Goal: Download file/media: Obtain a digital file from the website

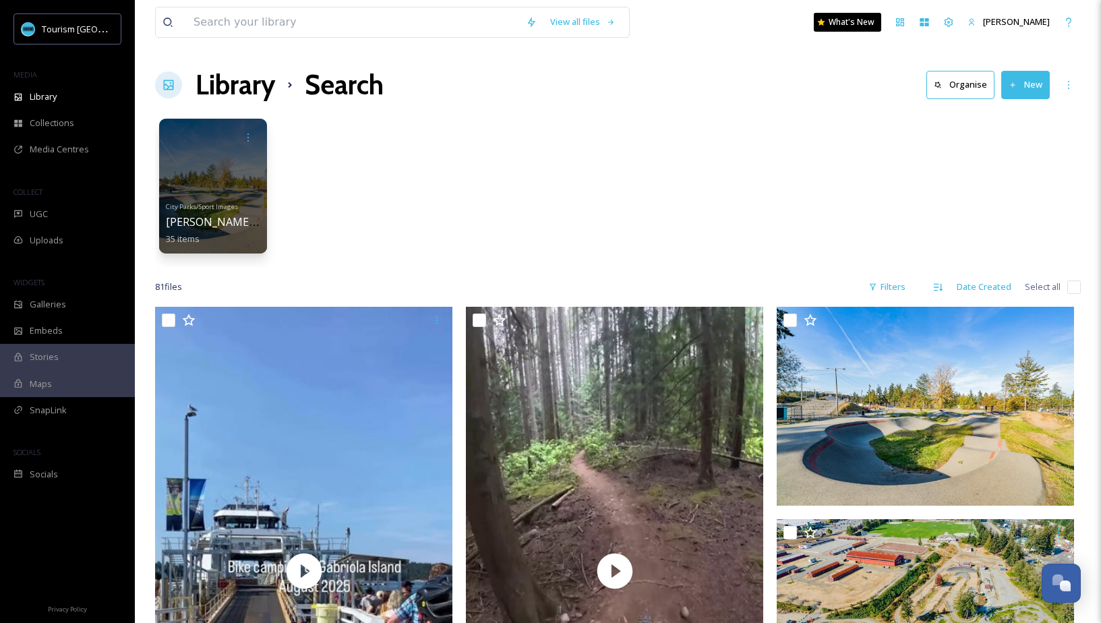
scroll to position [895, 0]
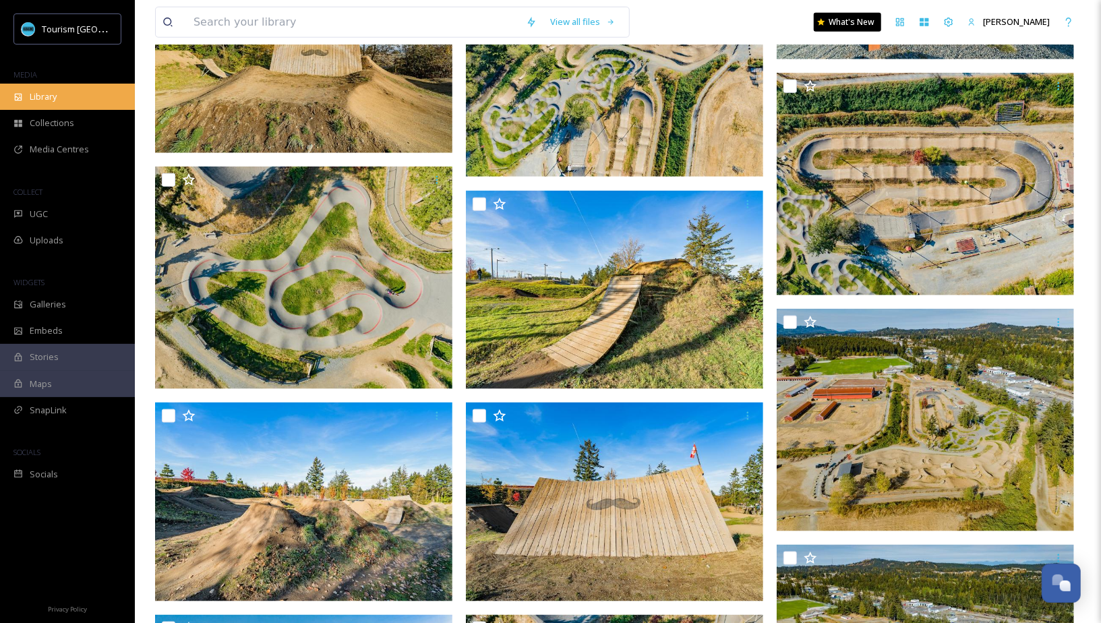
click at [99, 104] on div "Library" at bounding box center [67, 97] width 135 height 26
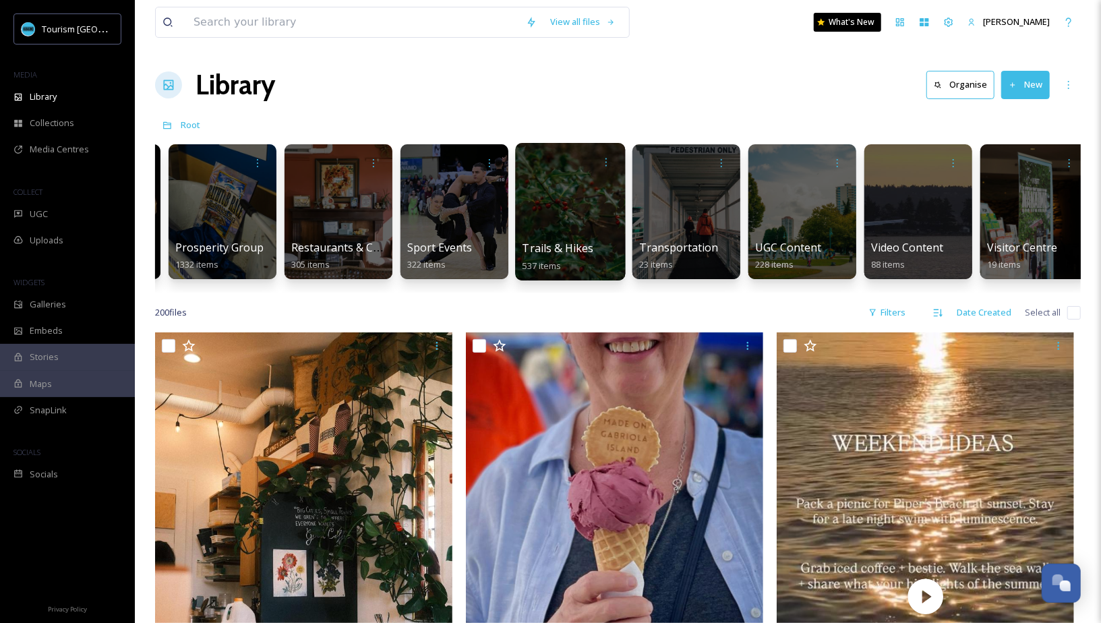
scroll to position [0, 1734]
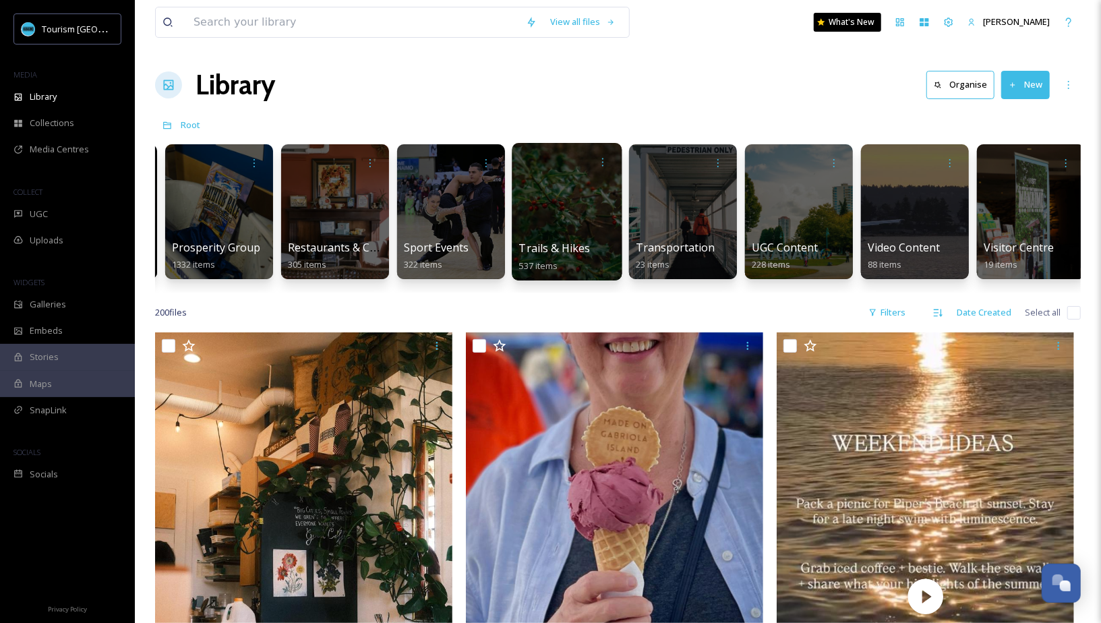
click at [554, 237] on div at bounding box center [567, 212] width 110 height 138
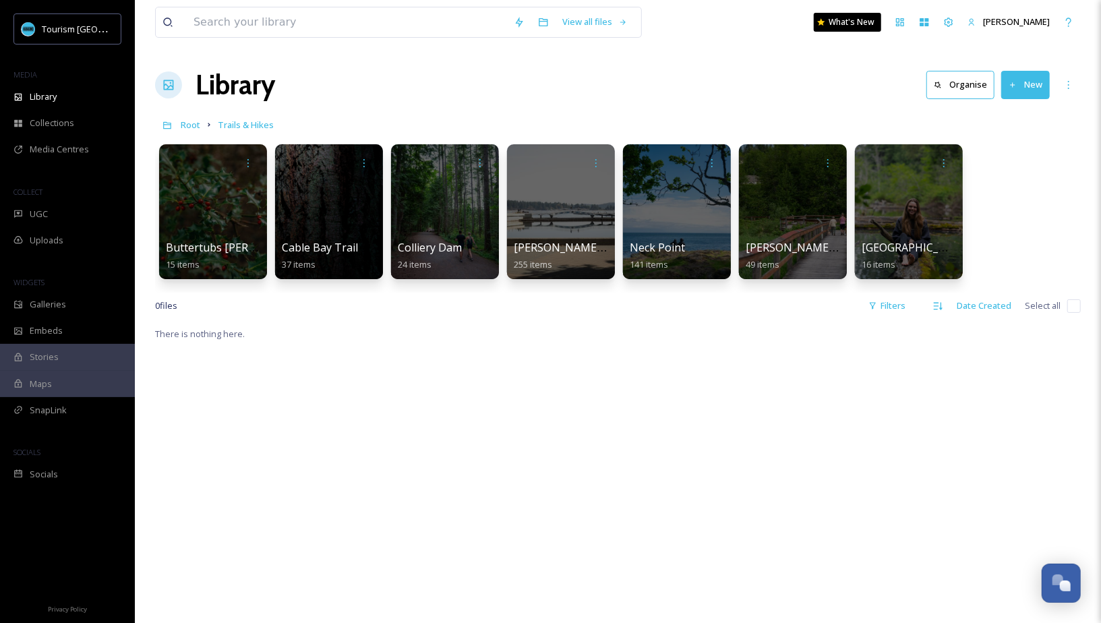
click at [986, 223] on div "Buttertubs Marsh 15 items Cable Bay Trail 37 items Colliery Dam 24 items Maffeo…" at bounding box center [618, 215] width 926 height 155
click at [1021, 96] on button "New" at bounding box center [1025, 85] width 49 height 28
click at [700, 320] on div "View all files What's New Emma Wassmer Library Organise New File Upload .zip Up…" at bounding box center [618, 474] width 966 height 949
click at [1015, 83] on icon at bounding box center [1013, 85] width 9 height 9
click at [989, 167] on icon at bounding box center [985, 169] width 9 height 8
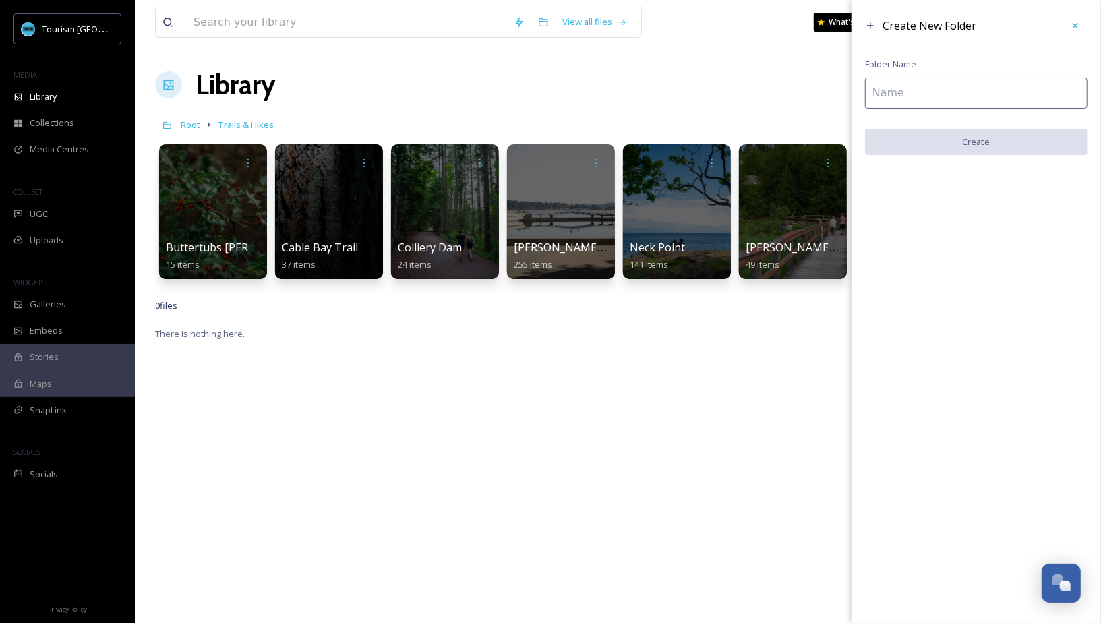
click at [908, 95] on input at bounding box center [976, 93] width 223 height 31
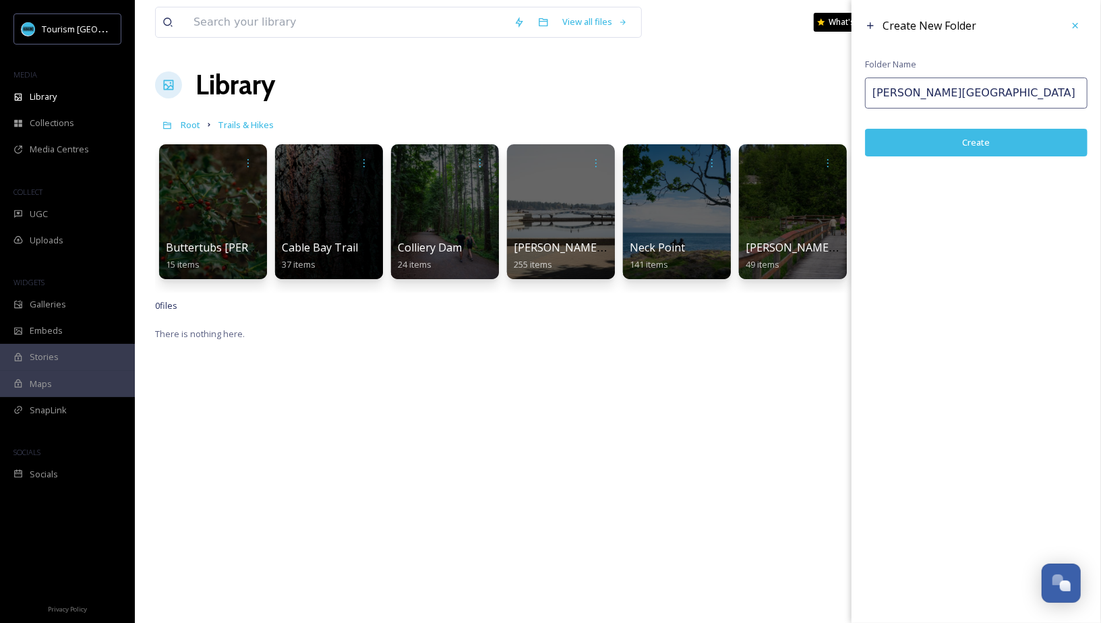
drag, startPoint x: 899, startPoint y: 95, endPoint x: 852, endPoint y: 95, distance: 47.2
click at [852, 95] on div "Create New Folder Folder Name Cottle Lake Create" at bounding box center [977, 85] width 250 height 170
type input "[PERSON_NAME][GEOGRAPHIC_DATA]"
click at [943, 142] on button "Create" at bounding box center [976, 143] width 223 height 28
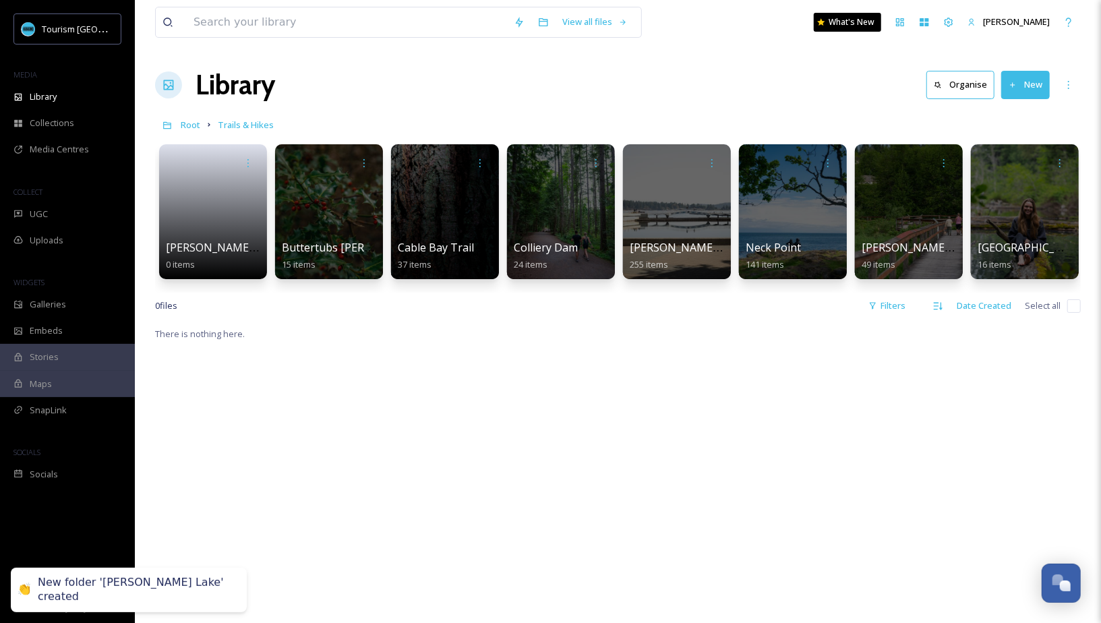
click at [1024, 82] on button "New" at bounding box center [1025, 85] width 49 height 28
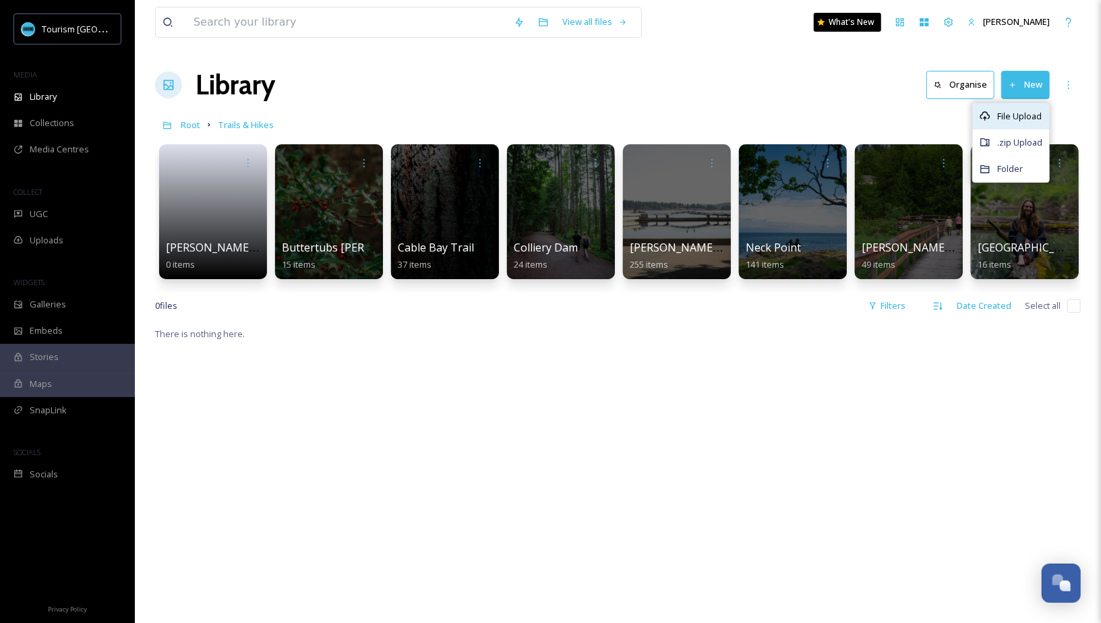
click at [991, 120] on div "File Upload" at bounding box center [1011, 116] width 76 height 26
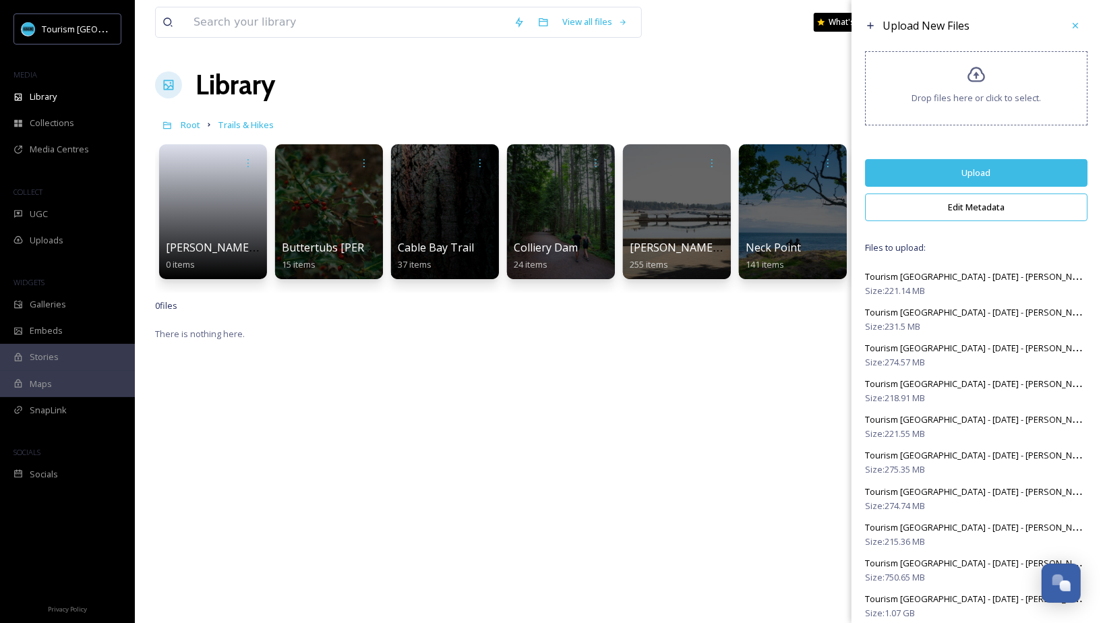
click at [974, 208] on button "Edit Metadata" at bounding box center [976, 208] width 223 height 28
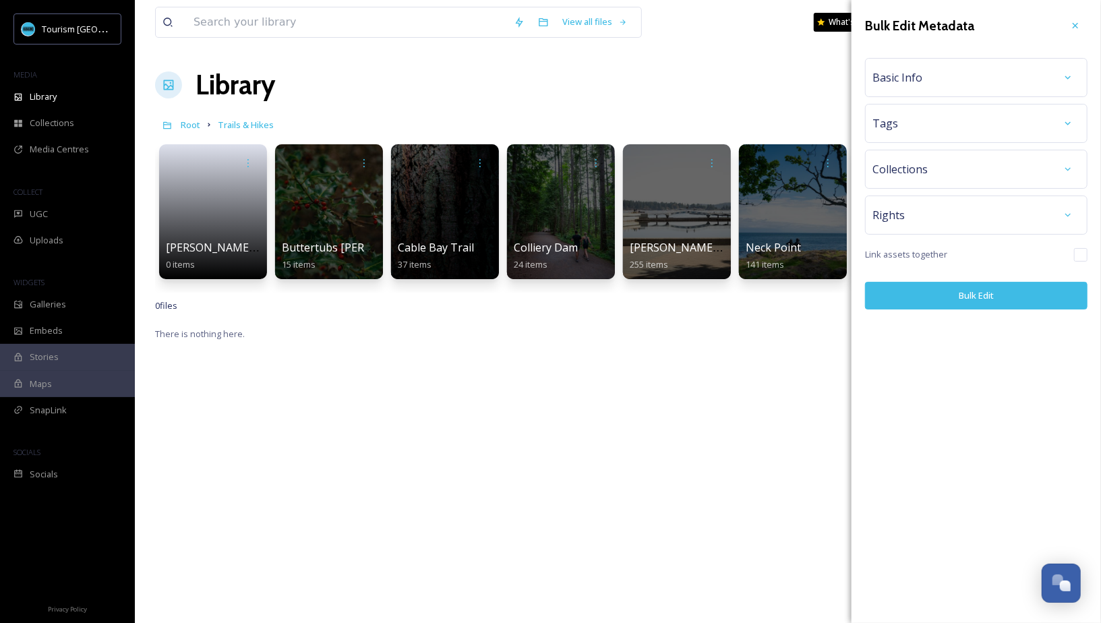
click at [981, 80] on div "Basic Info" at bounding box center [977, 77] width 208 height 24
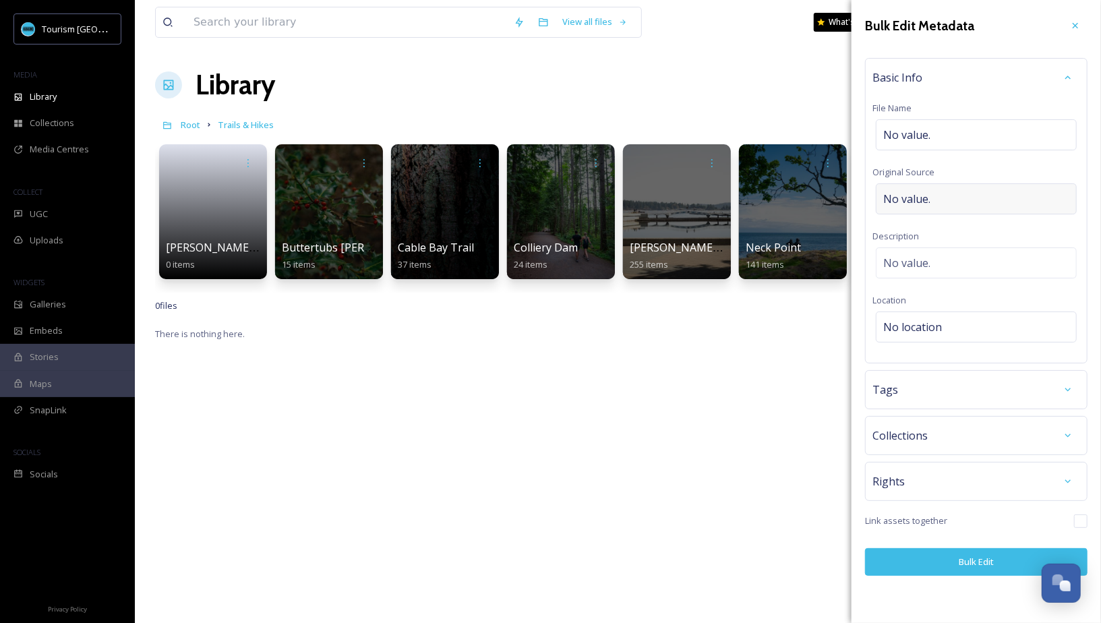
click at [935, 191] on div "No value." at bounding box center [976, 198] width 201 height 31
type input "[PERSON_NAME]"
click at [913, 555] on button "Bulk Edit" at bounding box center [976, 559] width 223 height 28
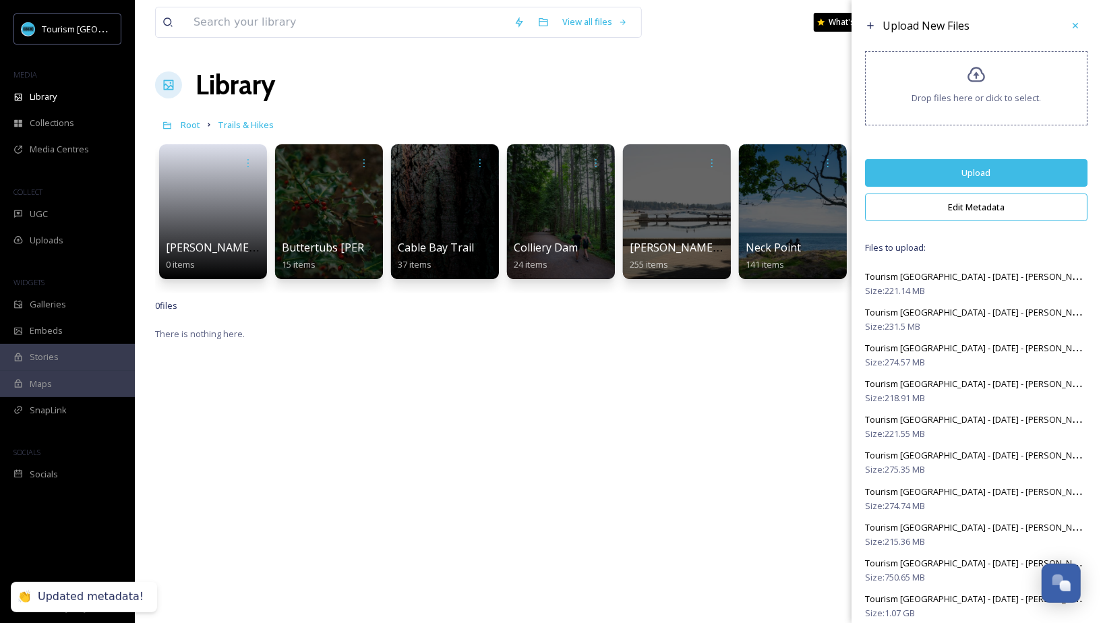
click at [979, 177] on button "Upload" at bounding box center [976, 173] width 223 height 28
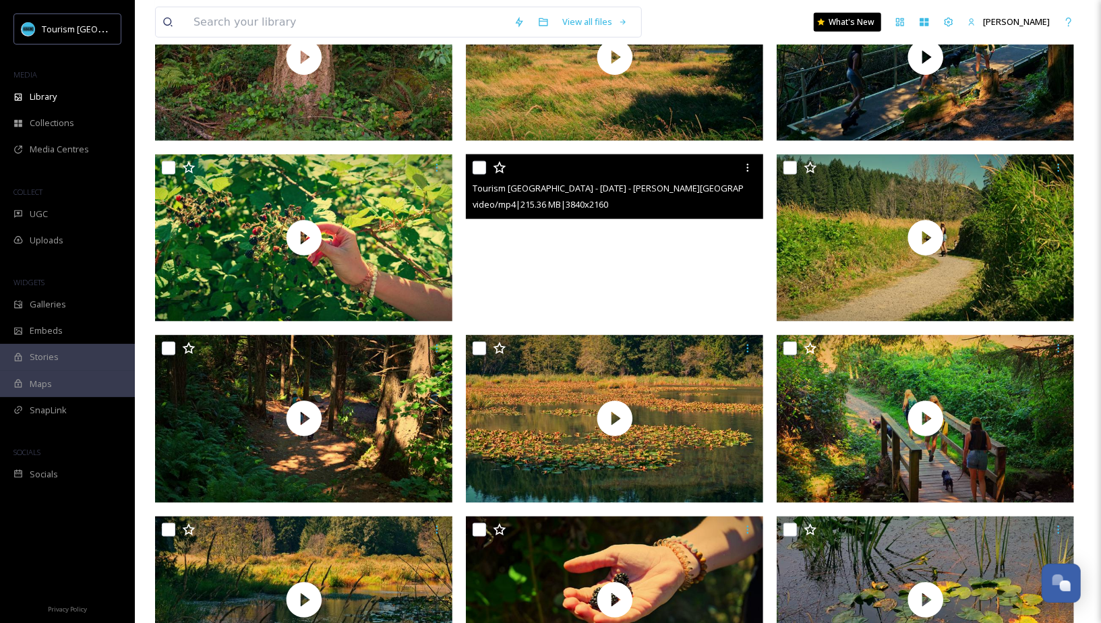
scroll to position [1157, 0]
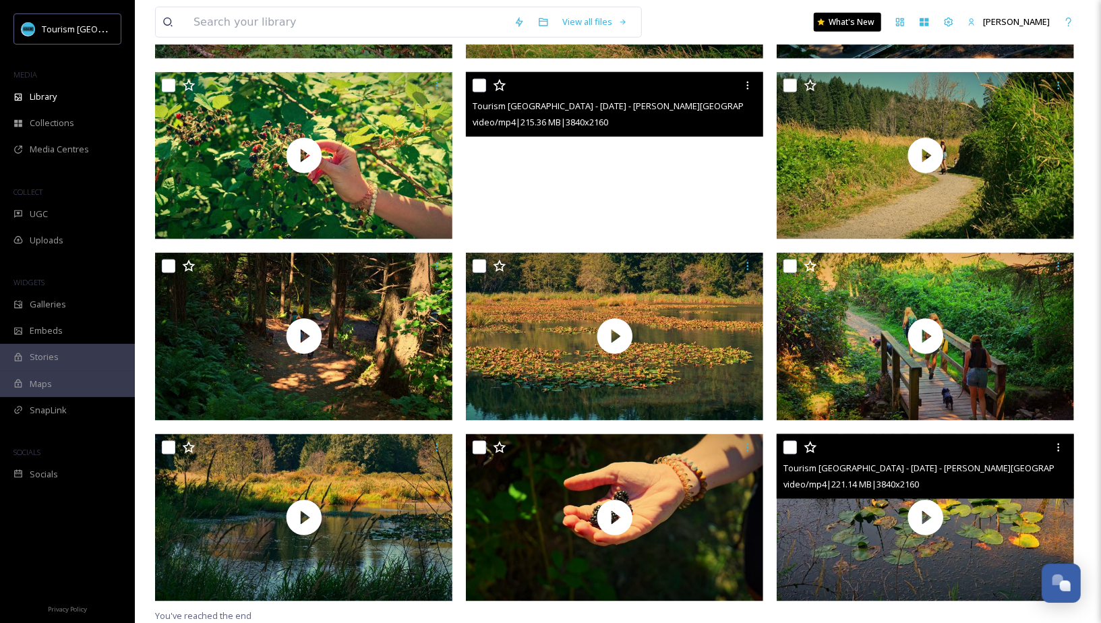
click at [786, 448] on input "checkbox" at bounding box center [790, 447] width 13 height 13
checkbox input "true"
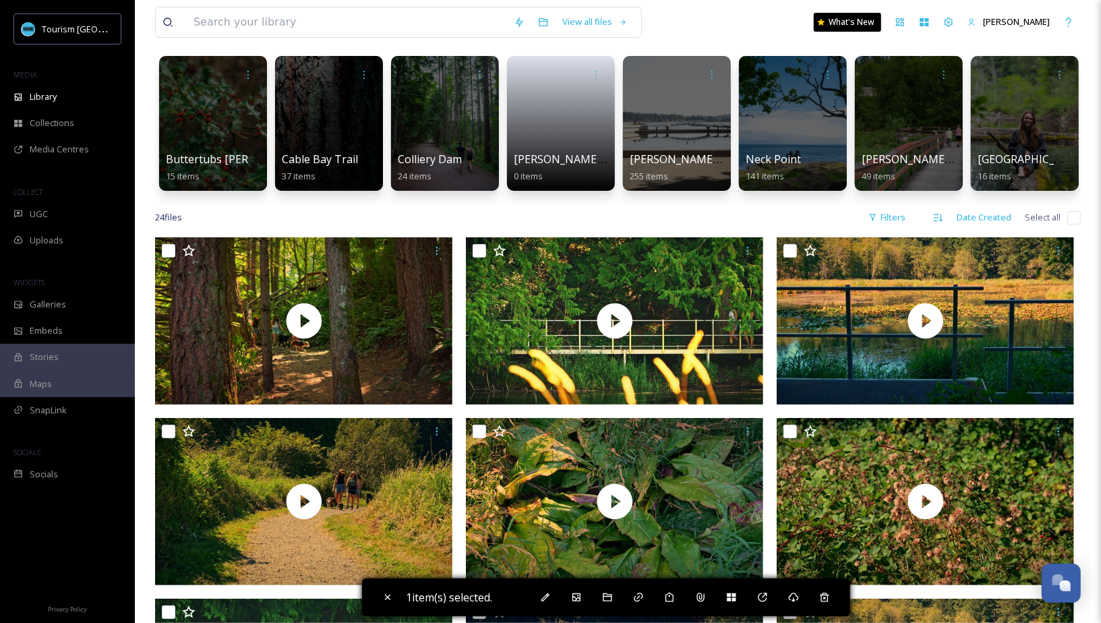
scroll to position [0, 0]
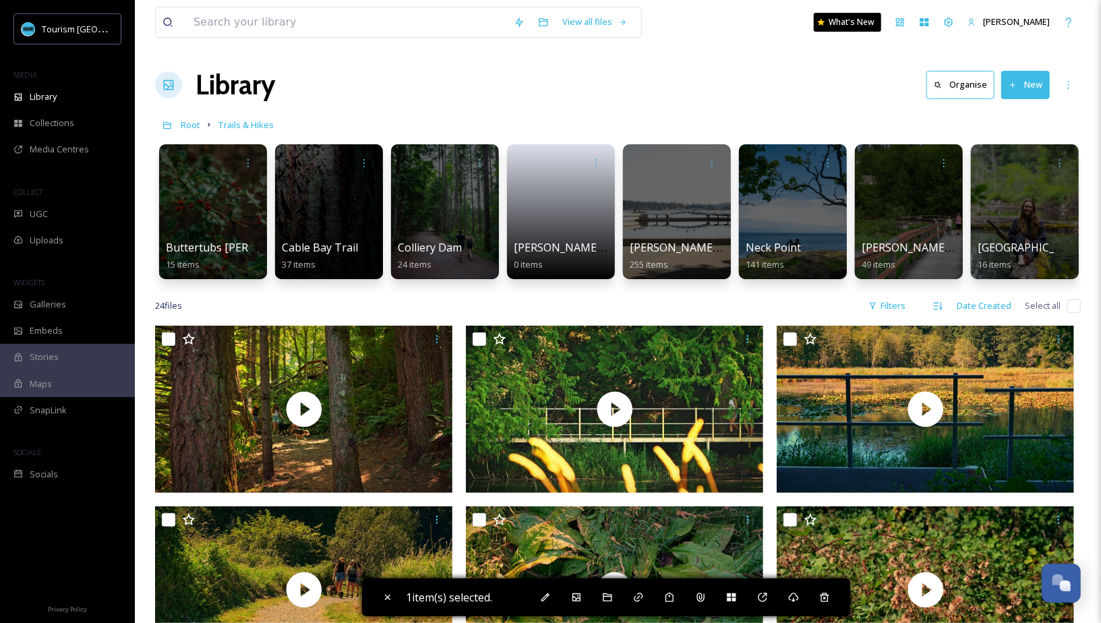
click at [1069, 305] on input "checkbox" at bounding box center [1074, 305] width 13 height 13
checkbox input "true"
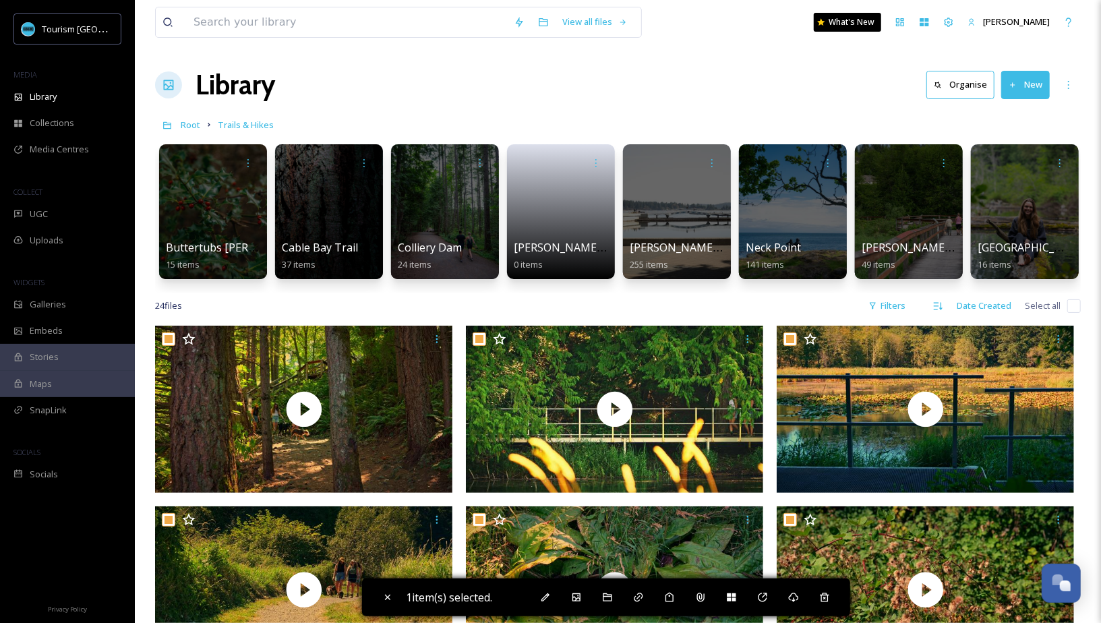
checkbox input "true"
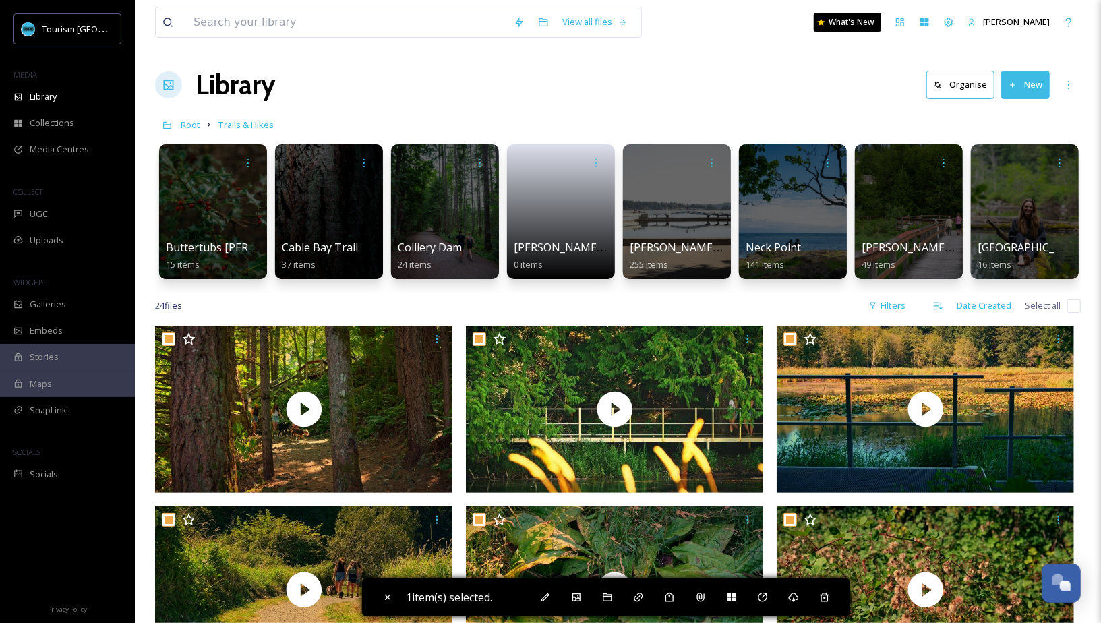
checkbox input "true"
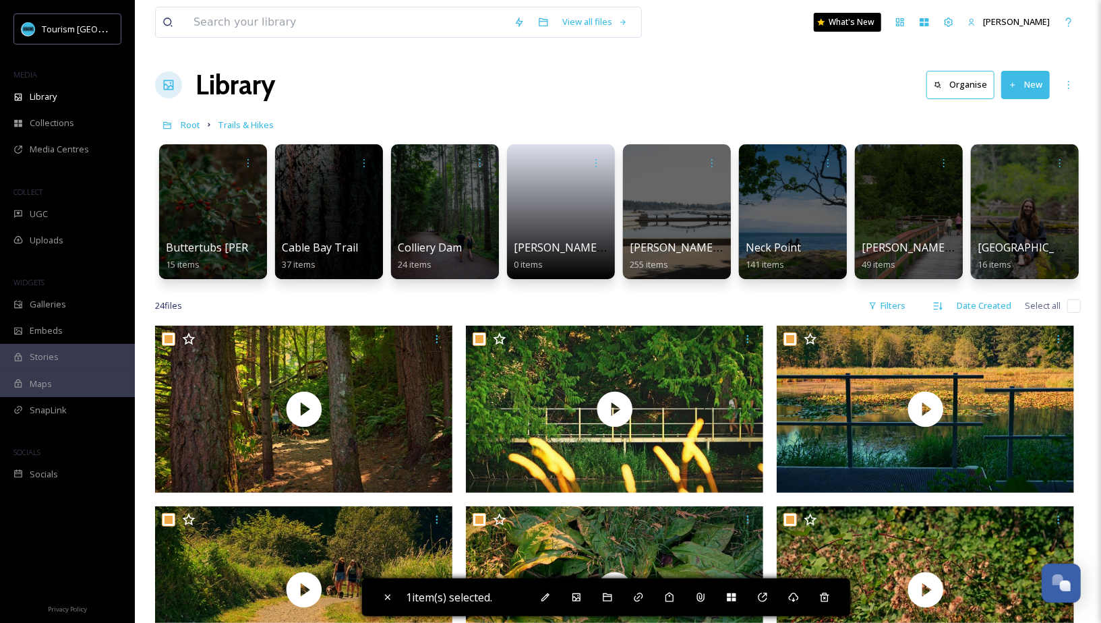
checkbox input "true"
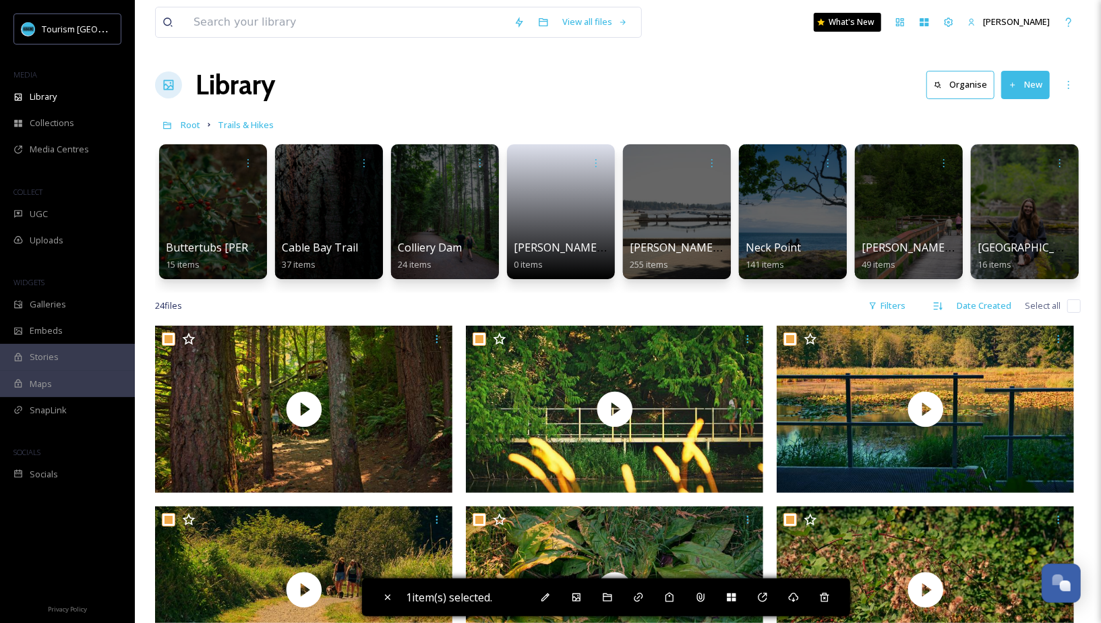
checkbox input "true"
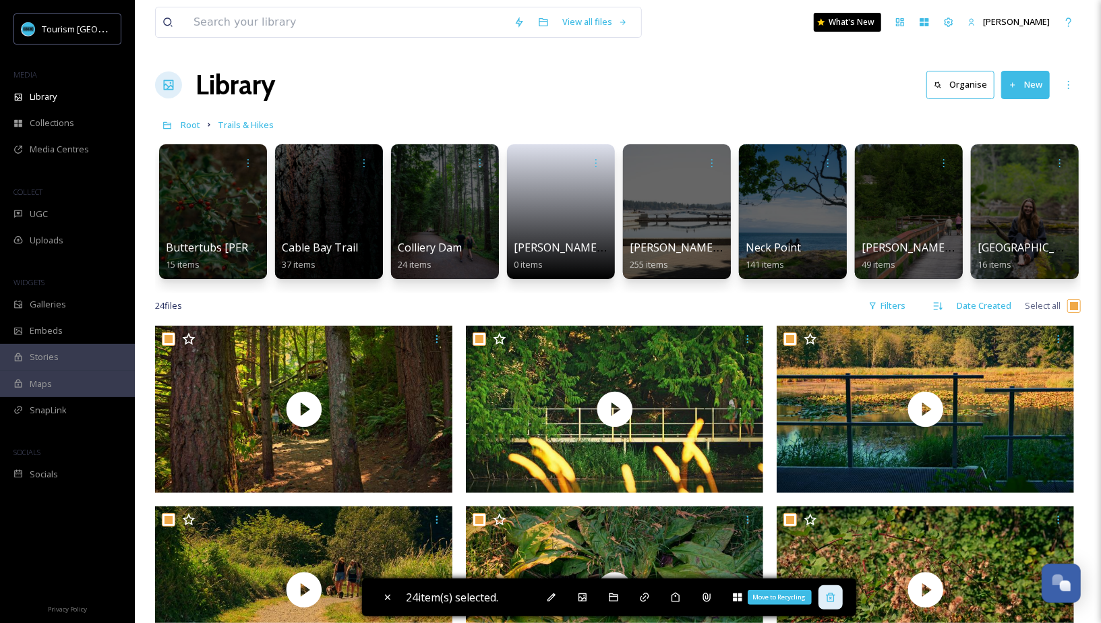
click at [836, 600] on icon at bounding box center [830, 597] width 11 height 11
checkbox input "false"
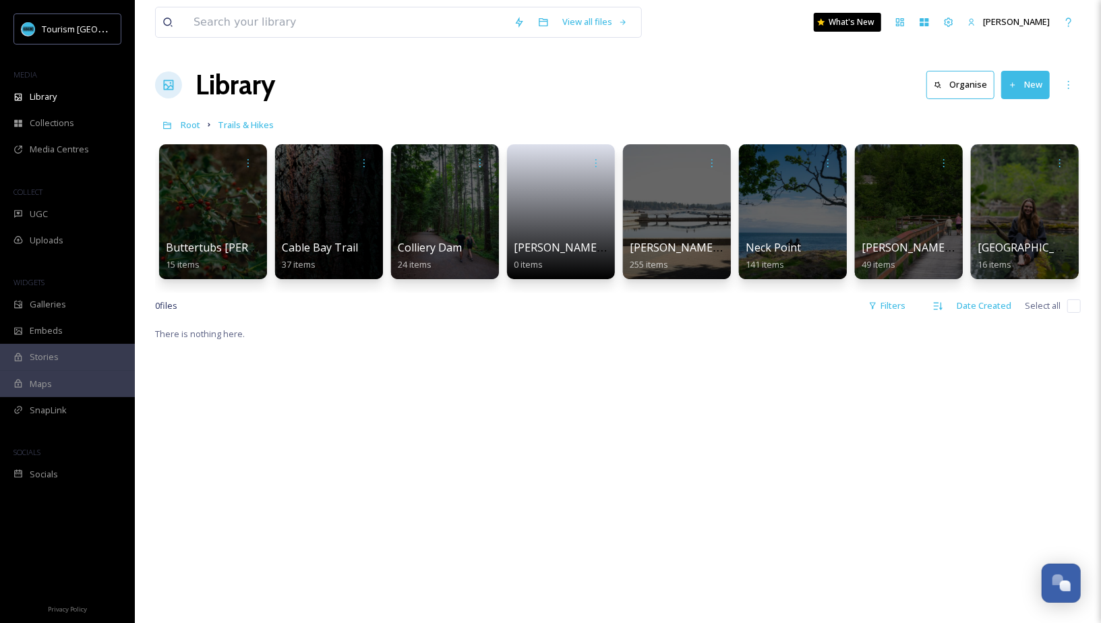
click at [1015, 90] on button "New" at bounding box center [1025, 85] width 49 height 28
click at [1010, 117] on span "File Upload" at bounding box center [1019, 116] width 45 height 13
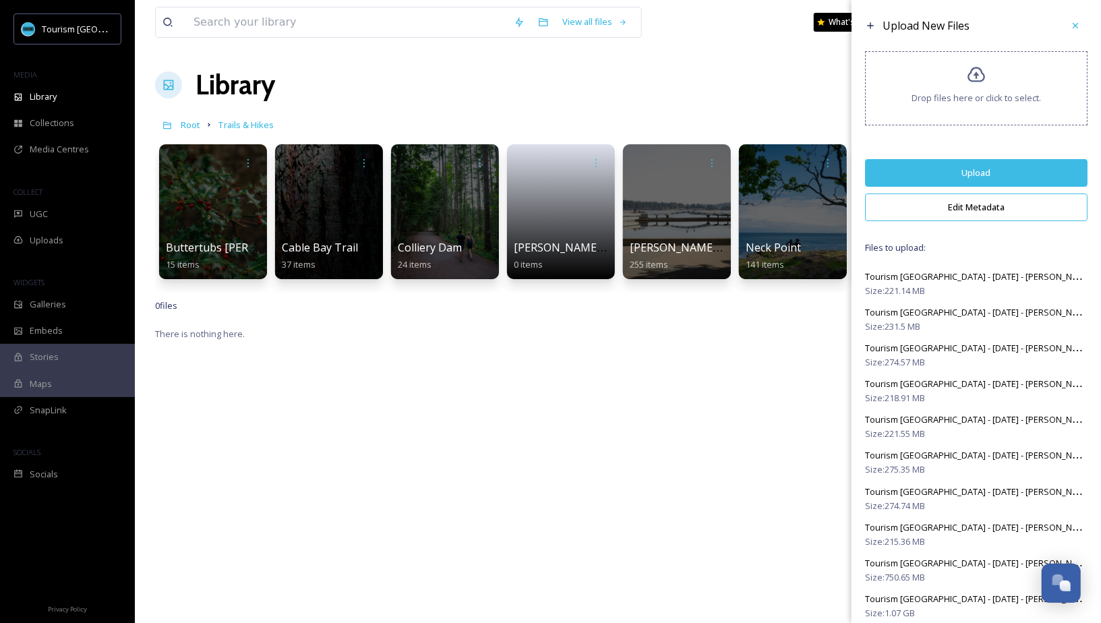
click at [970, 210] on button "Edit Metadata" at bounding box center [976, 208] width 223 height 28
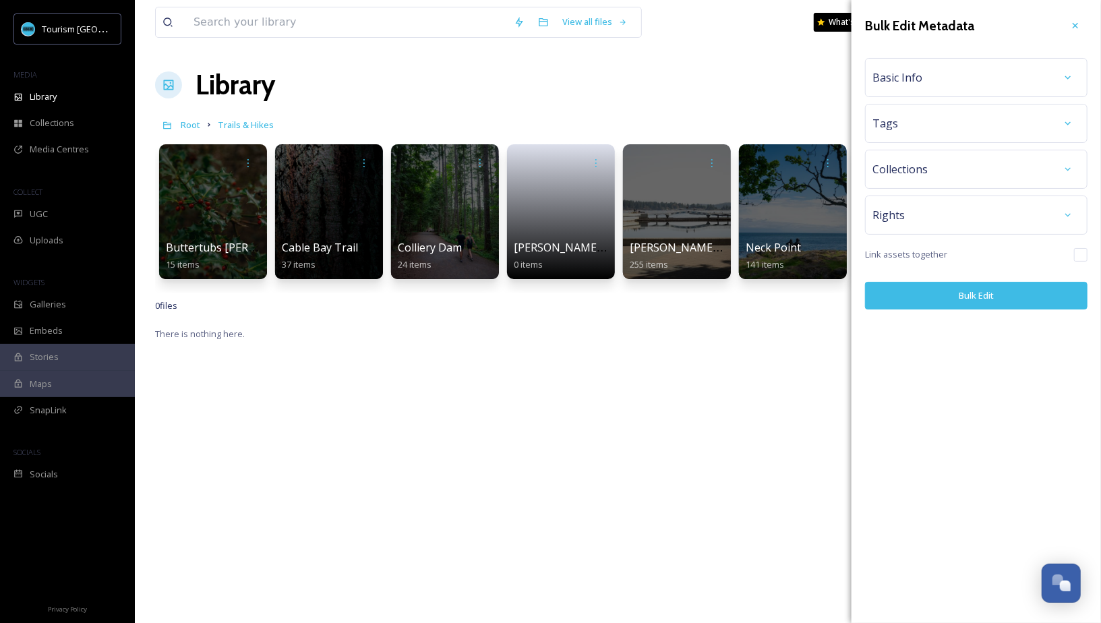
click at [979, 74] on div "Basic Info" at bounding box center [977, 77] width 208 height 24
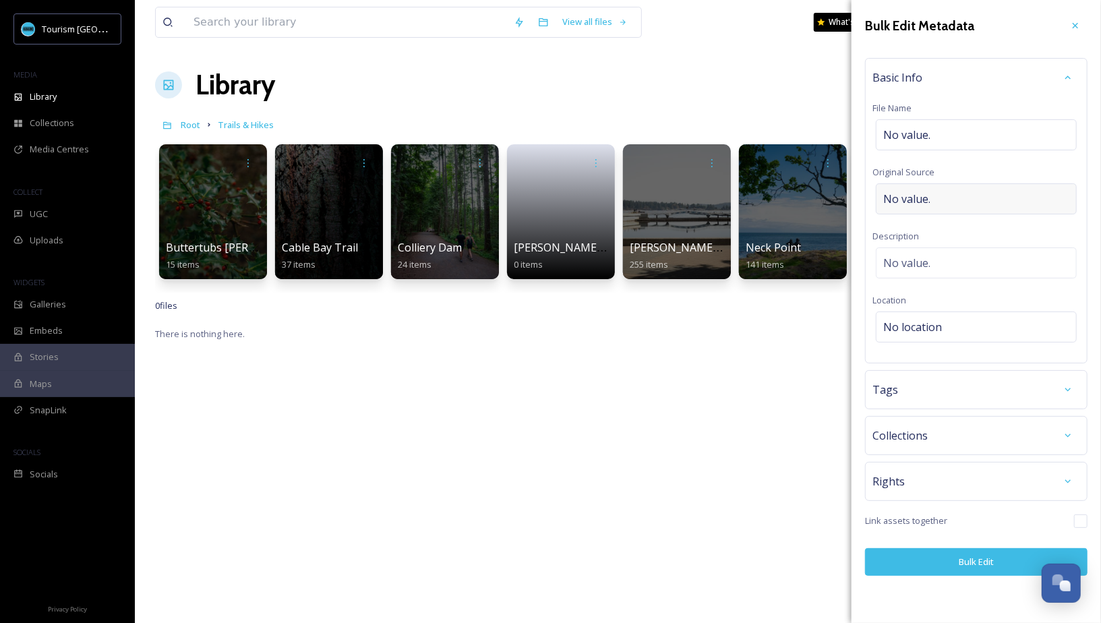
click at [931, 199] on div "No value." at bounding box center [976, 198] width 201 height 31
type input "[PERSON_NAME]"
click at [941, 552] on button "Bulk Edit" at bounding box center [976, 559] width 223 height 28
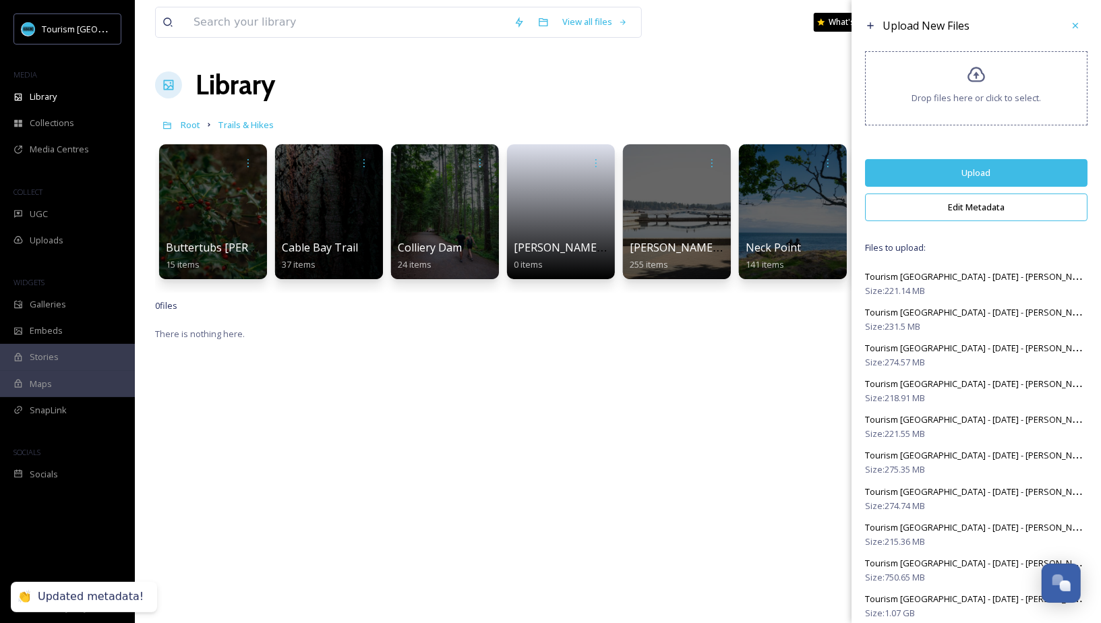
click at [983, 166] on button "Upload" at bounding box center [976, 173] width 223 height 28
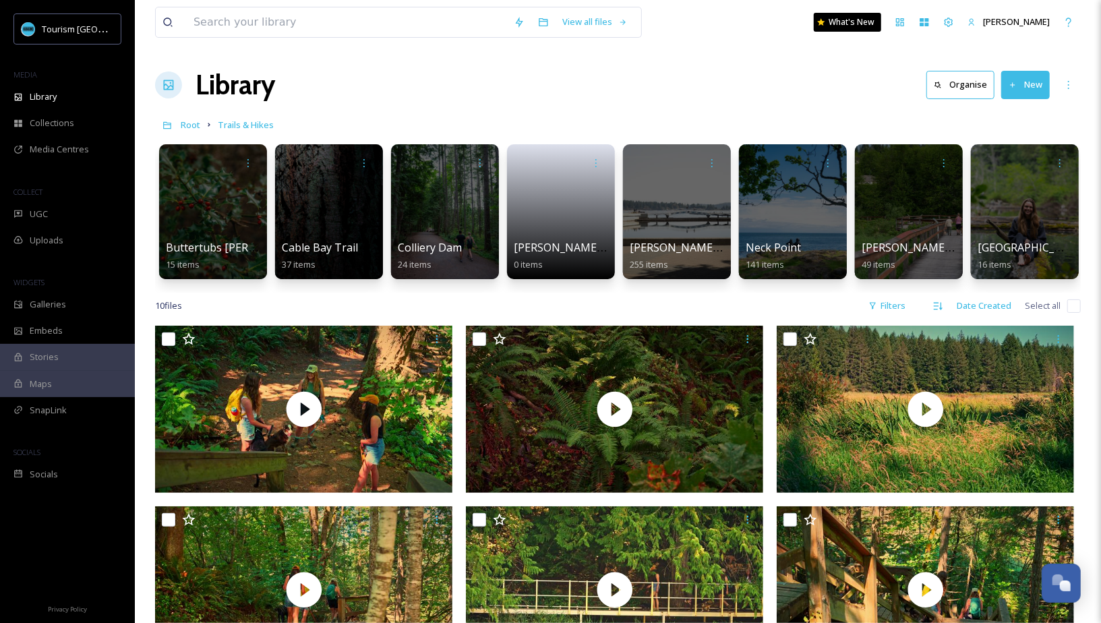
click at [1071, 303] on input "checkbox" at bounding box center [1074, 305] width 13 height 13
checkbox input "true"
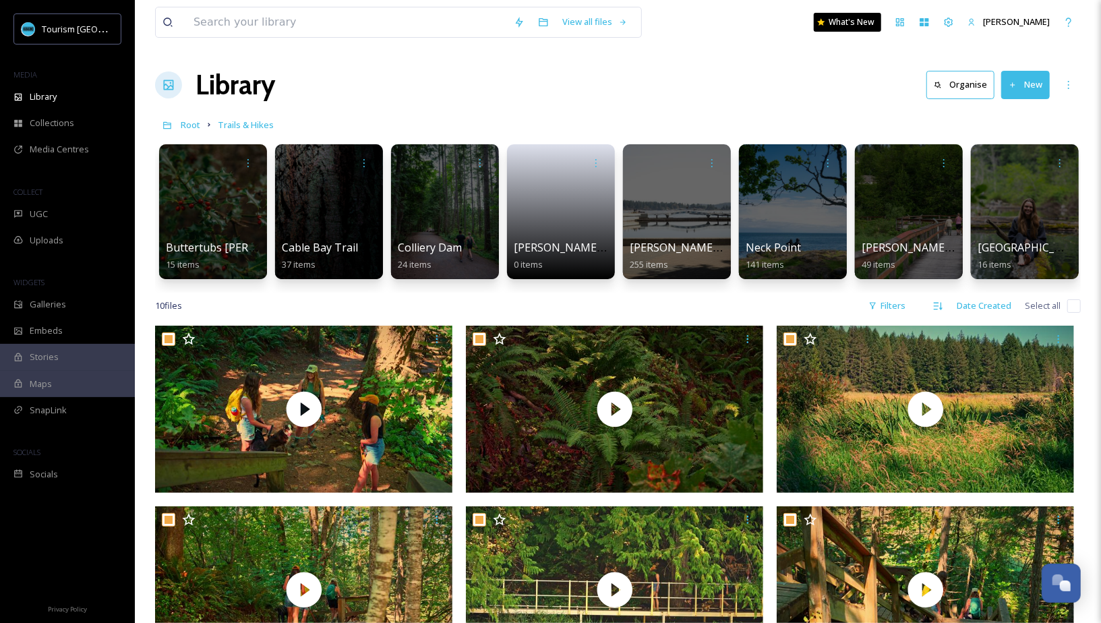
checkbox input "true"
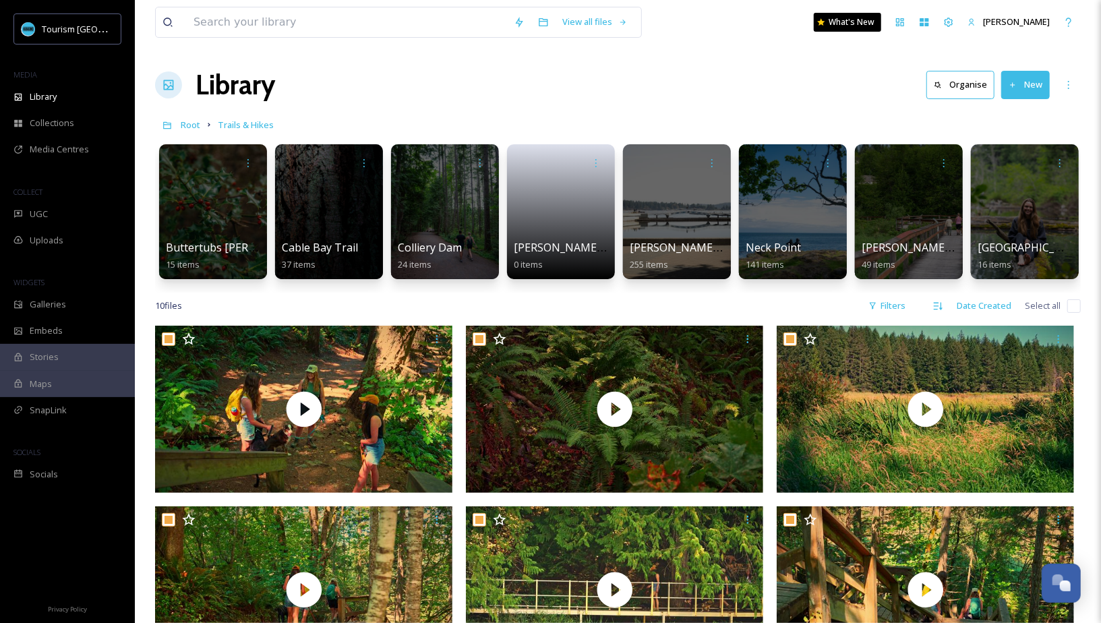
checkbox input "true"
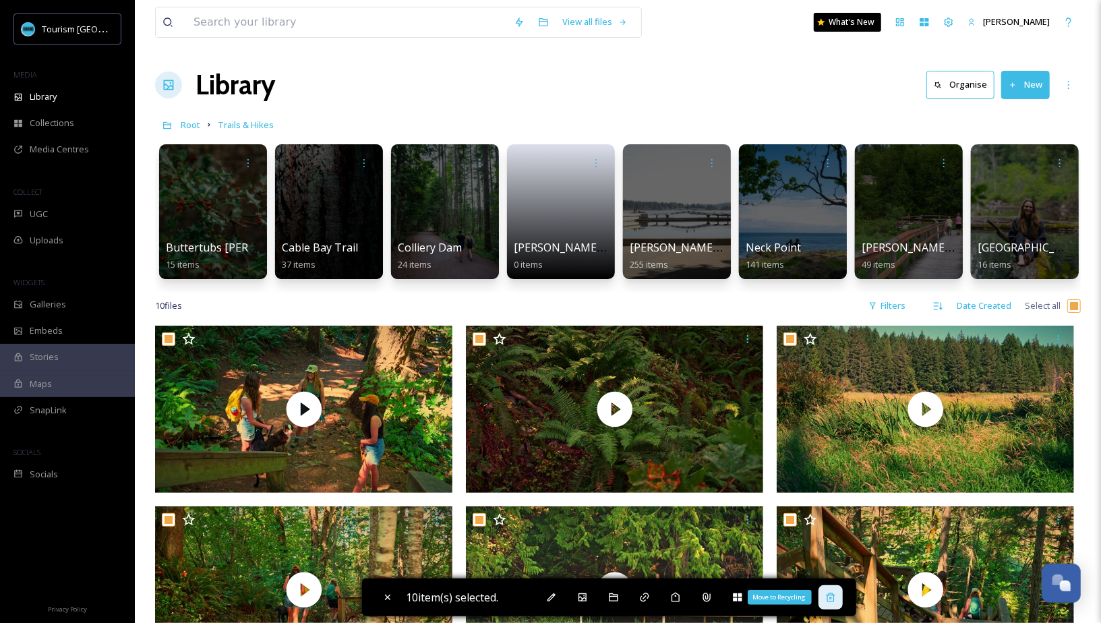
click at [832, 602] on icon at bounding box center [830, 597] width 9 height 9
checkbox input "false"
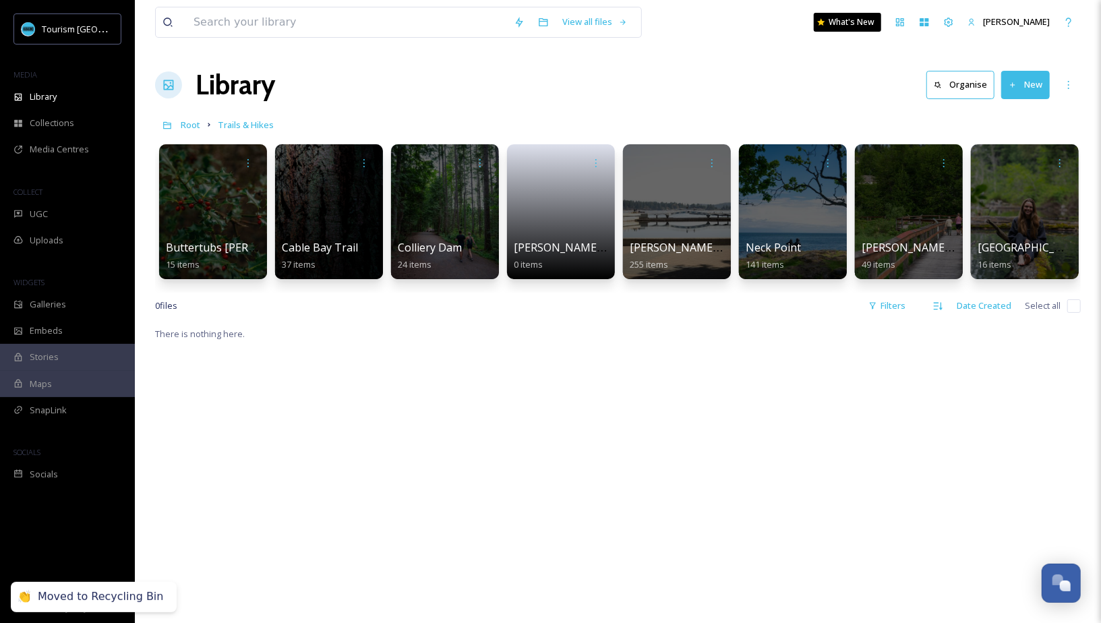
click at [1026, 90] on button "New" at bounding box center [1025, 85] width 49 height 28
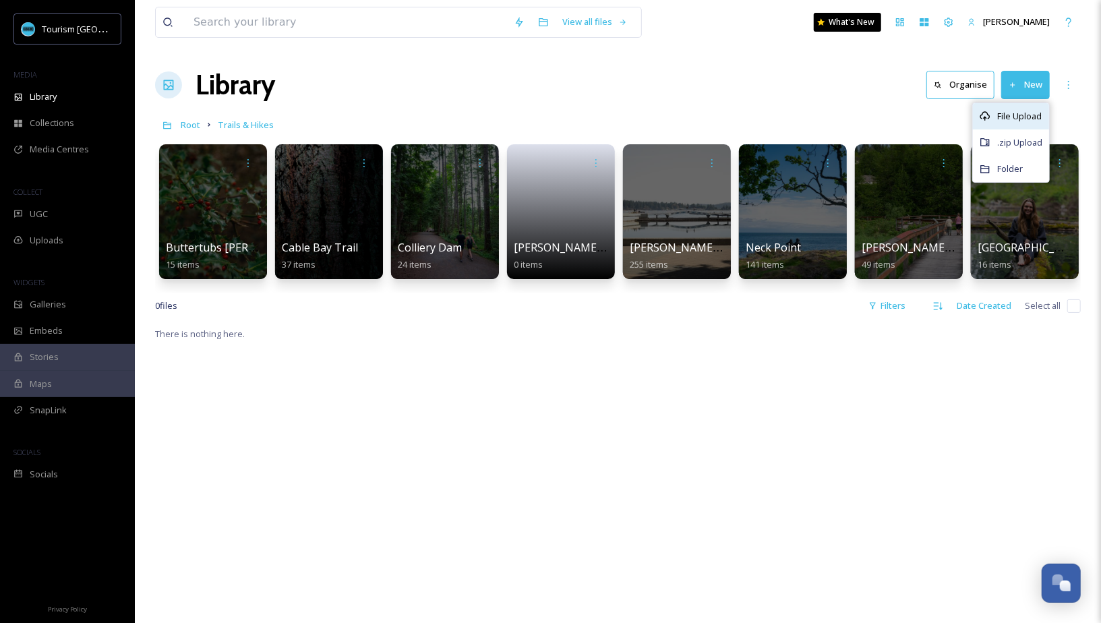
click at [1024, 116] on span "File Upload" at bounding box center [1019, 116] width 45 height 13
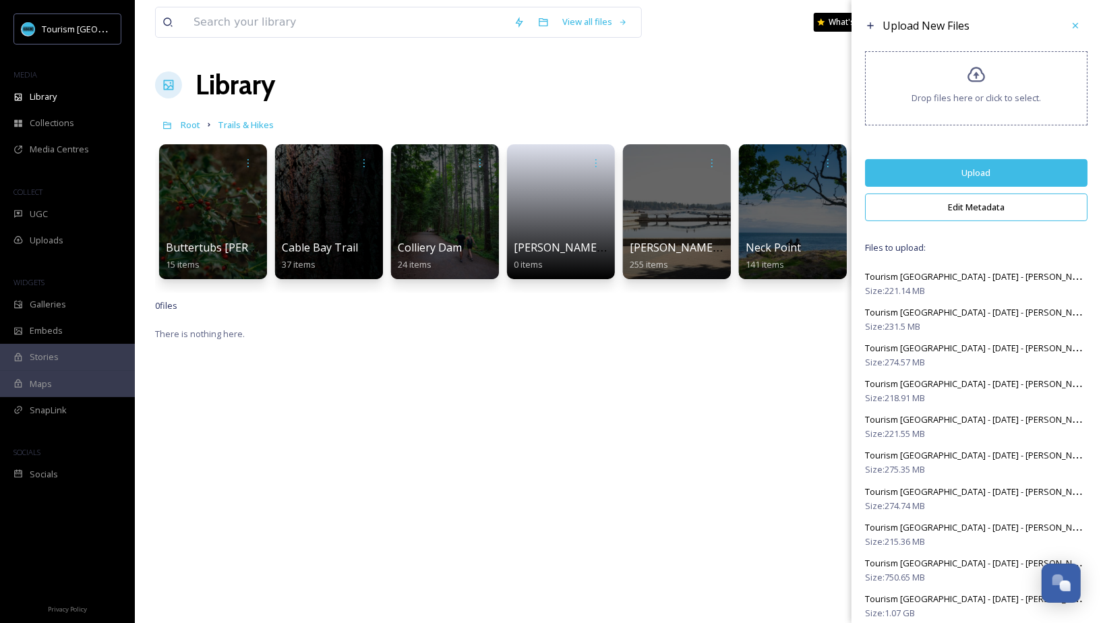
click at [966, 216] on button "Edit Metadata" at bounding box center [976, 208] width 223 height 28
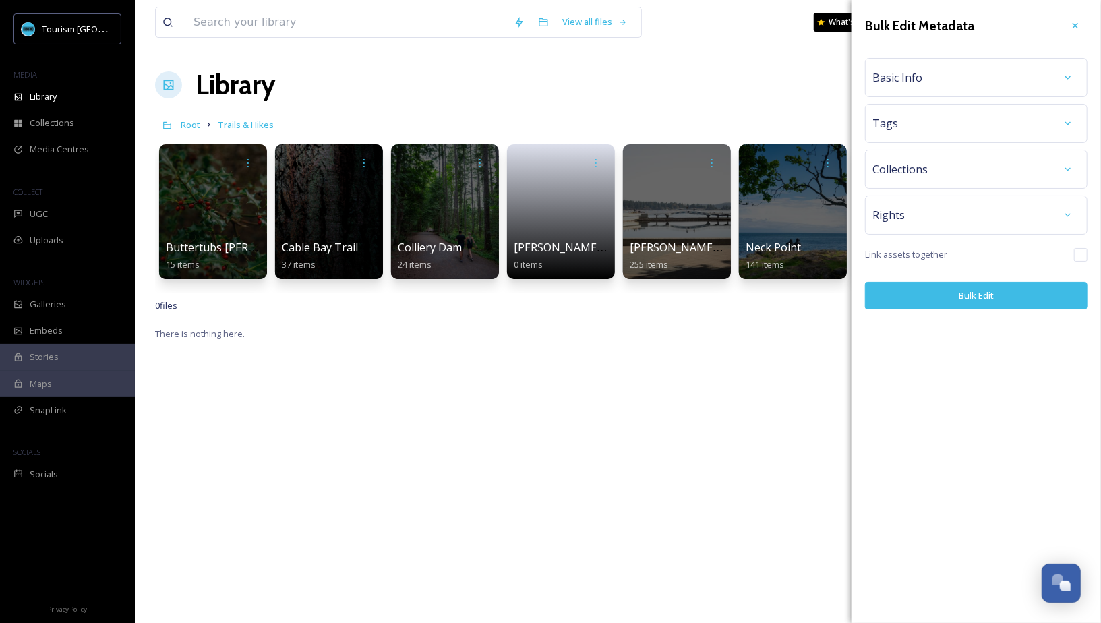
click at [1008, 80] on div "Basic Info" at bounding box center [977, 77] width 208 height 24
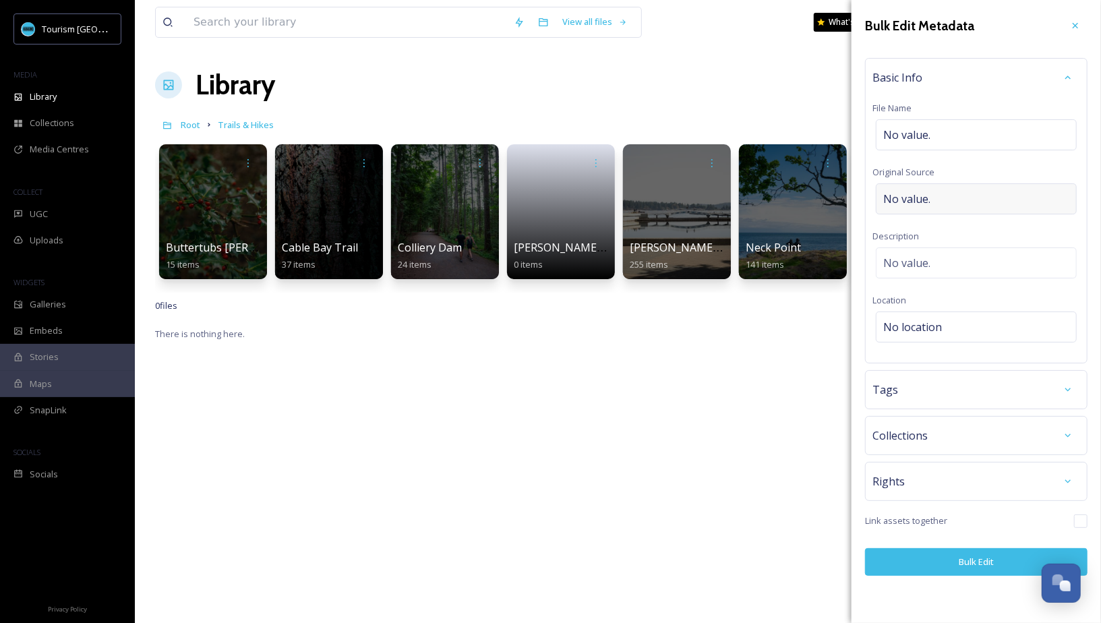
click at [957, 185] on div "No value." at bounding box center [976, 198] width 201 height 31
type input "[PERSON_NAME]"
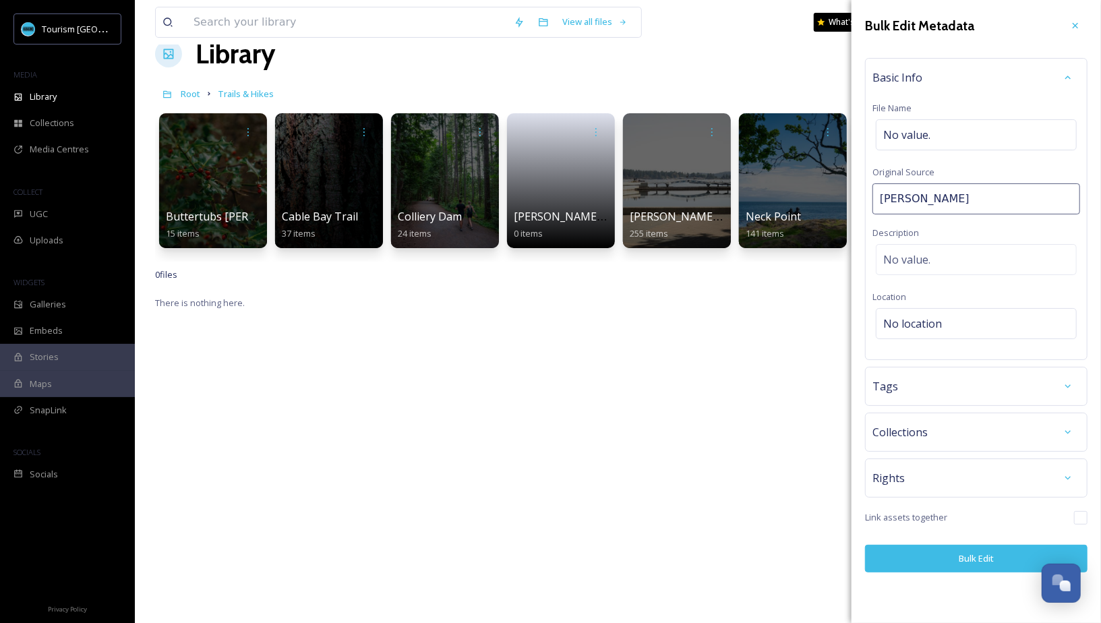
scroll to position [79, 0]
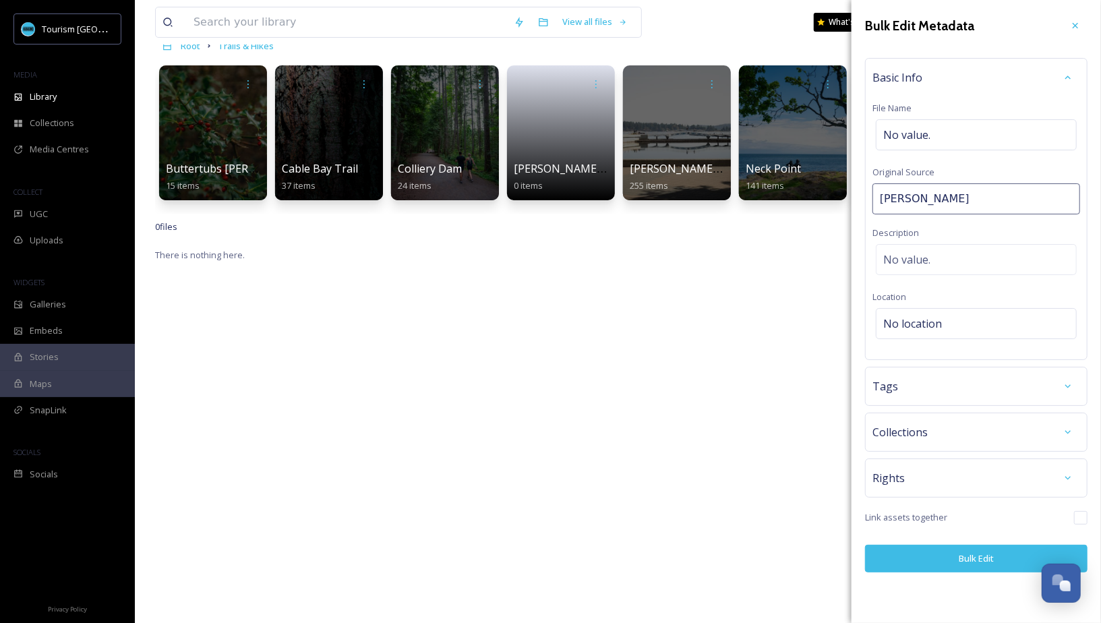
click at [920, 557] on button "Bulk Edit" at bounding box center [976, 559] width 223 height 28
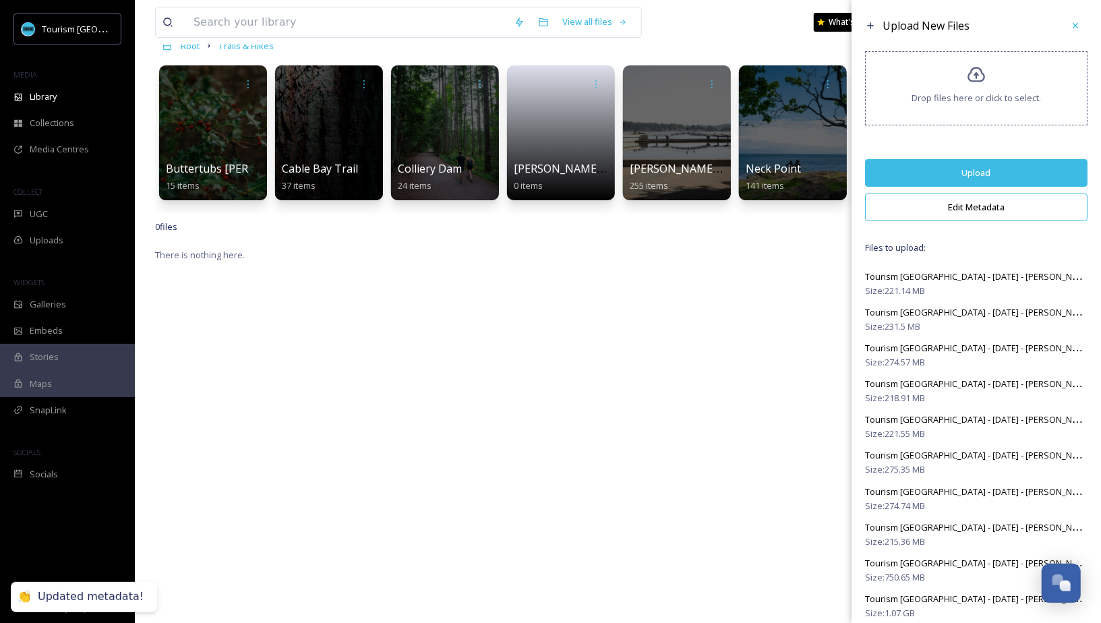
scroll to position [1, 0]
click at [986, 175] on button "Upload" at bounding box center [976, 172] width 223 height 28
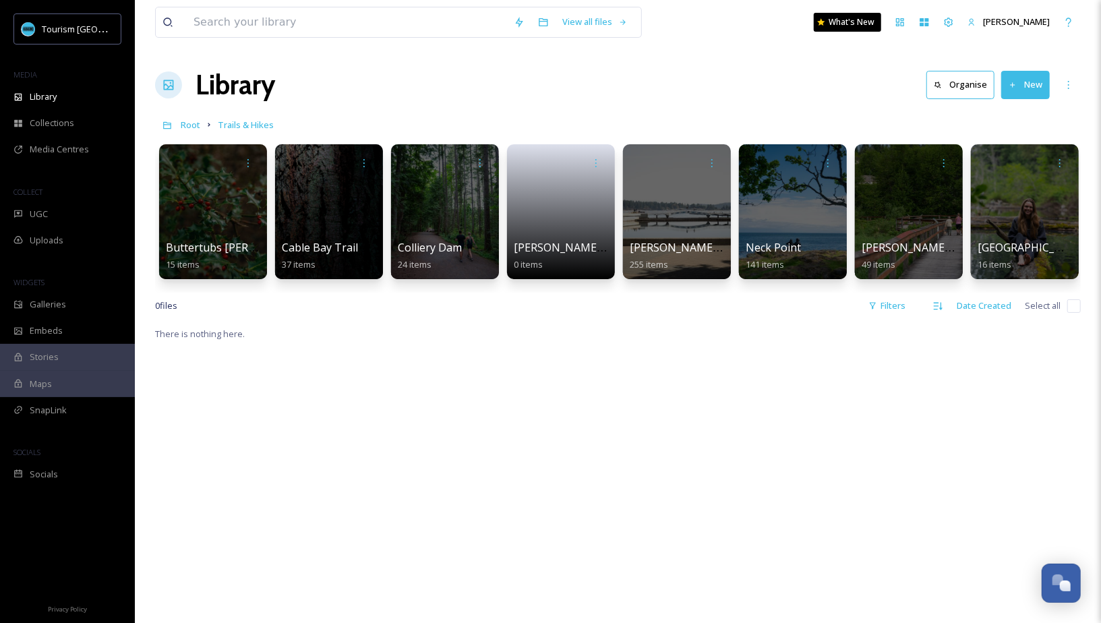
click at [1014, 79] on button "New" at bounding box center [1025, 85] width 49 height 28
click at [1006, 117] on span "File Upload" at bounding box center [1019, 116] width 45 height 13
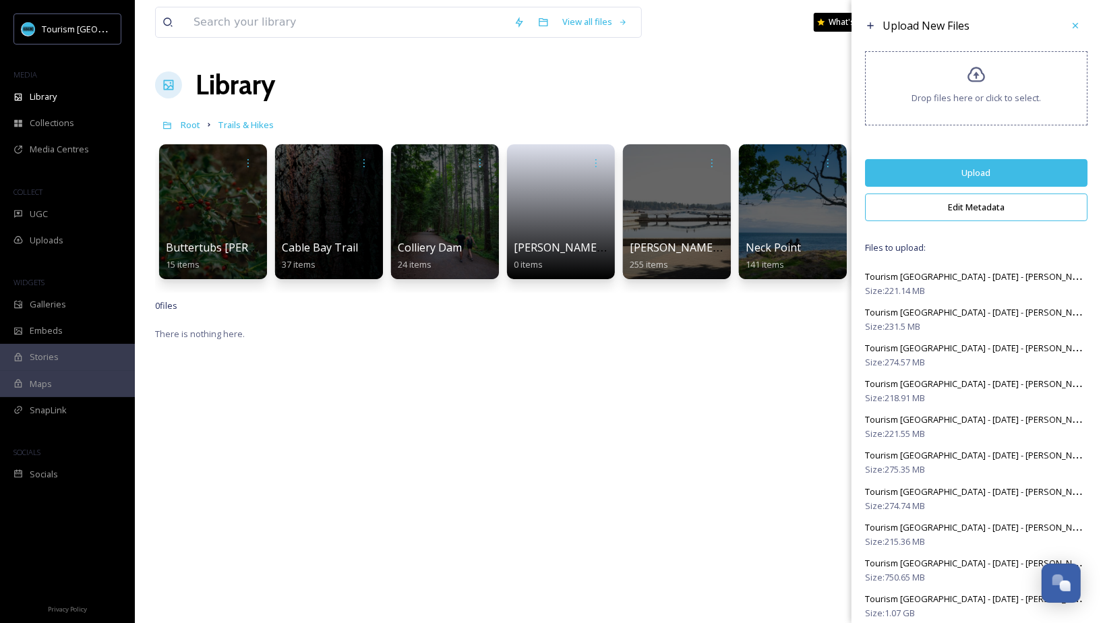
click at [966, 203] on button "Edit Metadata" at bounding box center [976, 208] width 223 height 28
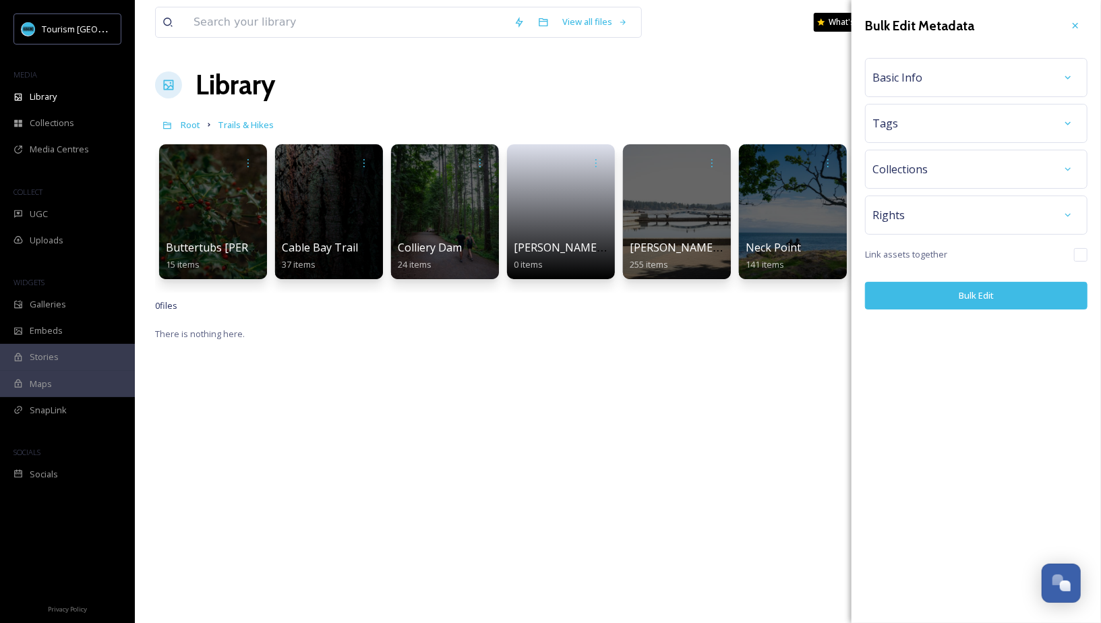
click at [997, 68] on div "Basic Info" at bounding box center [977, 77] width 208 height 24
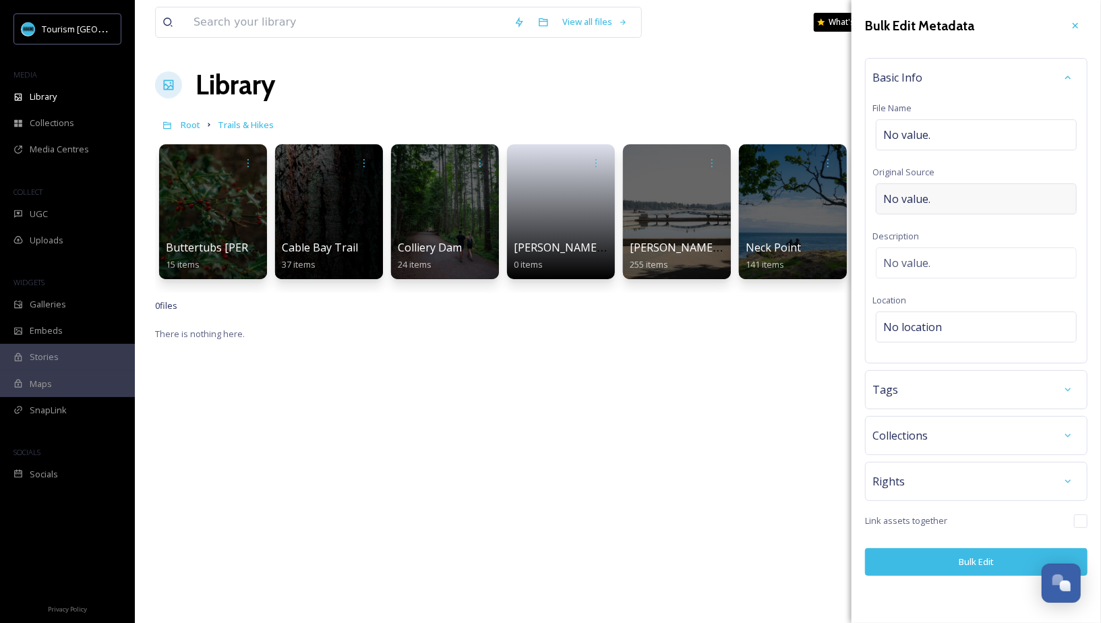
click at [935, 189] on div "No value." at bounding box center [976, 198] width 201 height 31
type input "[PERSON_NAME]"
click at [920, 558] on button "Bulk Edit" at bounding box center [976, 559] width 223 height 28
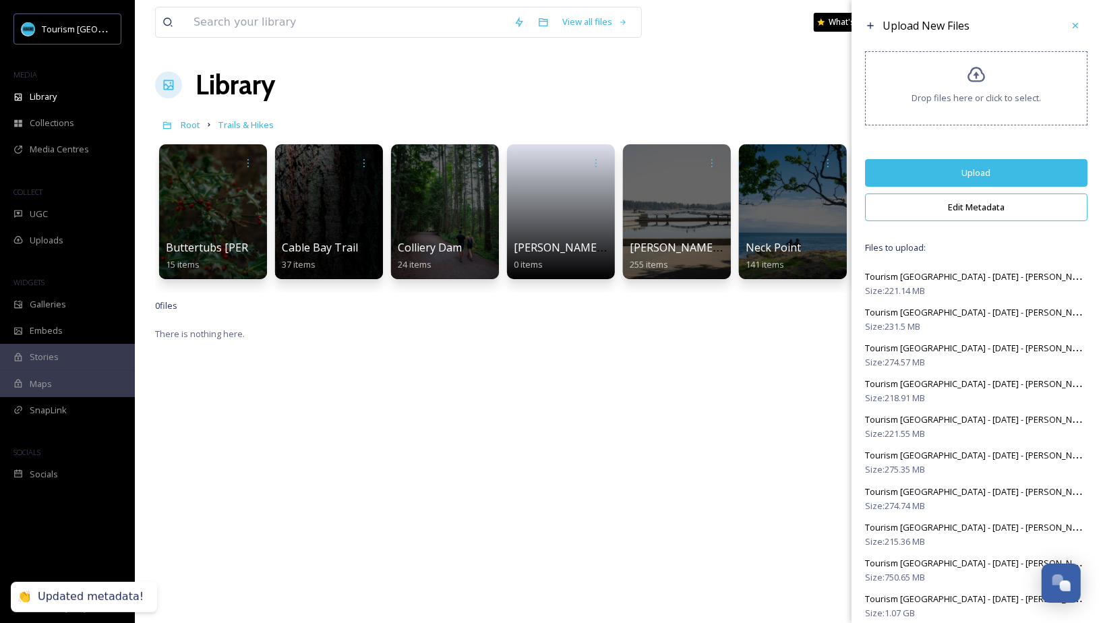
click at [954, 169] on button "Upload" at bounding box center [976, 173] width 223 height 28
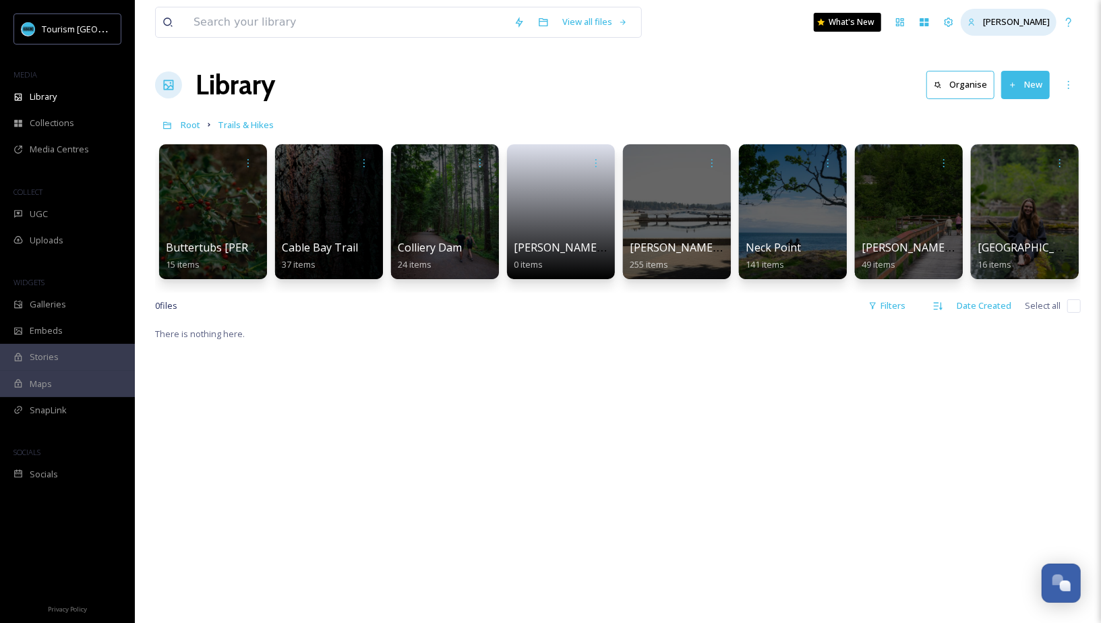
click at [976, 15] on div "[PERSON_NAME]" at bounding box center [1009, 22] width 96 height 26
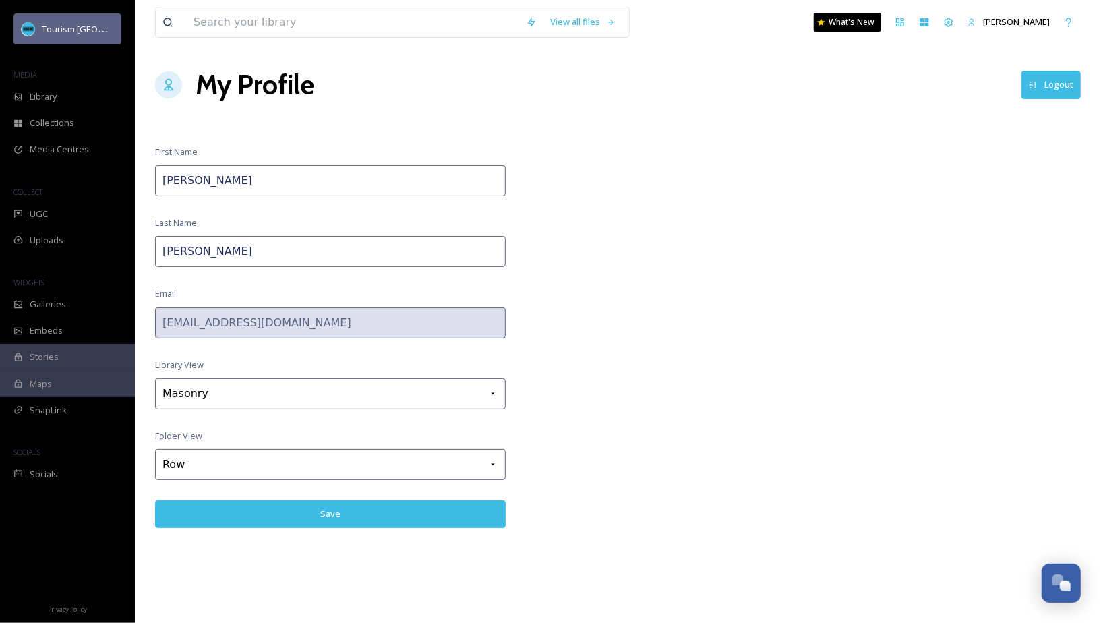
click at [76, 16] on div "Tourism [GEOGRAPHIC_DATA]" at bounding box center [67, 28] width 108 height 31
click at [26, 30] on img at bounding box center [28, 28] width 13 height 13
click at [116, 27] on div "Tourism [GEOGRAPHIC_DATA]" at bounding box center [67, 28] width 108 height 31
click at [952, 23] on icon at bounding box center [948, 22] width 11 height 11
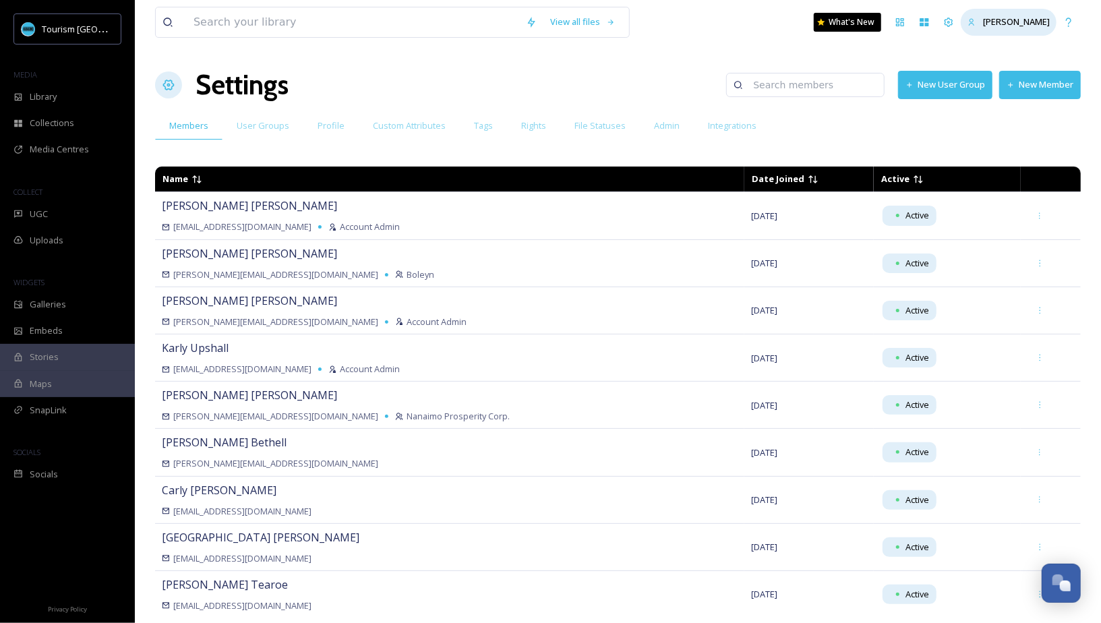
click at [989, 23] on span "[PERSON_NAME]" at bounding box center [1016, 22] width 67 height 12
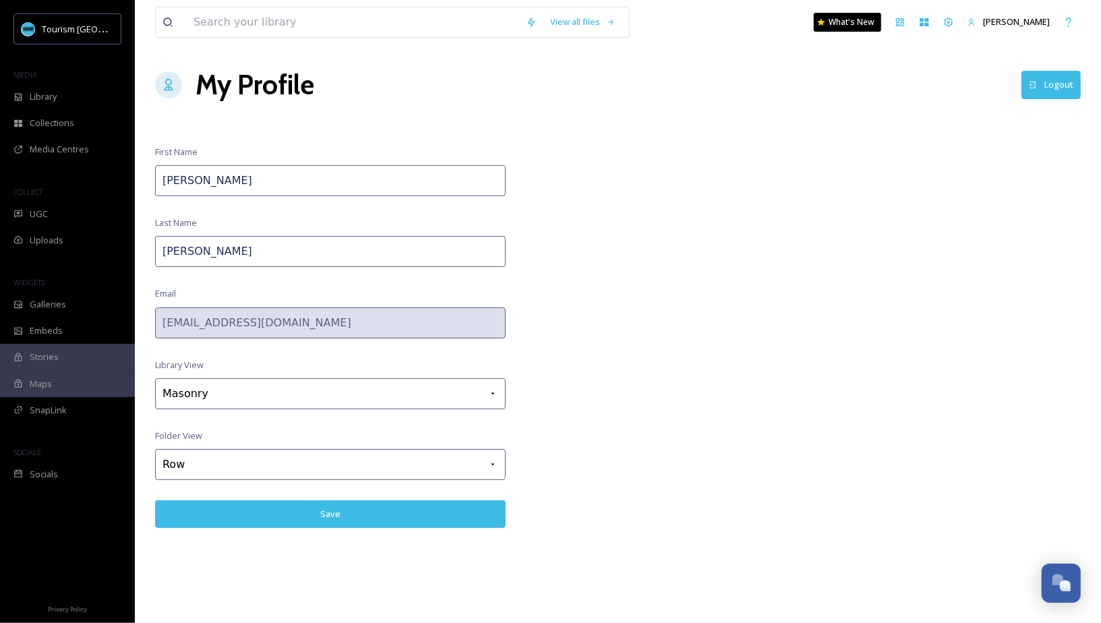
click at [1049, 78] on button "Logout" at bounding box center [1051, 85] width 59 height 28
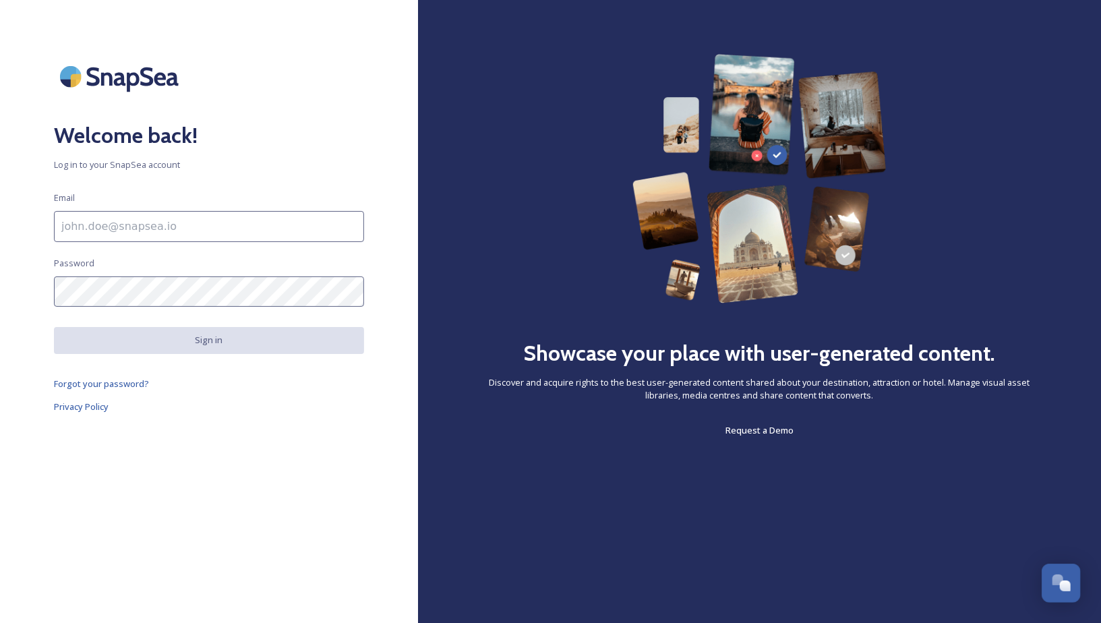
click at [208, 250] on div "Welcome back! Log in to your SnapSea account Email Password Sign in Forgot your…" at bounding box center [209, 311] width 418 height 515
type input "[EMAIL_ADDRESS][DOMAIN_NAME]"
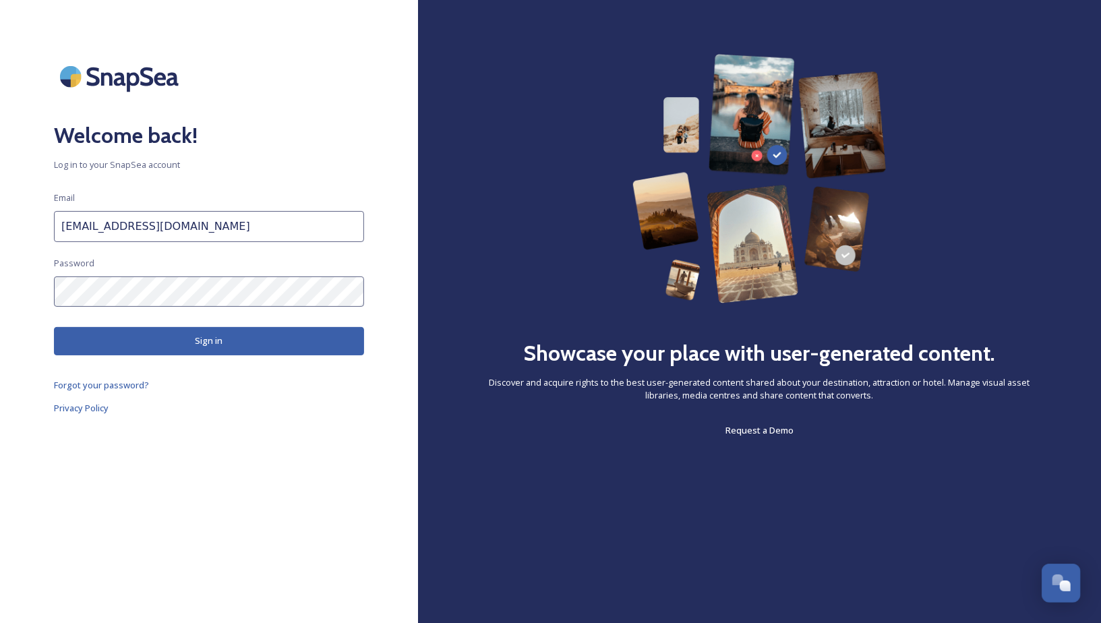
click at [201, 340] on button "Sign in" at bounding box center [209, 341] width 310 height 28
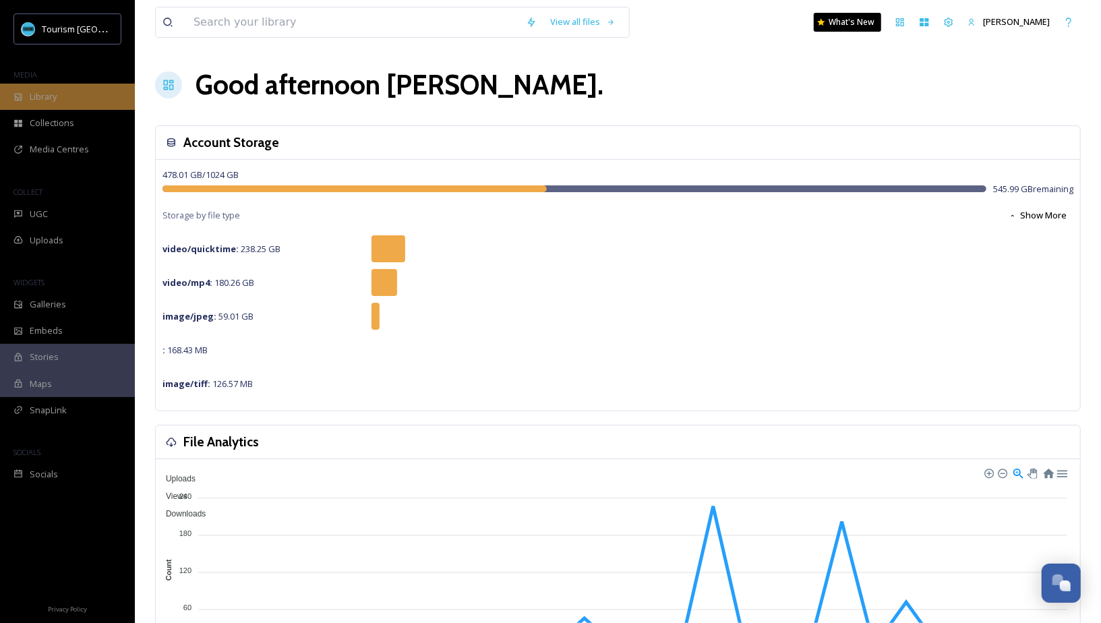
click at [63, 93] on div "Library" at bounding box center [67, 97] width 135 height 26
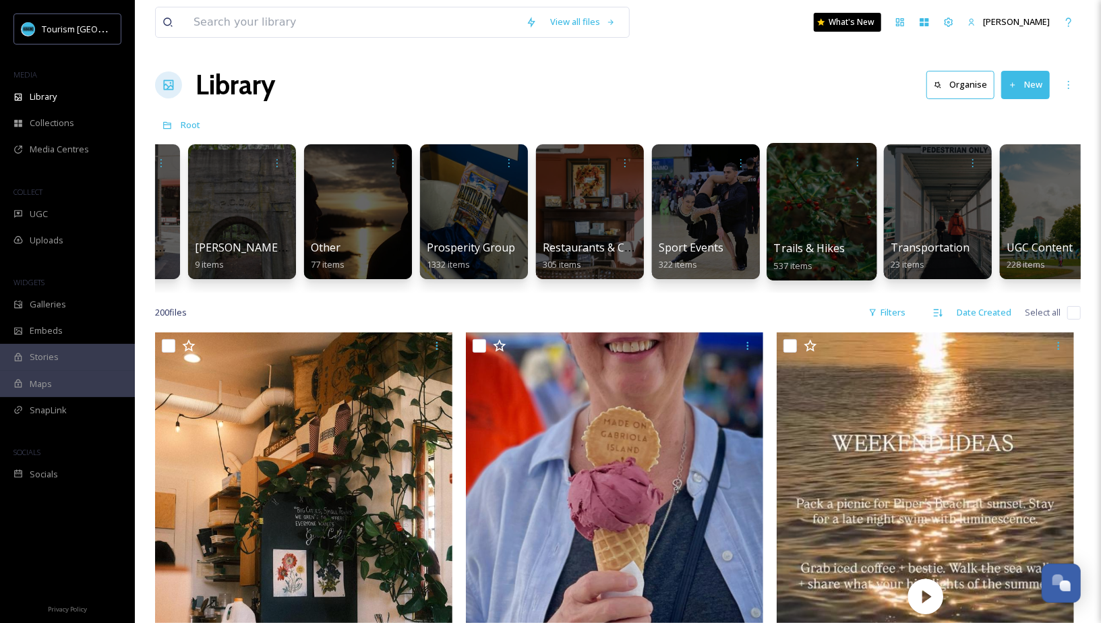
scroll to position [0, 1504]
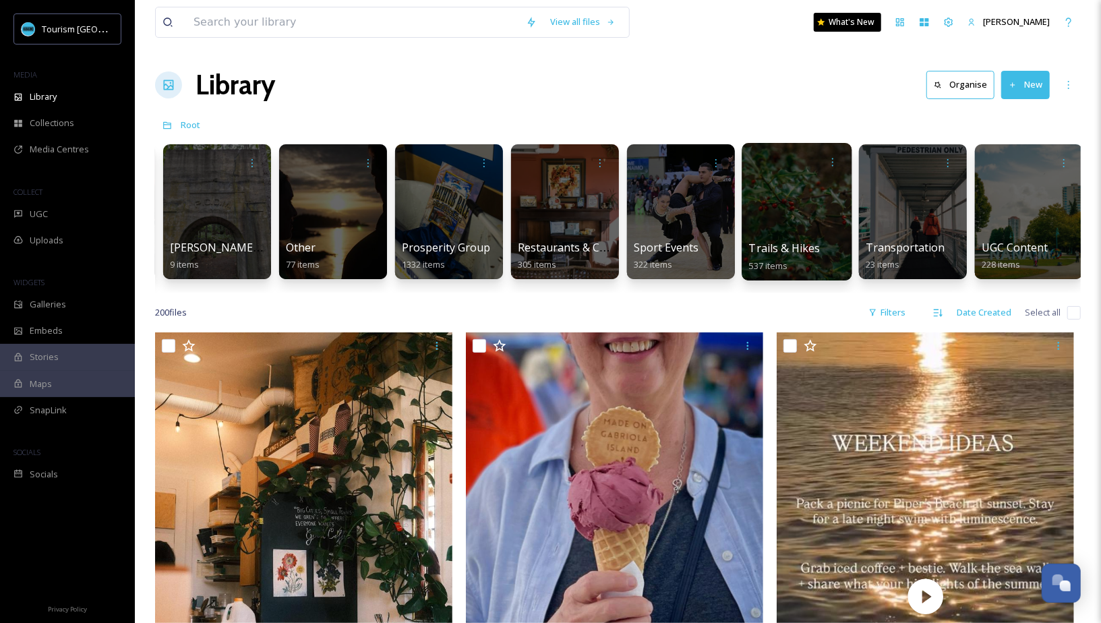
click at [798, 241] on span "Trails & Hikes" at bounding box center [784, 248] width 71 height 15
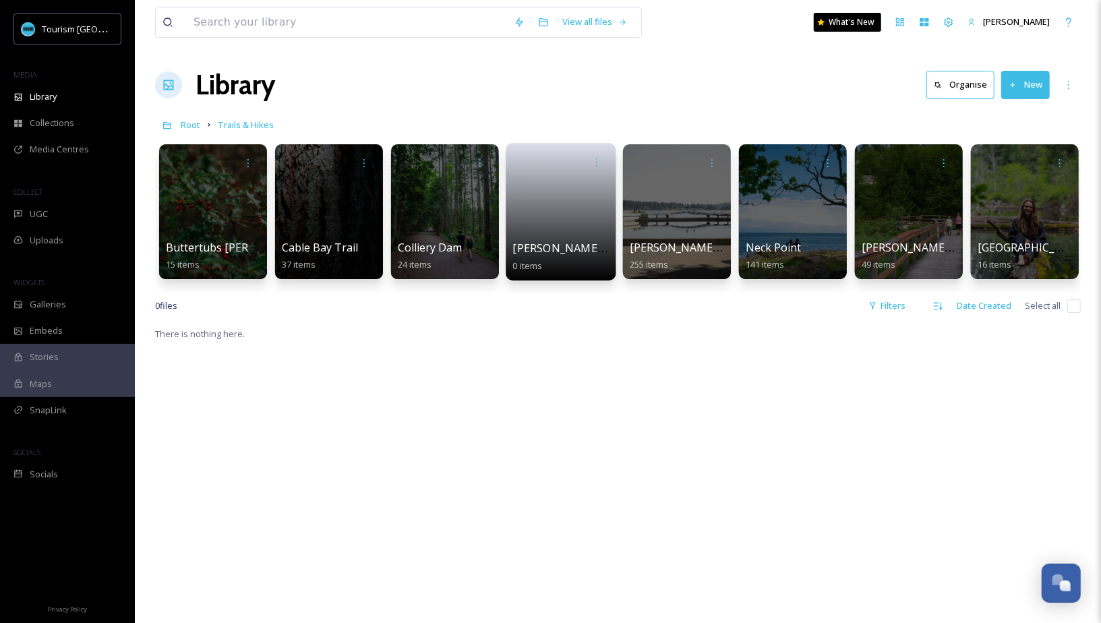
click at [575, 238] on link at bounding box center [561, 207] width 96 height 65
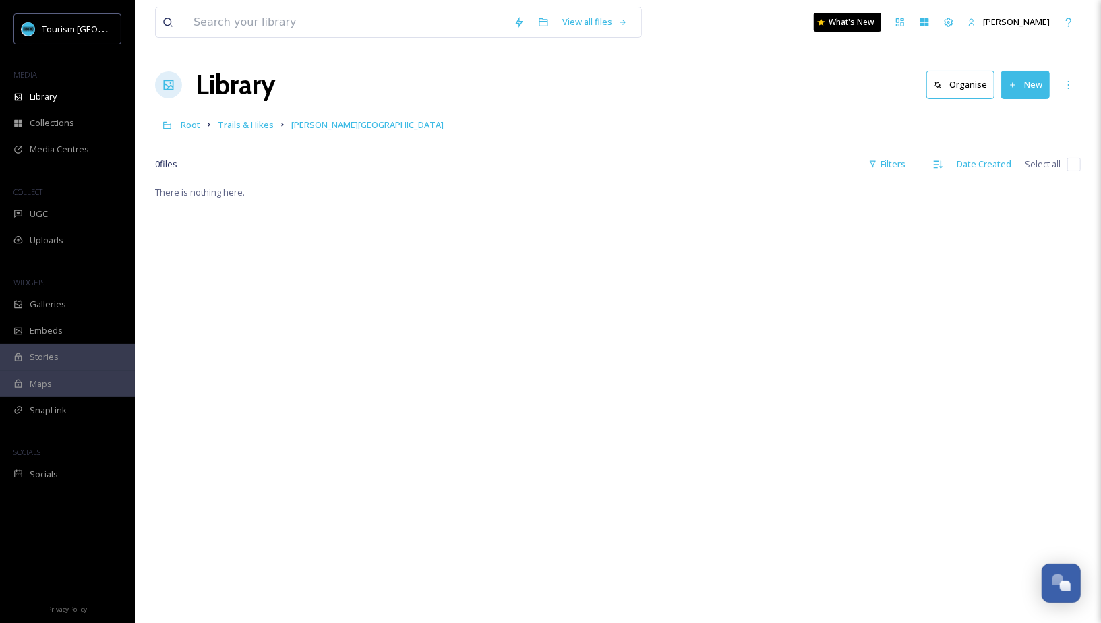
click at [1024, 90] on button "New" at bounding box center [1025, 85] width 49 height 28
click at [1018, 110] on span "File Upload" at bounding box center [1019, 116] width 45 height 13
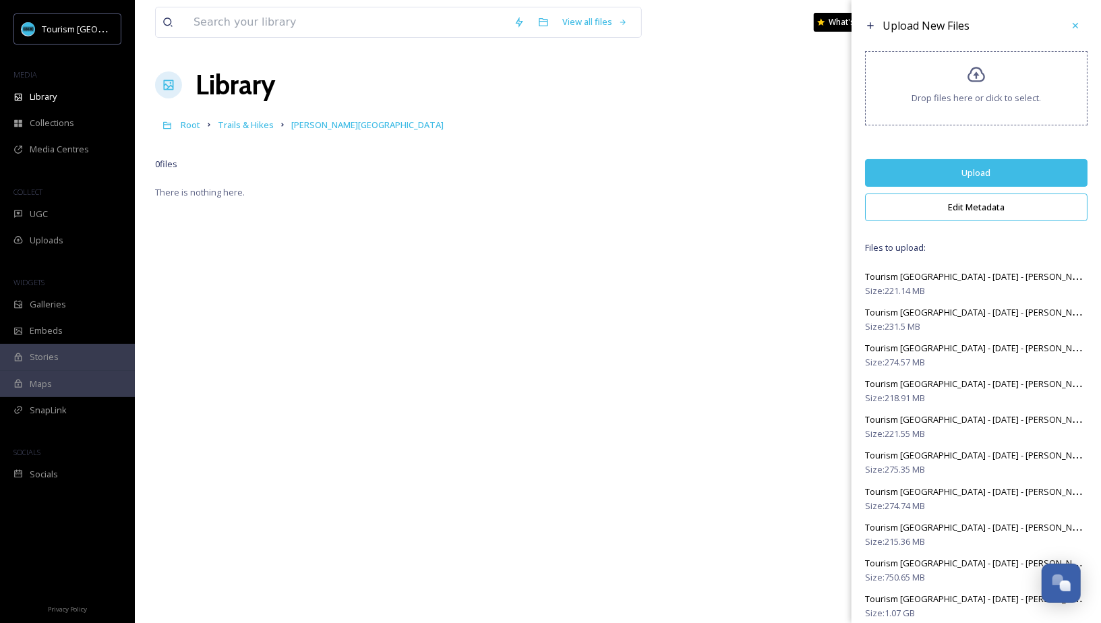
click at [968, 206] on button "Edit Metadata" at bounding box center [976, 208] width 223 height 28
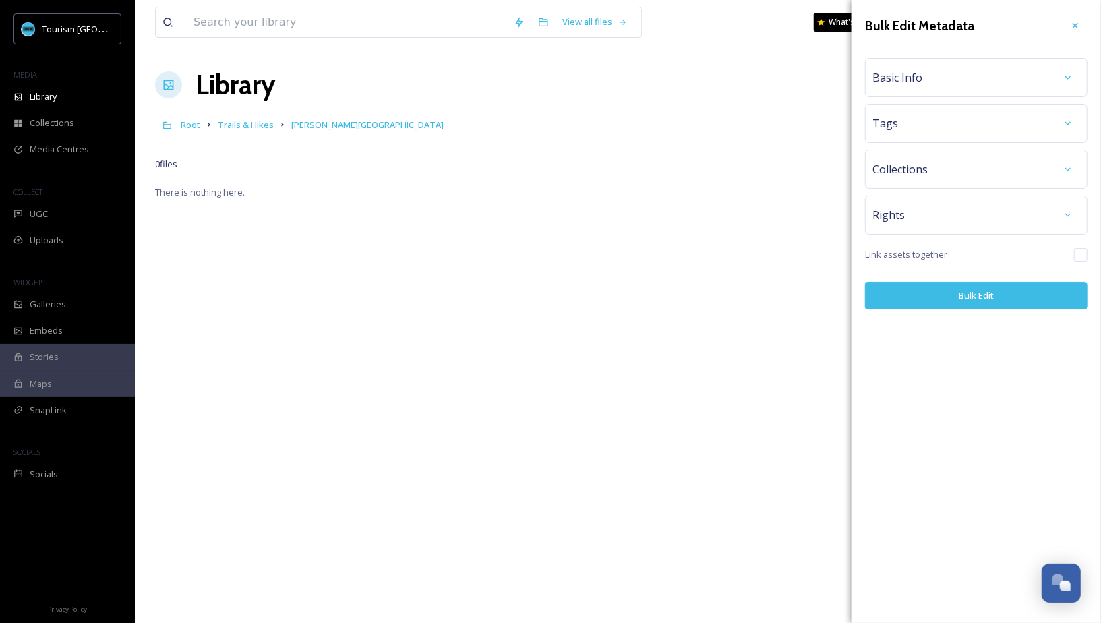
click at [987, 86] on div "Basic Info" at bounding box center [977, 77] width 208 height 24
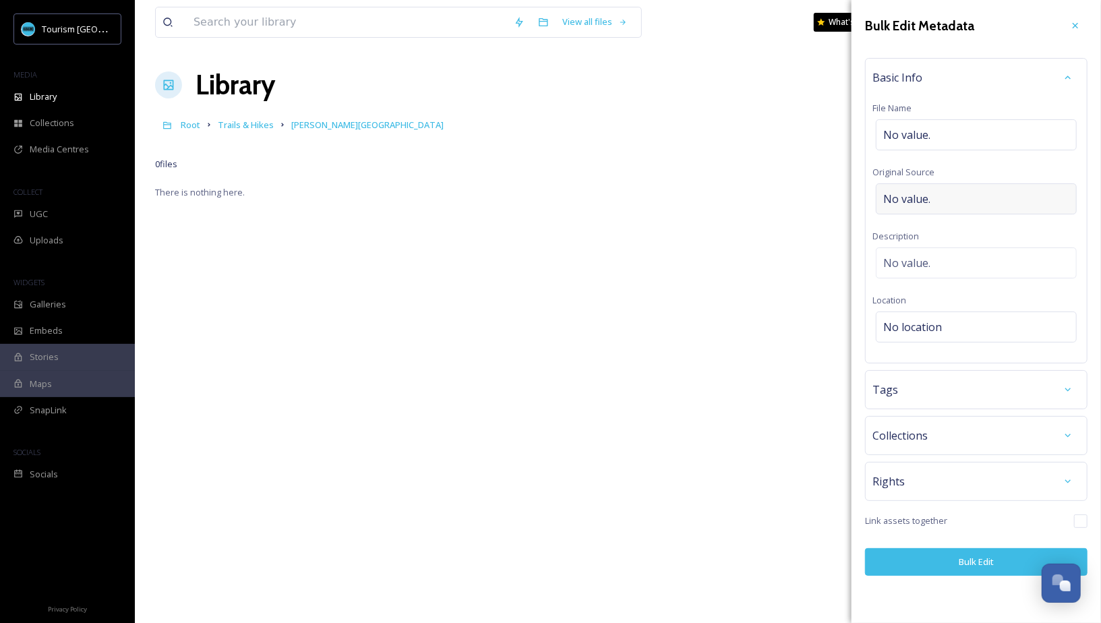
click at [949, 184] on div "No value." at bounding box center [976, 198] width 201 height 31
type input "Justin Parsons"
click at [957, 558] on button "Bulk Edit" at bounding box center [976, 562] width 223 height 28
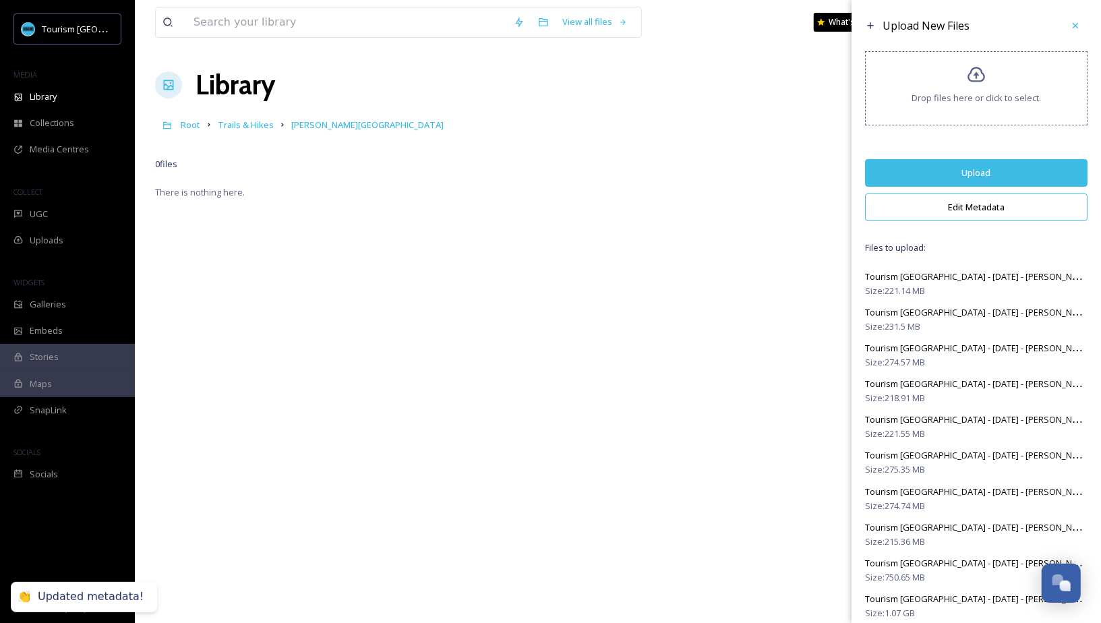
click at [1008, 177] on button "Upload" at bounding box center [976, 173] width 223 height 28
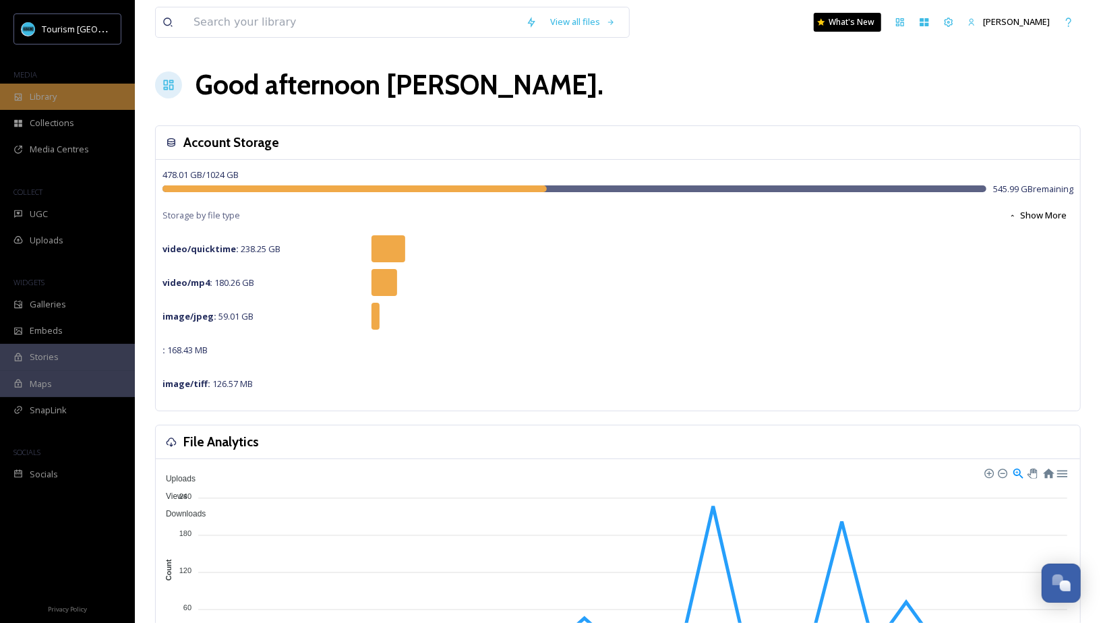
click at [91, 97] on div "Library" at bounding box center [67, 97] width 135 height 26
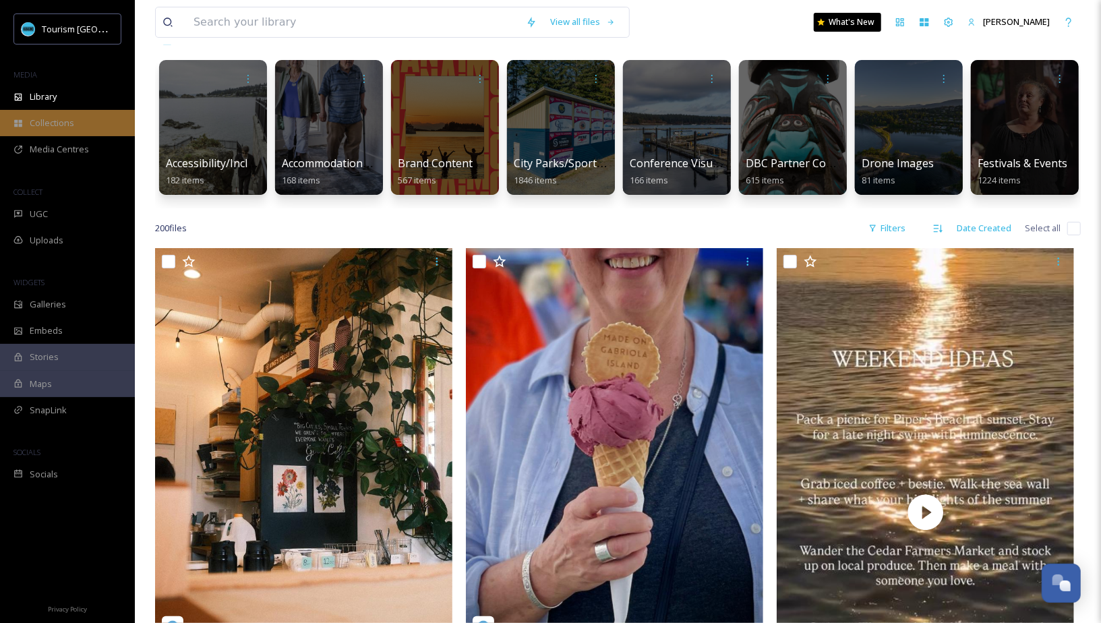
scroll to position [291, 0]
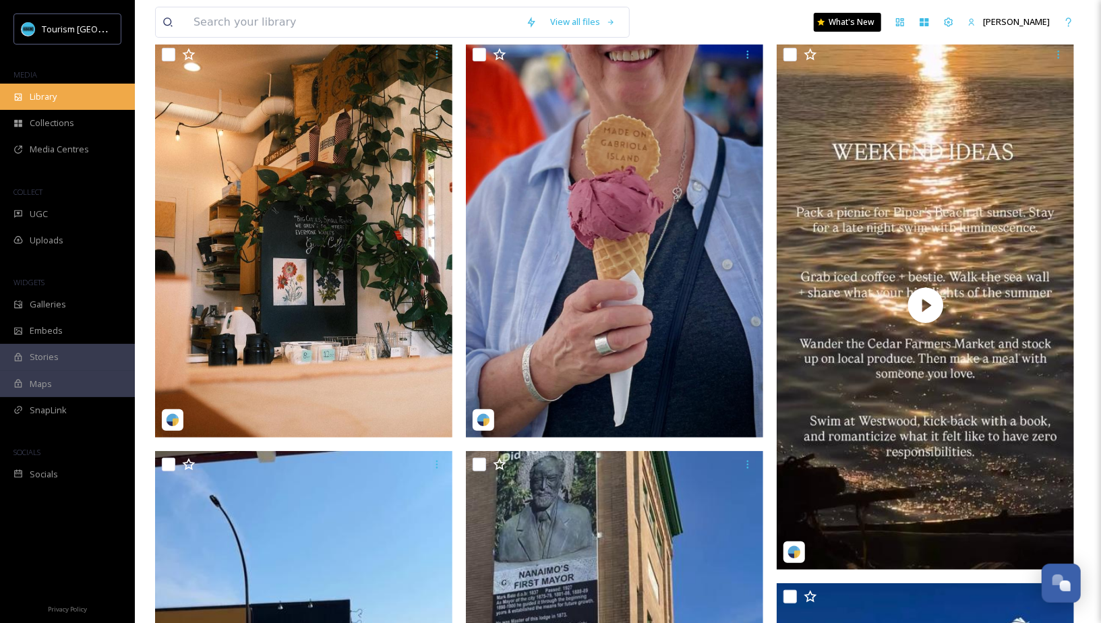
click at [82, 94] on div "Library" at bounding box center [67, 97] width 135 height 26
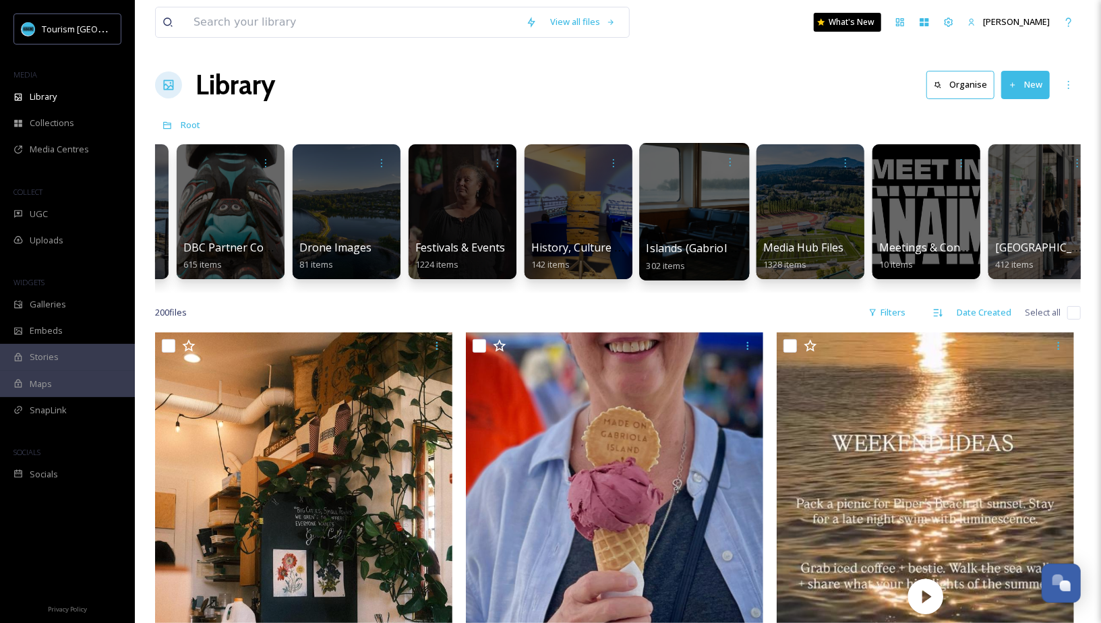
scroll to position [0, 572]
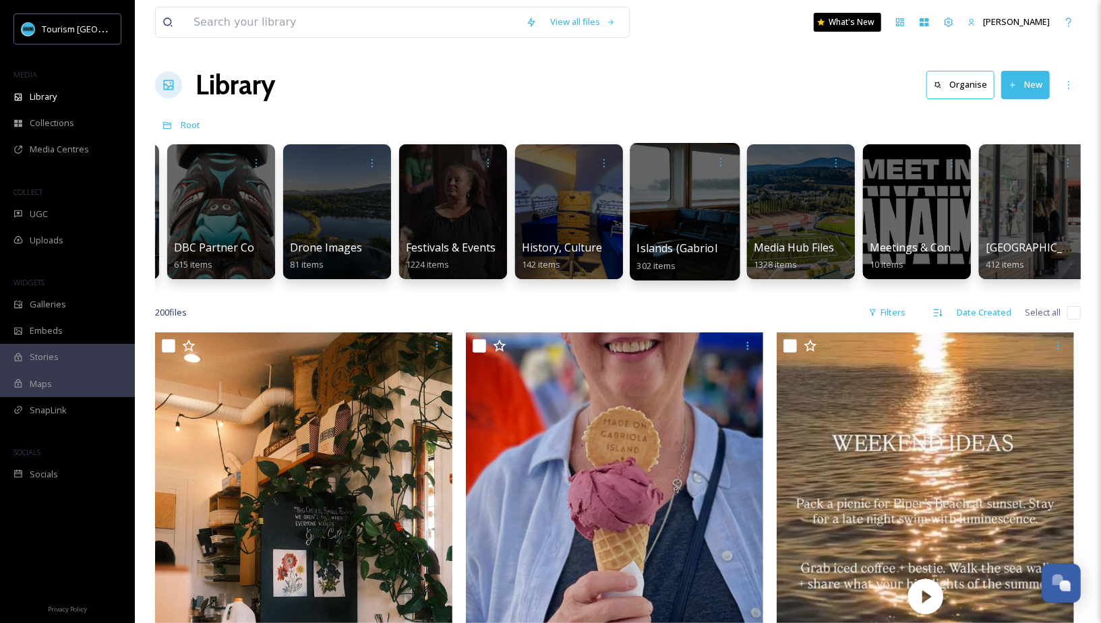
click at [679, 245] on span "Islands (Gabriola, Saysutshun, Protection)" at bounding box center [745, 248] width 216 height 15
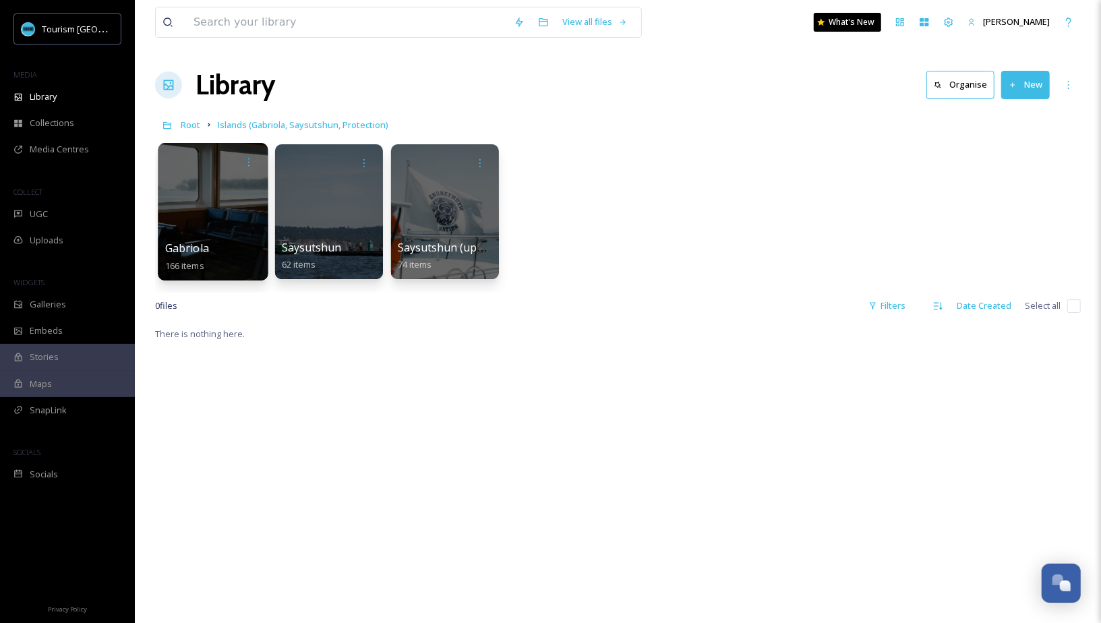
click at [214, 235] on div at bounding box center [213, 212] width 110 height 138
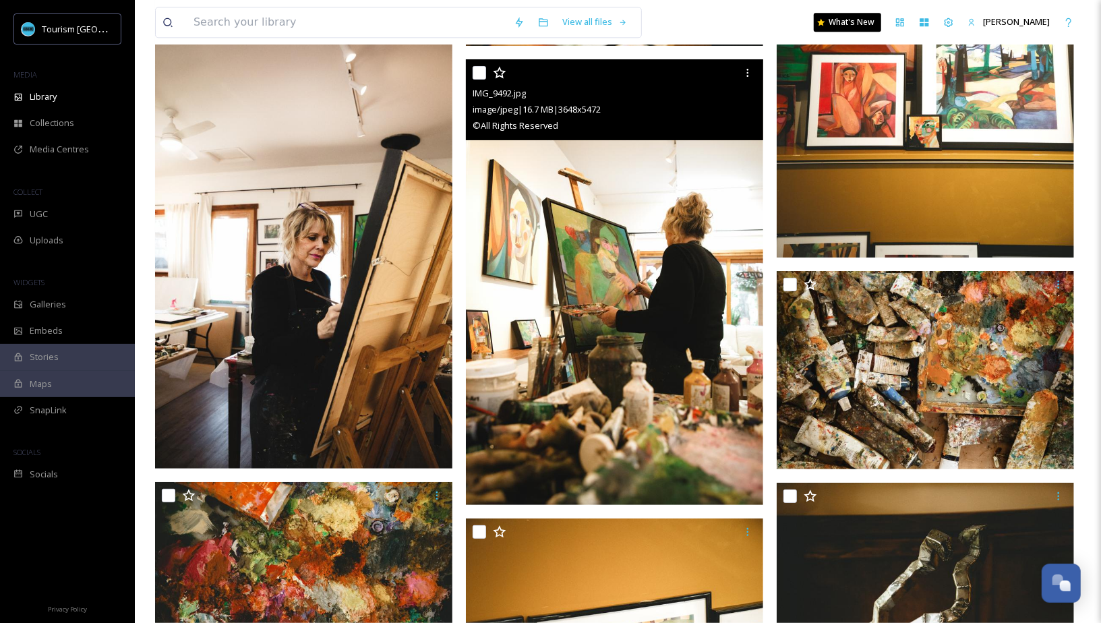
scroll to position [5365, 0]
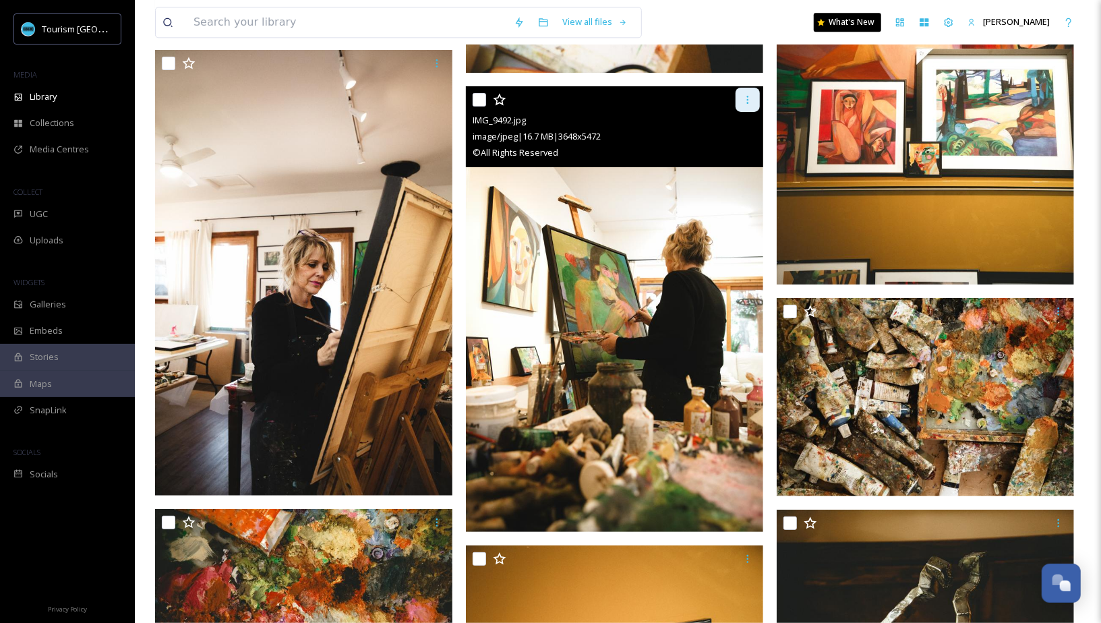
click at [748, 97] on icon at bounding box center [747, 99] width 11 height 11
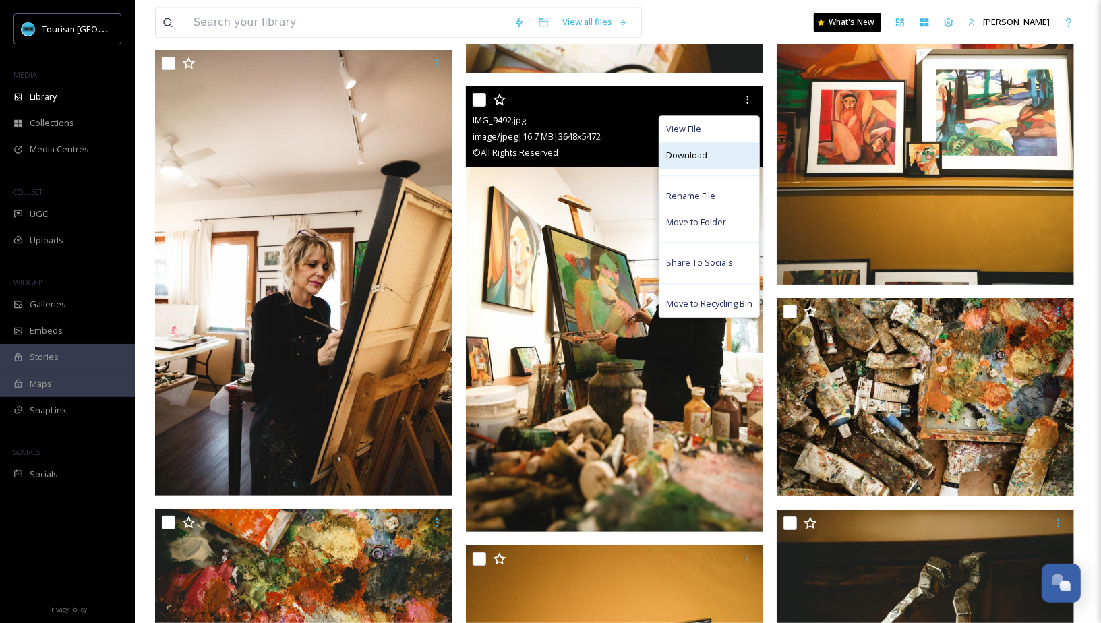
click at [712, 154] on div "Download" at bounding box center [710, 155] width 100 height 26
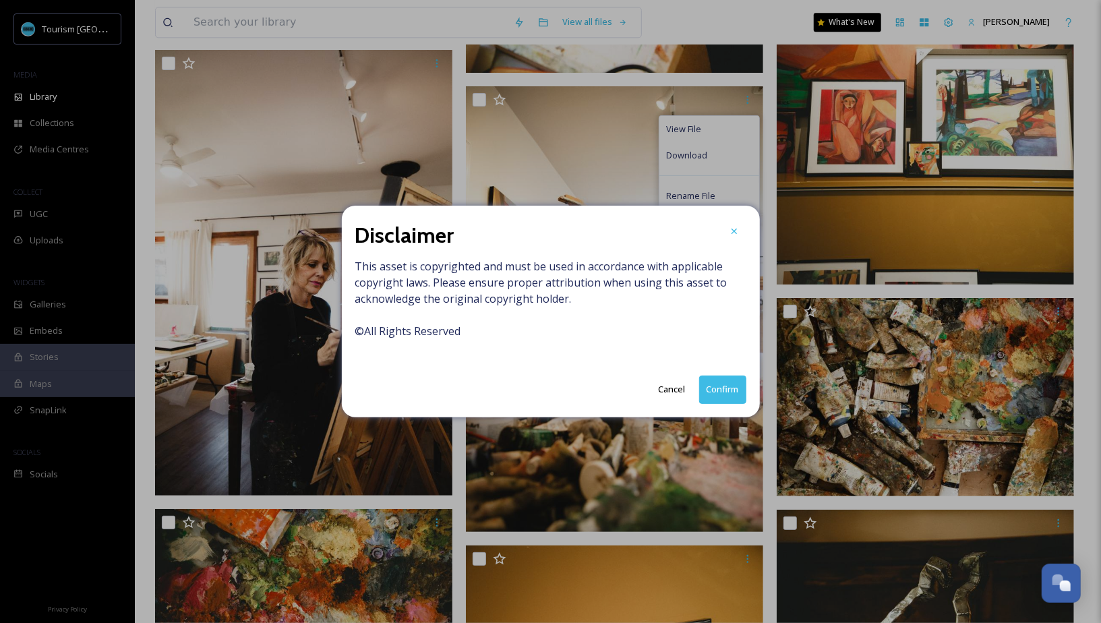
click at [722, 389] on button "Confirm" at bounding box center [722, 390] width 47 height 28
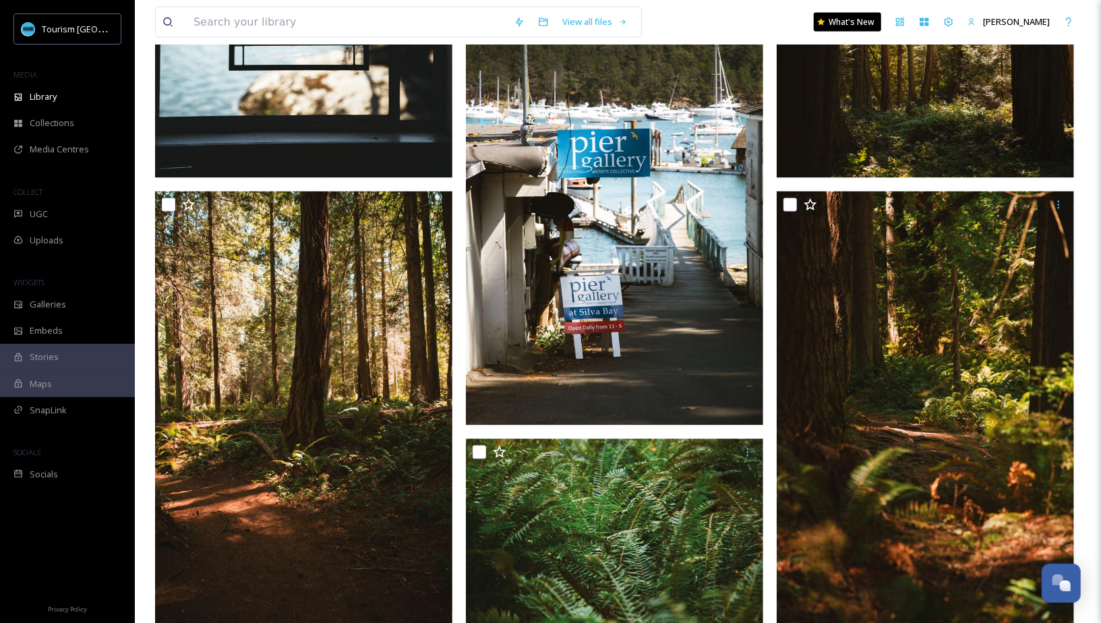
scroll to position [1554, 0]
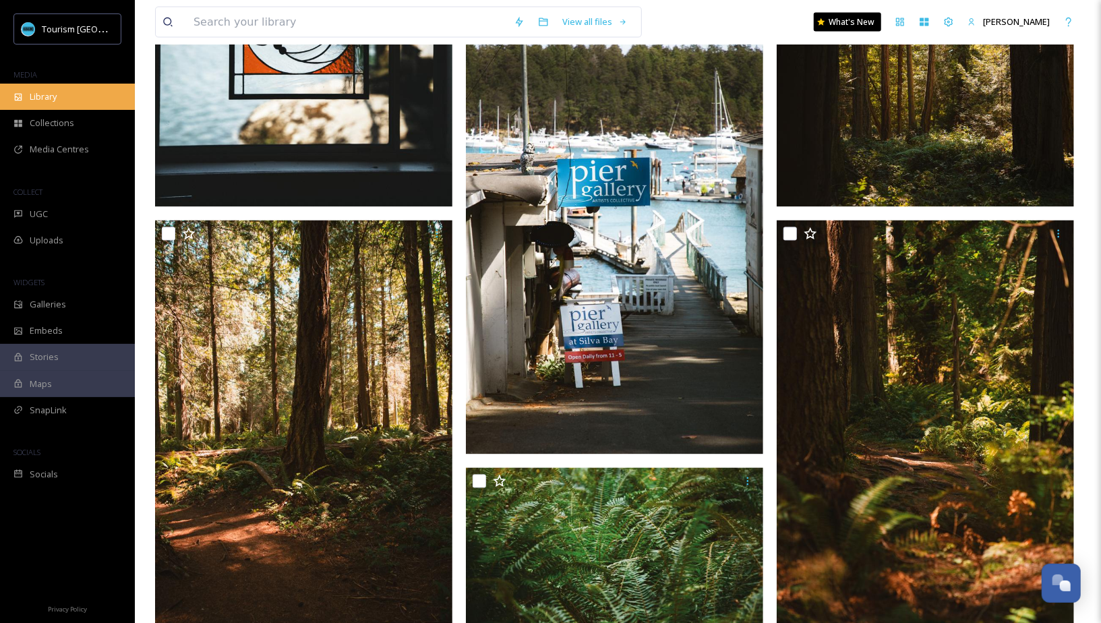
click at [92, 91] on div "Library" at bounding box center [67, 97] width 135 height 26
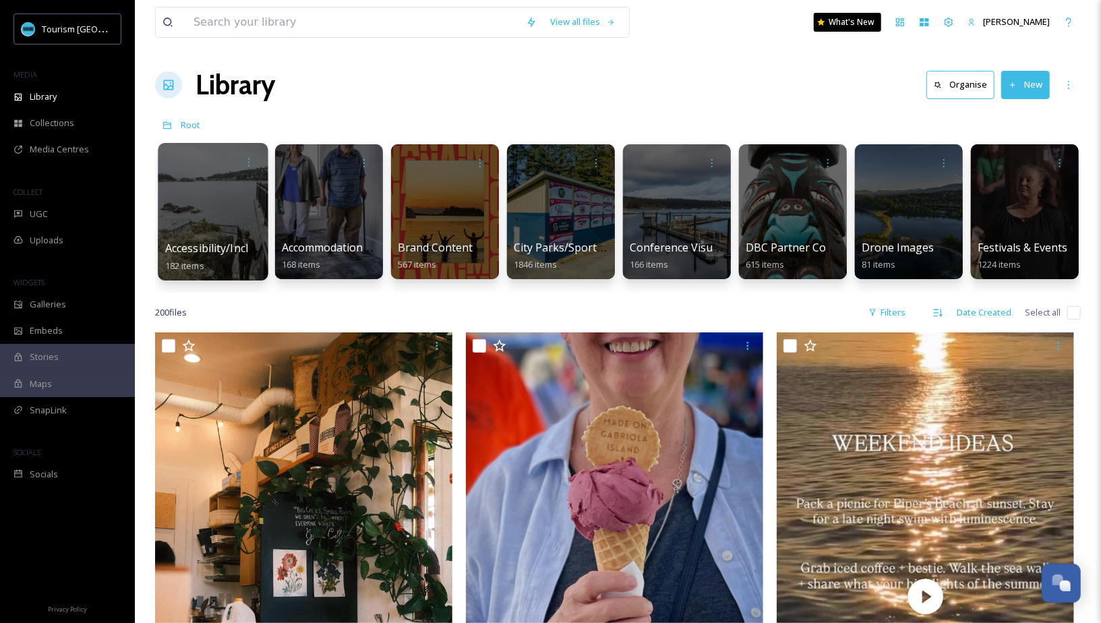
click at [247, 259] on div "Accessibility/Inclusivity 182 items" at bounding box center [213, 257] width 96 height 34
click at [220, 234] on div at bounding box center [213, 212] width 110 height 138
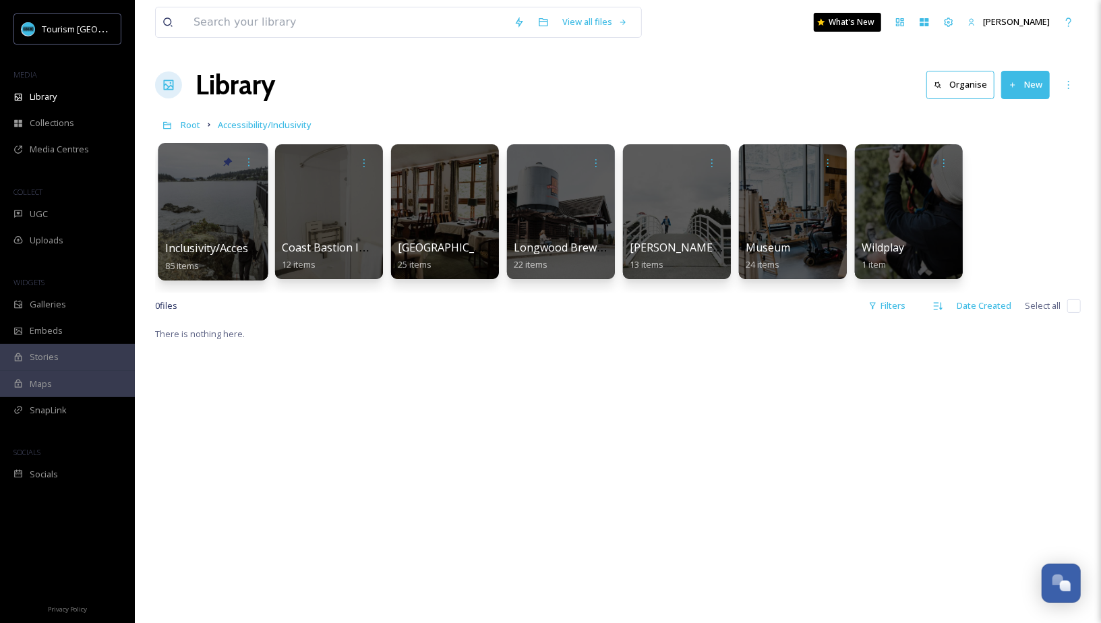
click at [241, 218] on div at bounding box center [213, 212] width 110 height 138
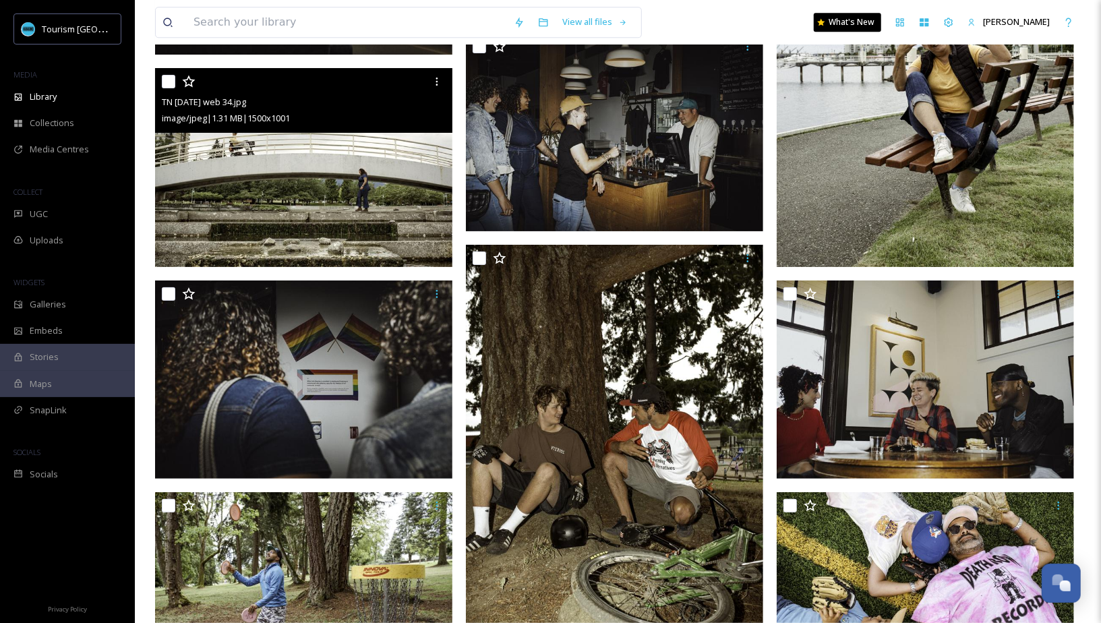
scroll to position [5669, 0]
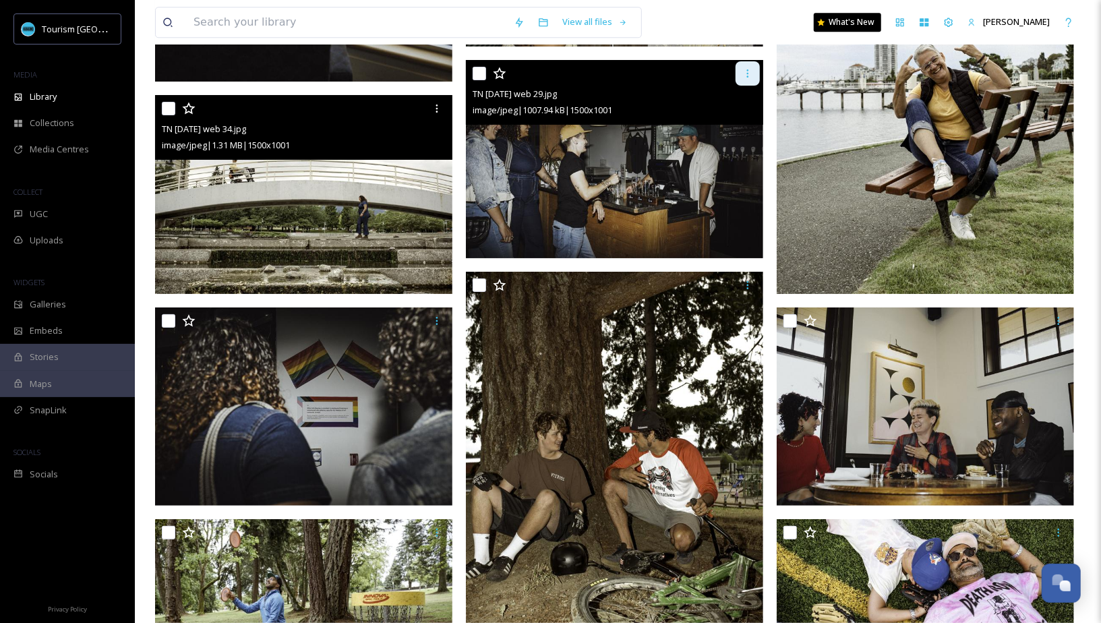
click at [745, 84] on div at bounding box center [748, 73] width 24 height 24
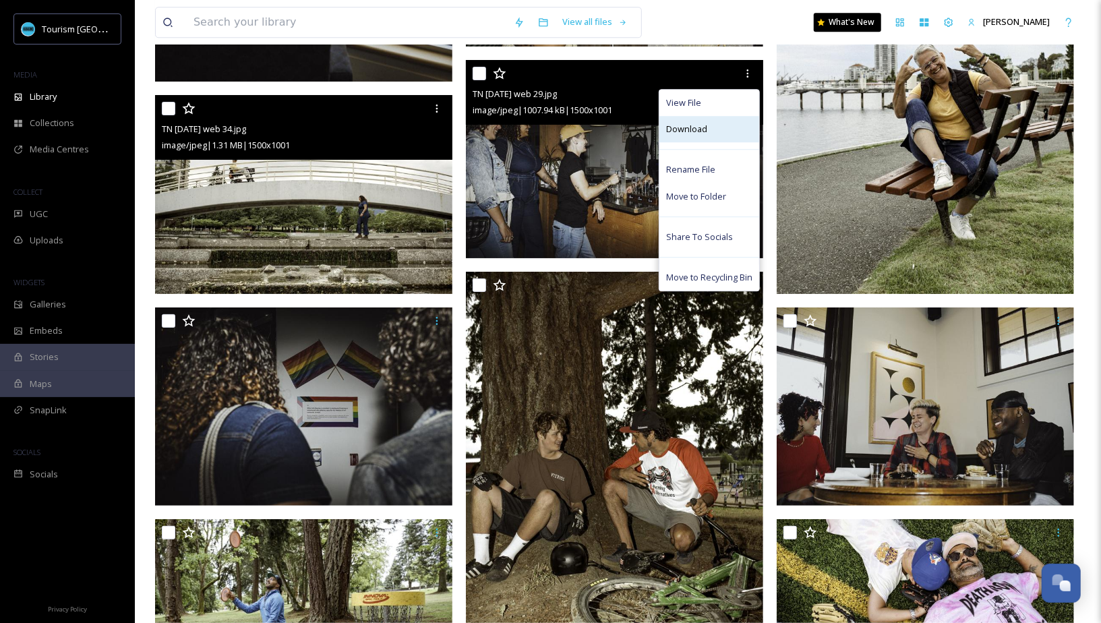
click at [722, 129] on div "Download" at bounding box center [710, 129] width 100 height 26
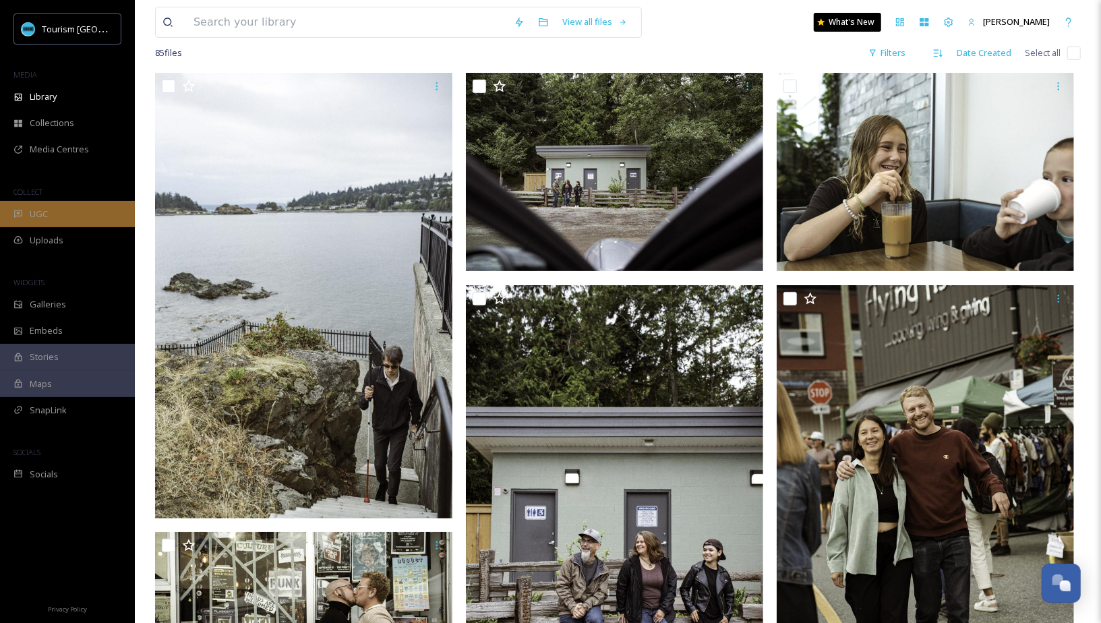
scroll to position [0, 0]
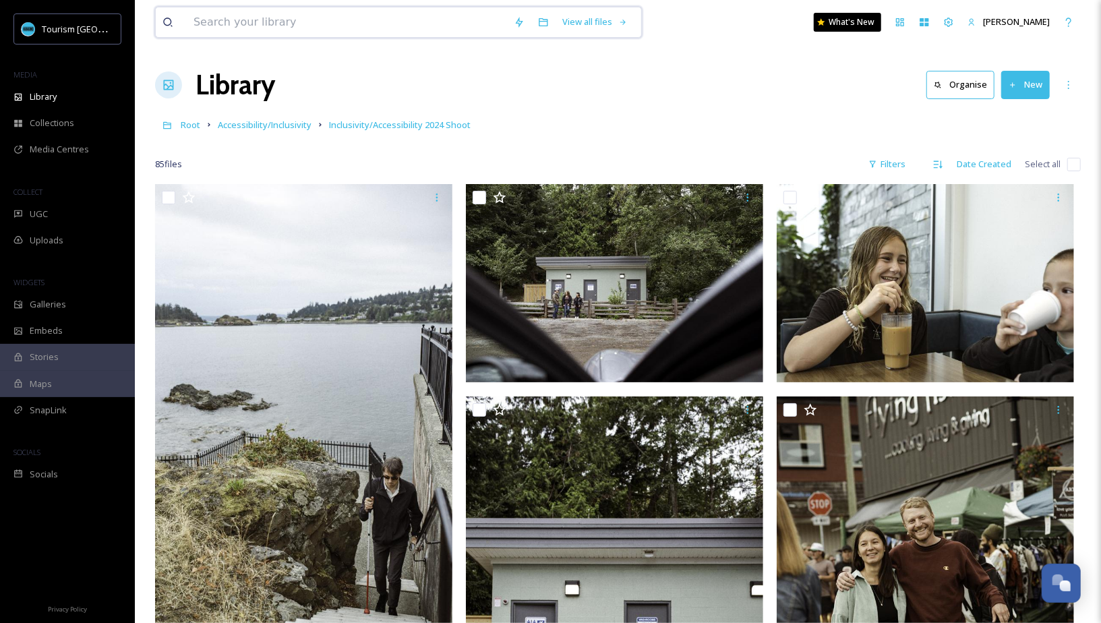
click at [376, 22] on input at bounding box center [347, 22] width 320 height 30
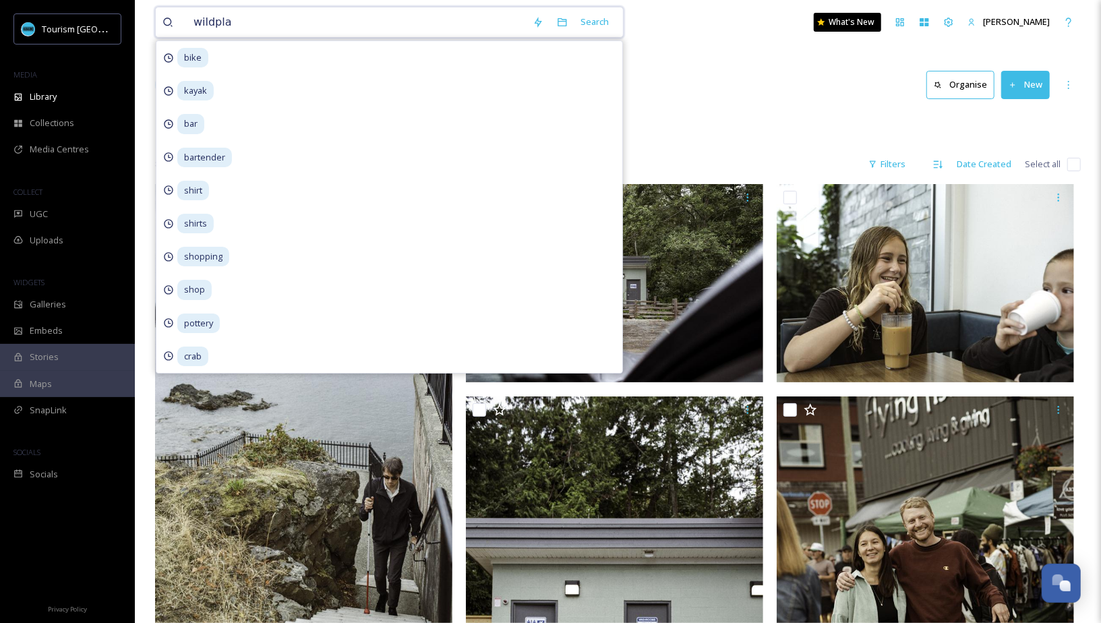
type input "wildplay"
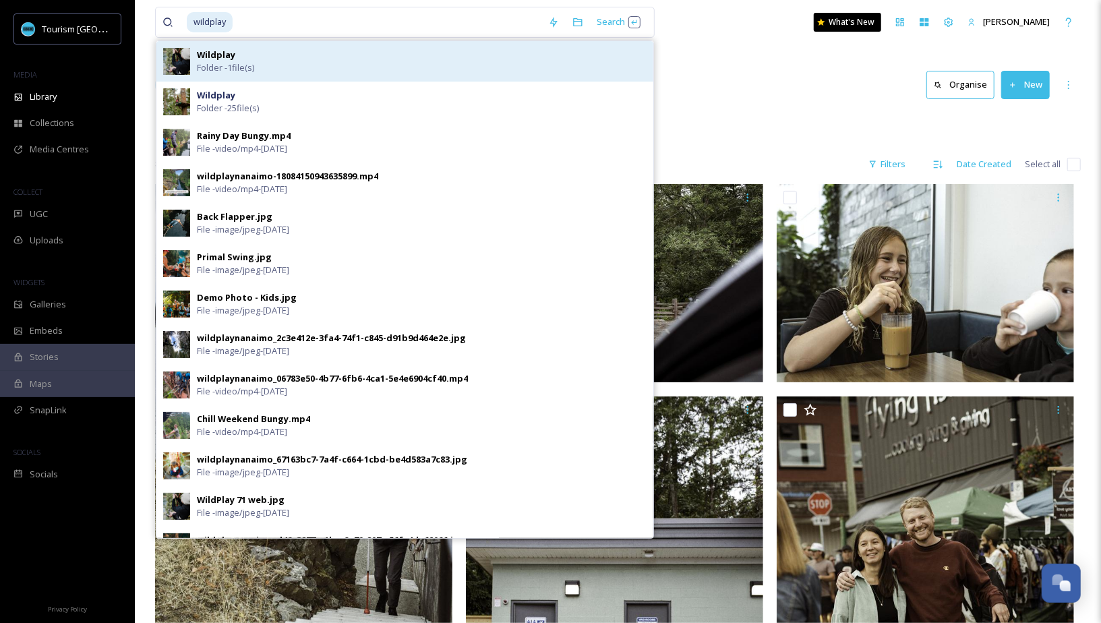
click at [327, 70] on div "Wildplay Folder - 1 file(s)" at bounding box center [422, 62] width 450 height 26
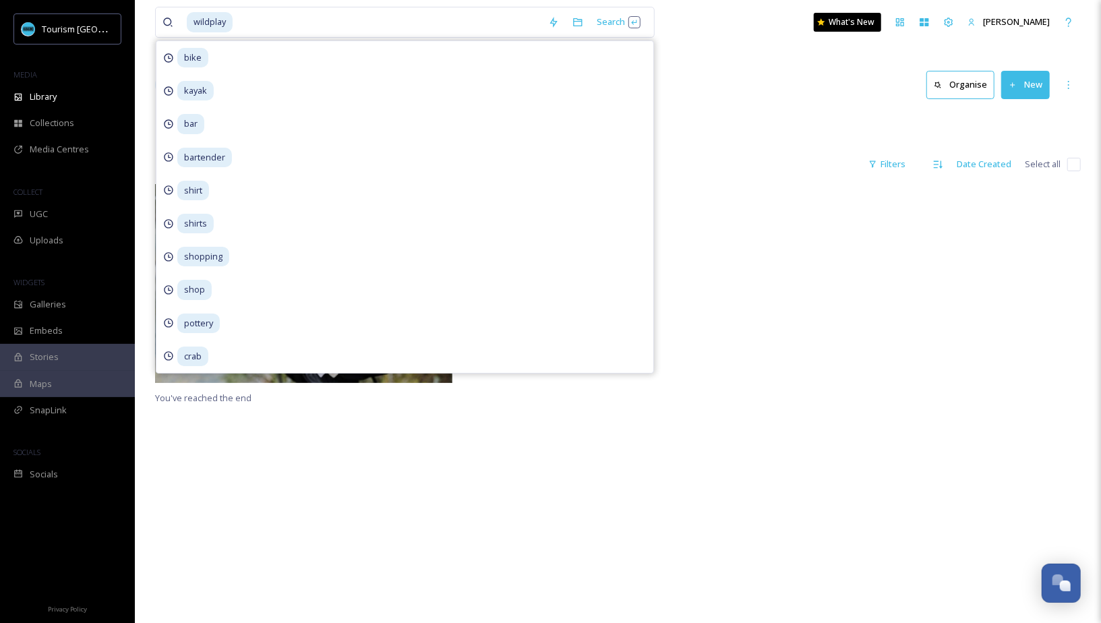
click at [777, 125] on div "Root Accessibility/Inclusivity Wildplay" at bounding box center [618, 125] width 926 height 26
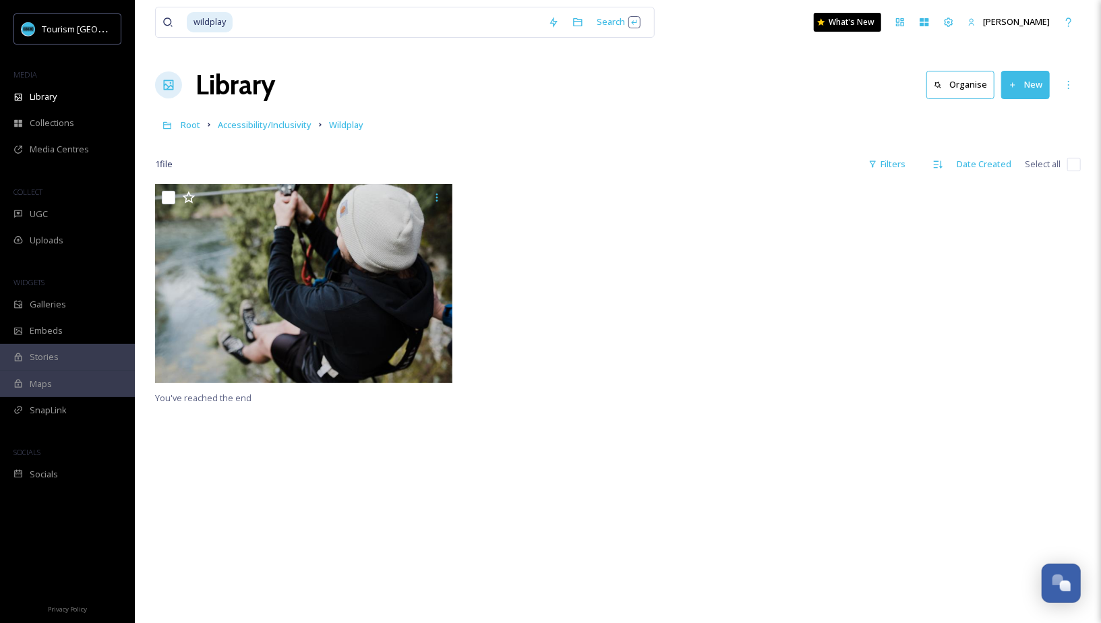
click at [568, 181] on div "wildplay Search What's New Emma Wassmer Library Organise New Root Accessibility…" at bounding box center [618, 403] width 966 height 807
click at [192, 123] on span "Root" at bounding box center [191, 125] width 20 height 12
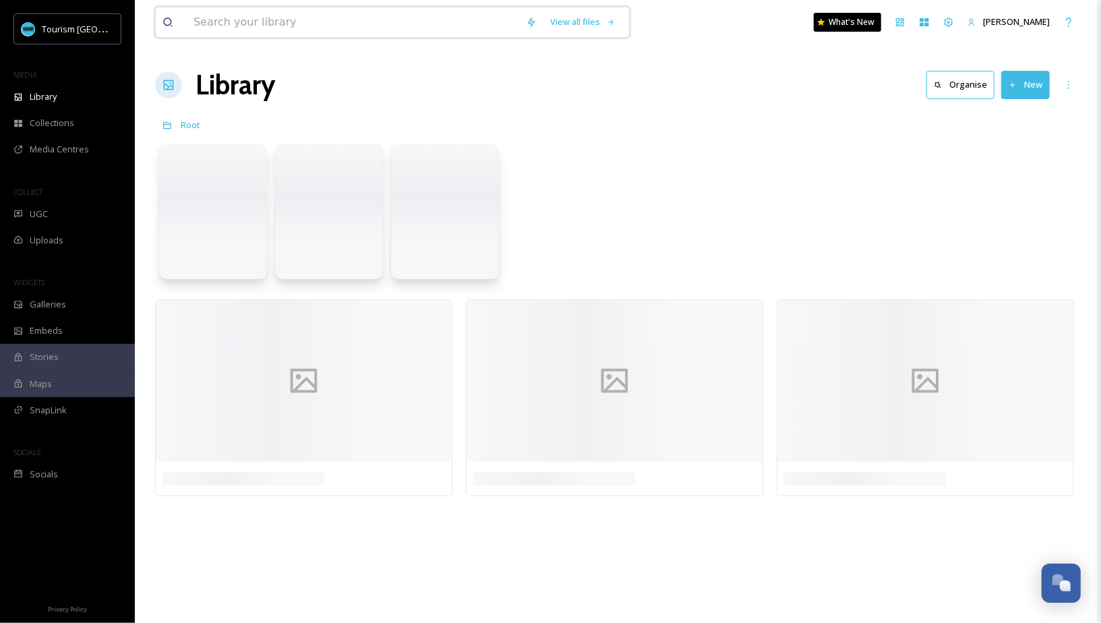
click at [296, 19] on input at bounding box center [353, 22] width 332 height 30
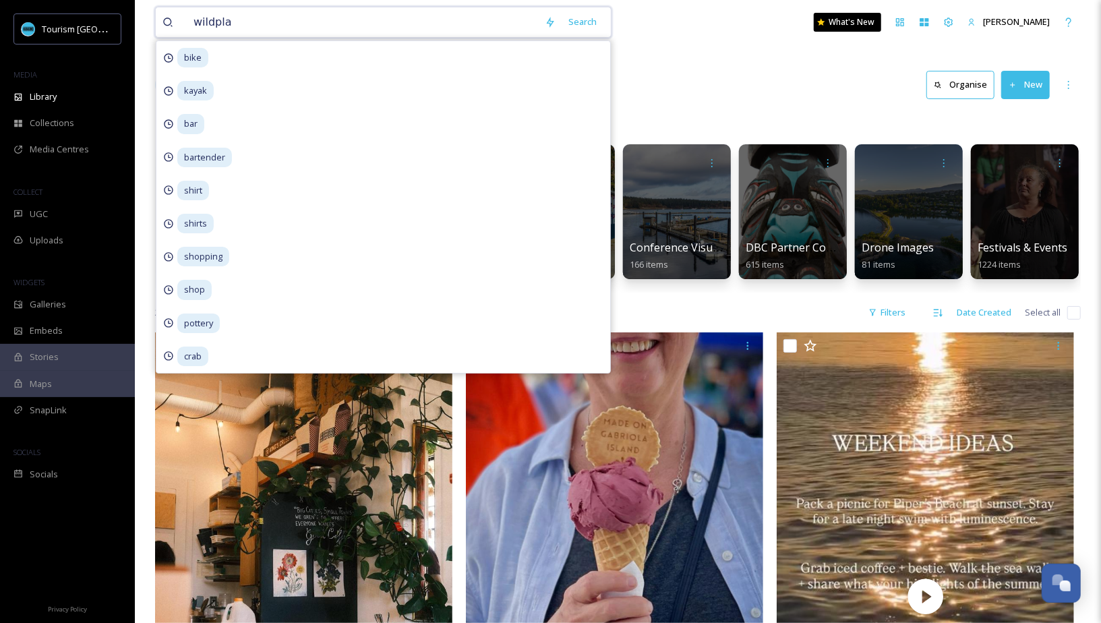
type input "wildplay"
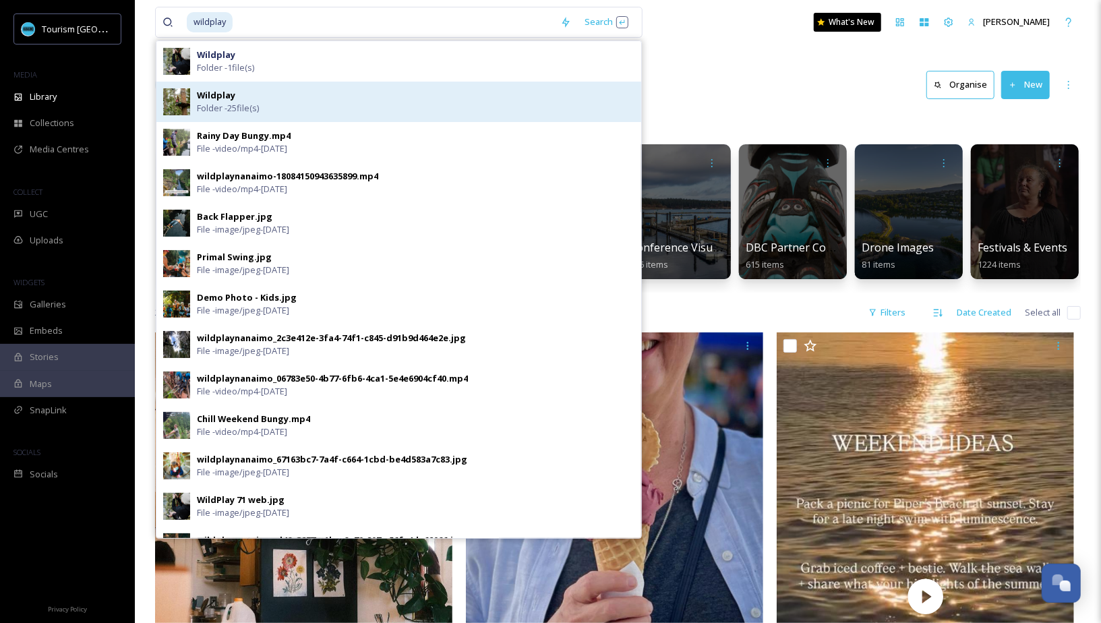
click at [414, 93] on div "Wildplay Folder - 25 file(s)" at bounding box center [416, 102] width 438 height 26
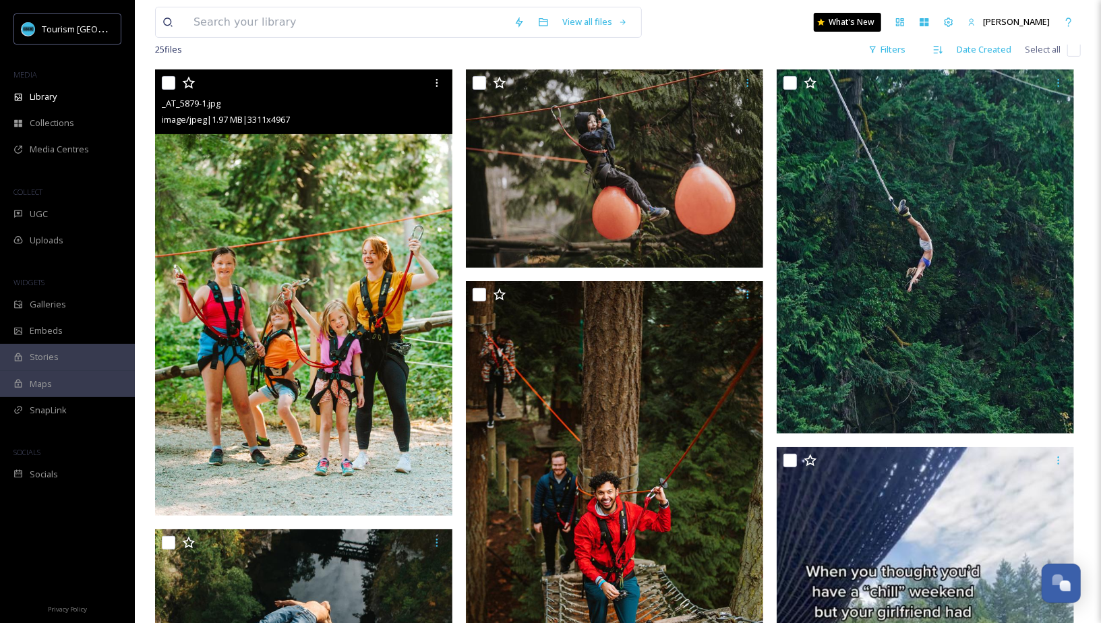
scroll to position [128, 0]
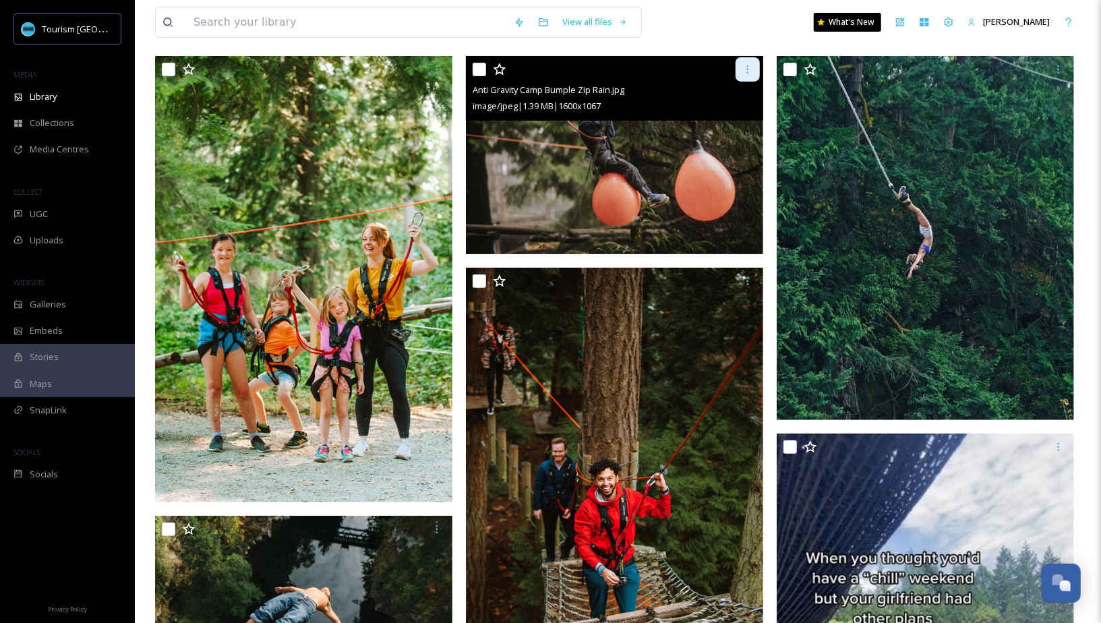
click at [746, 72] on icon at bounding box center [747, 69] width 11 height 11
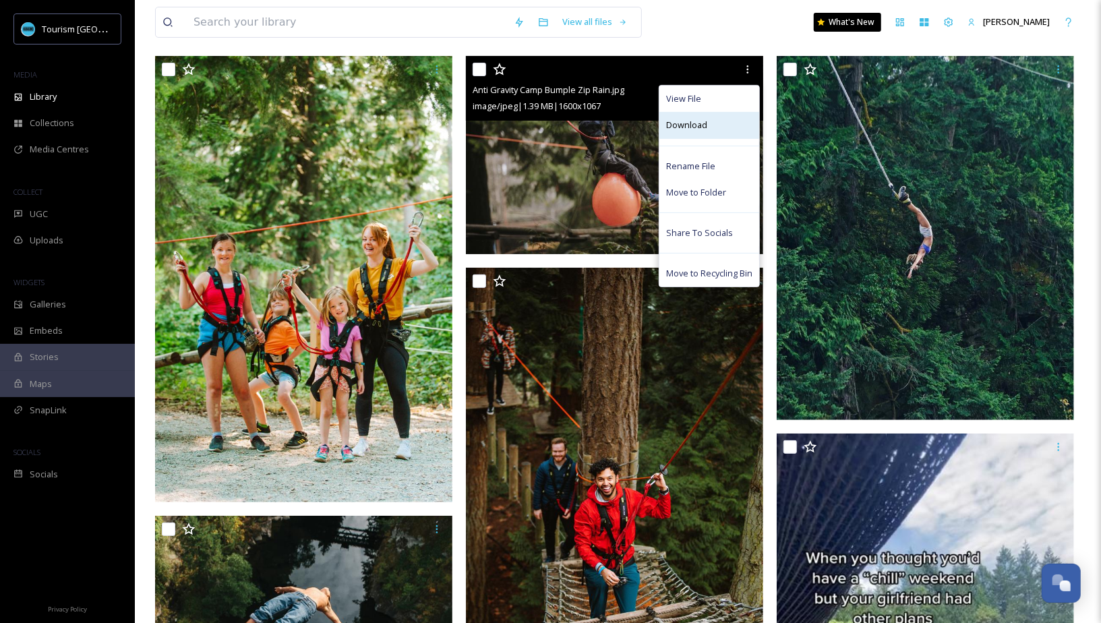
click at [706, 127] on span "Download" at bounding box center [686, 125] width 41 height 13
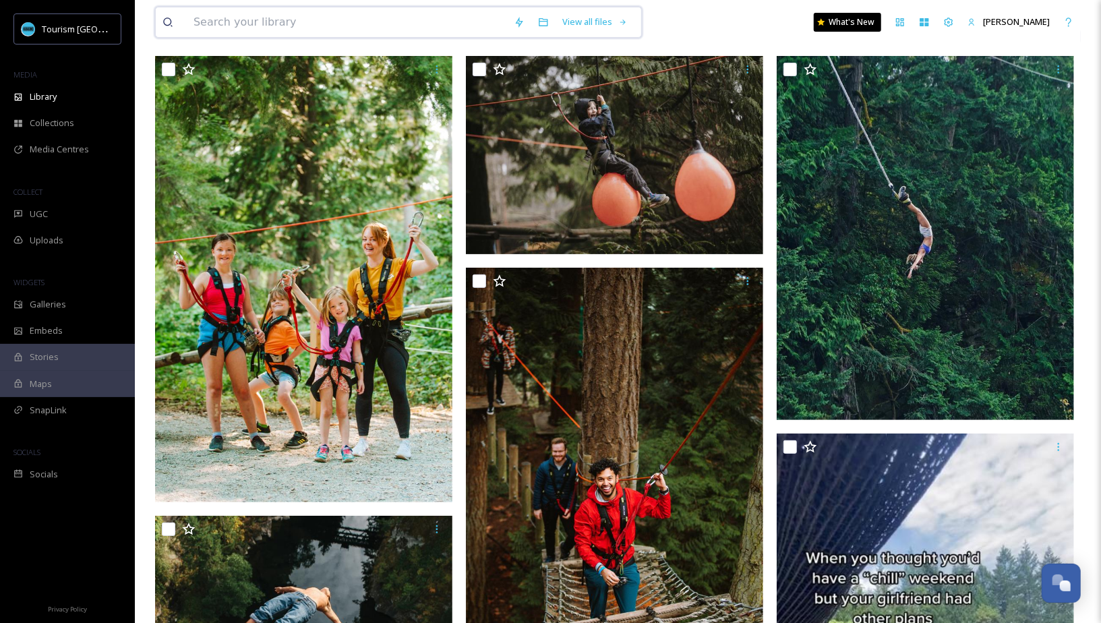
click at [413, 20] on input at bounding box center [347, 22] width 320 height 30
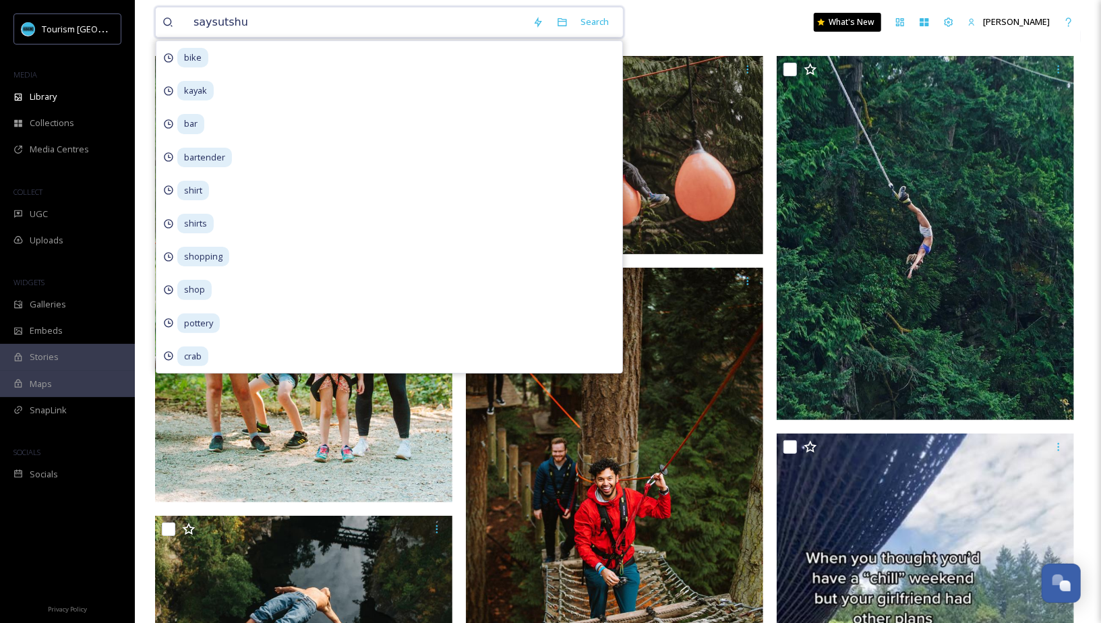
type input "saysutshun"
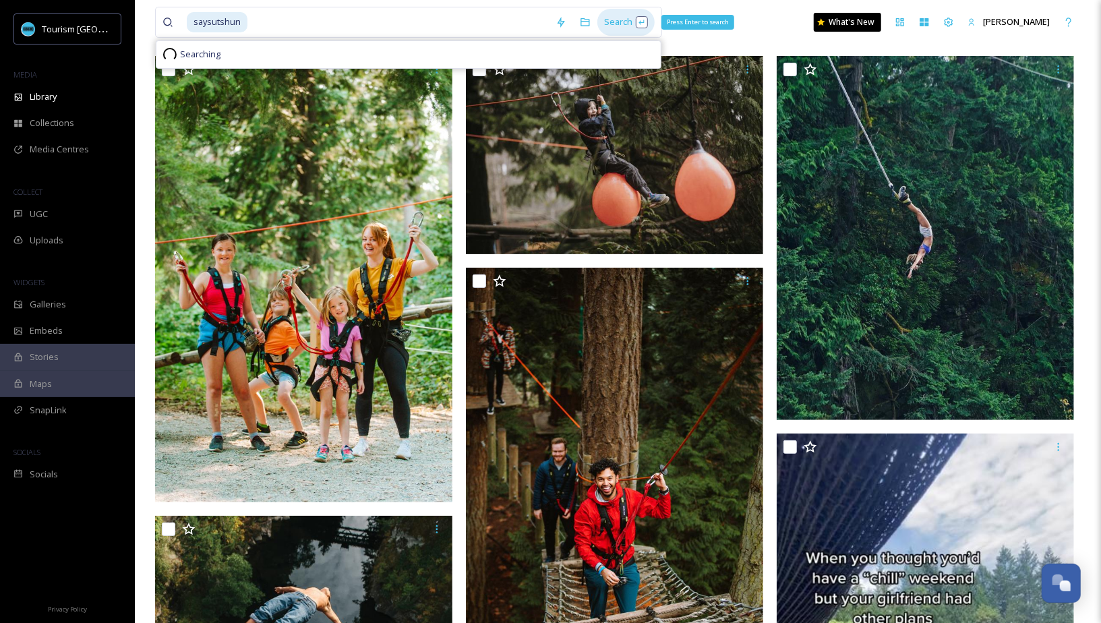
click at [601, 26] on div "Search Press Enter to search" at bounding box center [625, 22] width 57 height 26
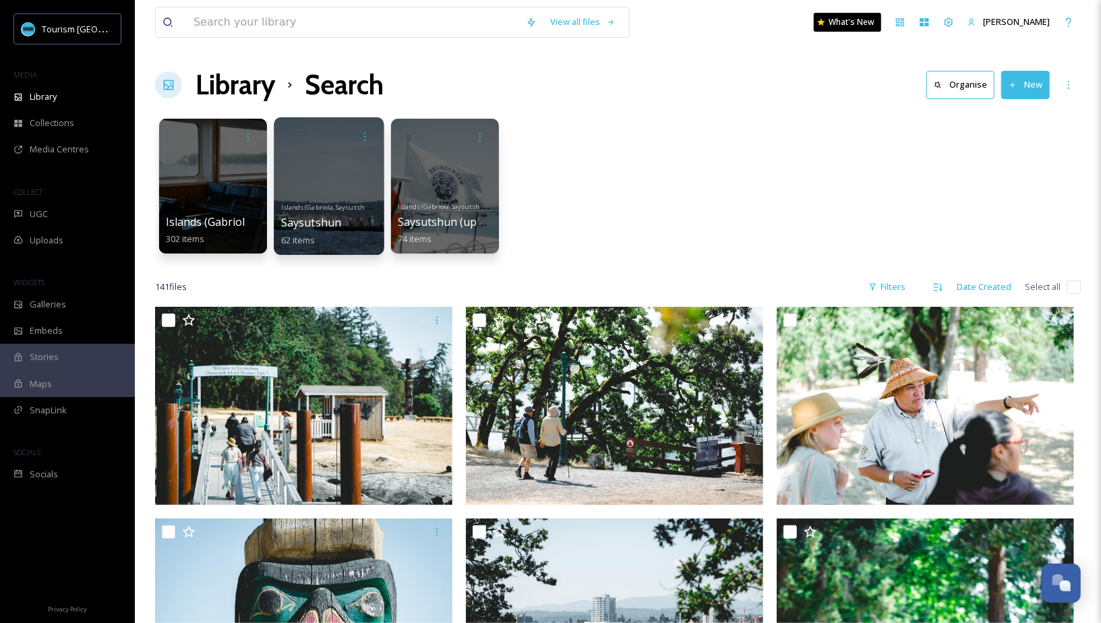
click at [326, 218] on span "Saysutshun" at bounding box center [311, 222] width 61 height 15
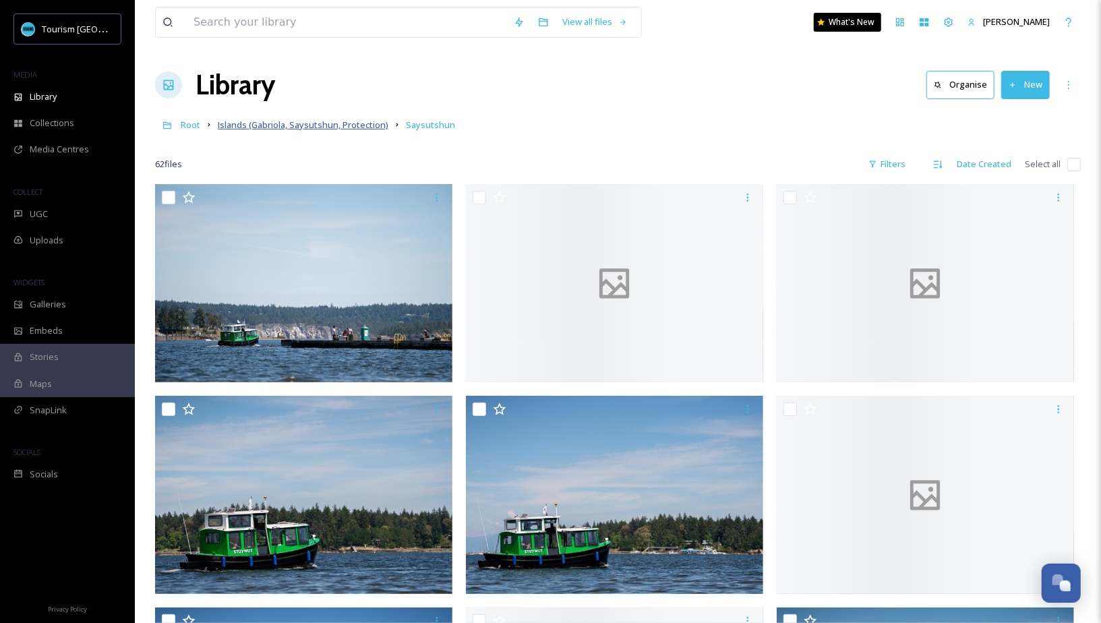
click at [349, 124] on span "Islands (Gabriola, Saysutshun, Protection)" at bounding box center [303, 125] width 171 height 12
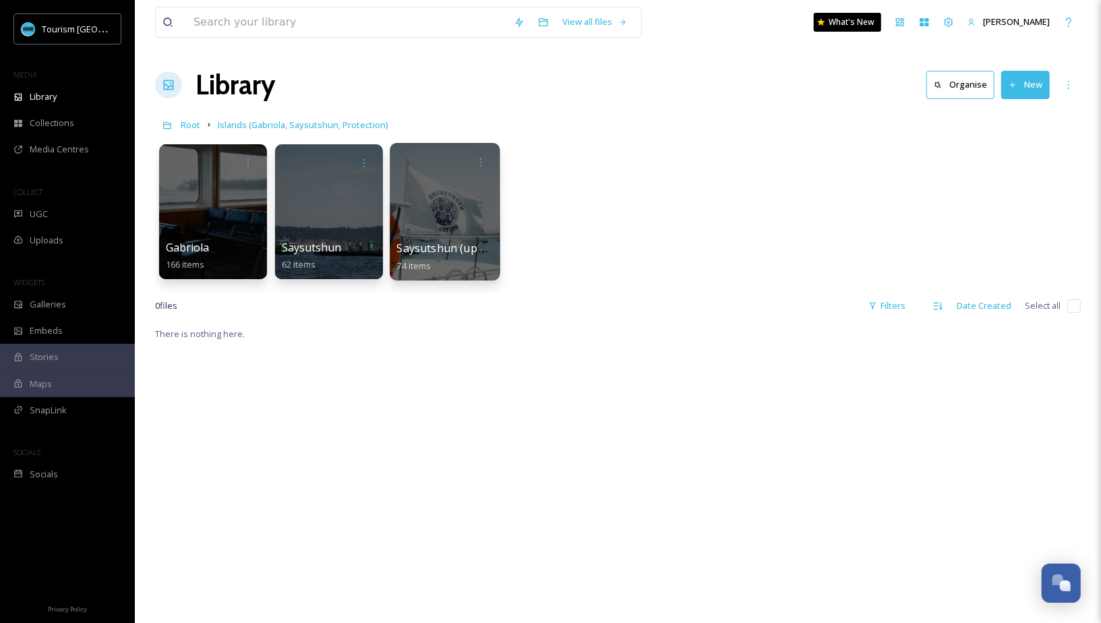
click at [461, 223] on div at bounding box center [445, 212] width 110 height 138
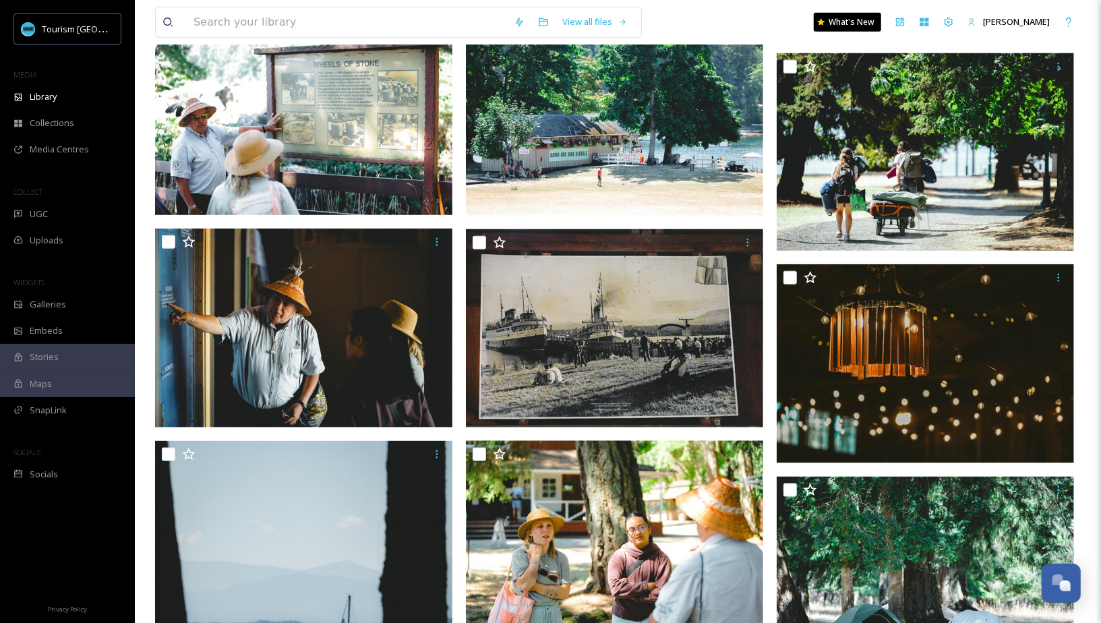
scroll to position [805, 0]
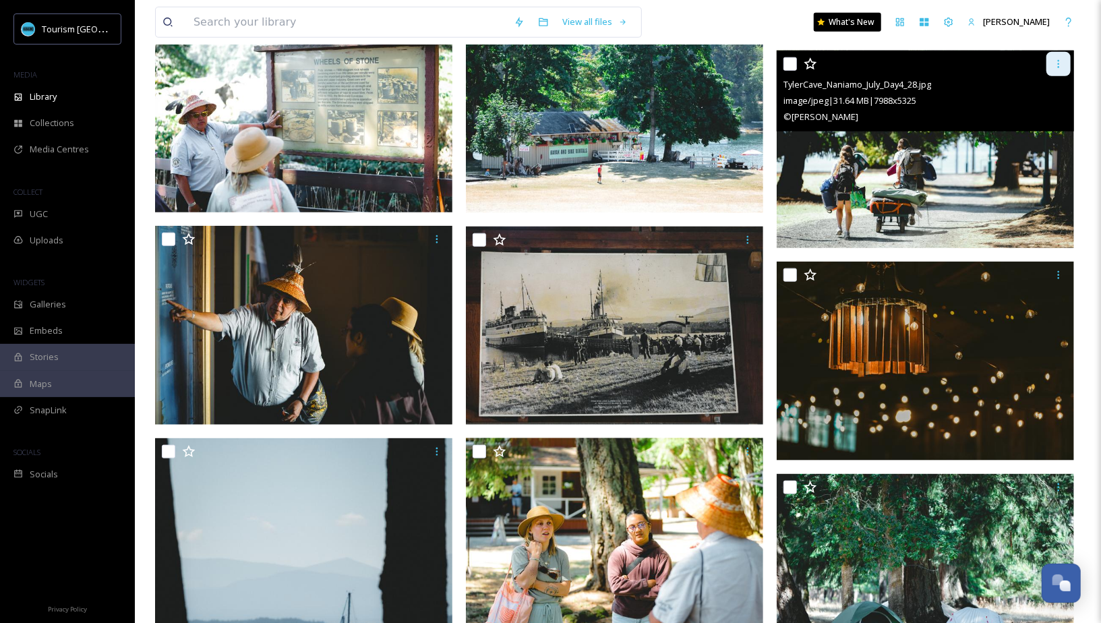
click at [1057, 61] on icon at bounding box center [1058, 64] width 11 height 11
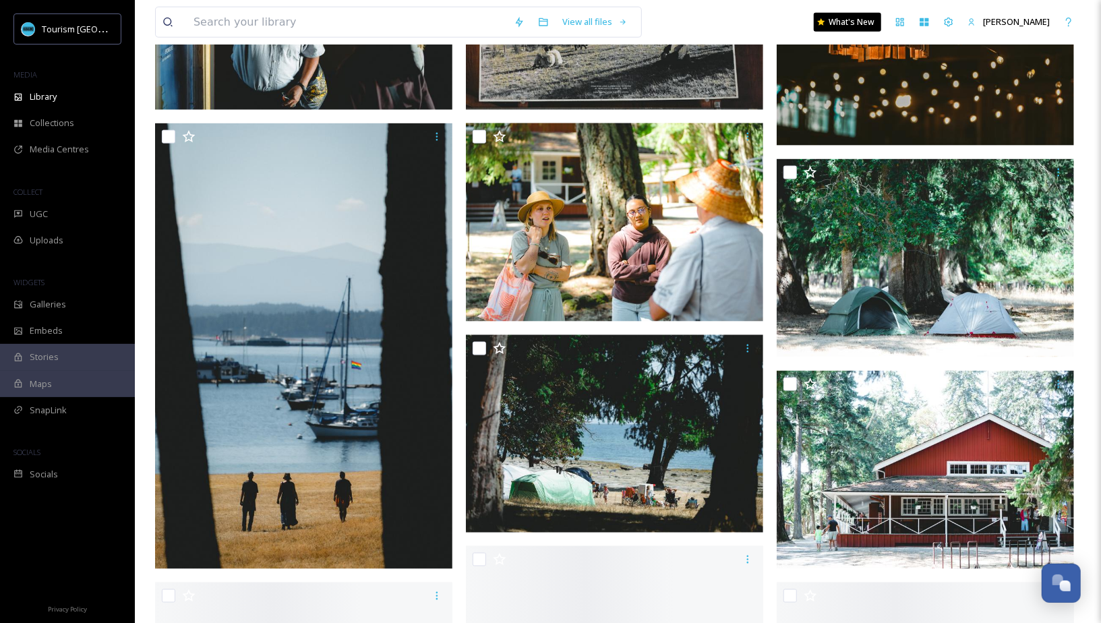
scroll to position [1145, 0]
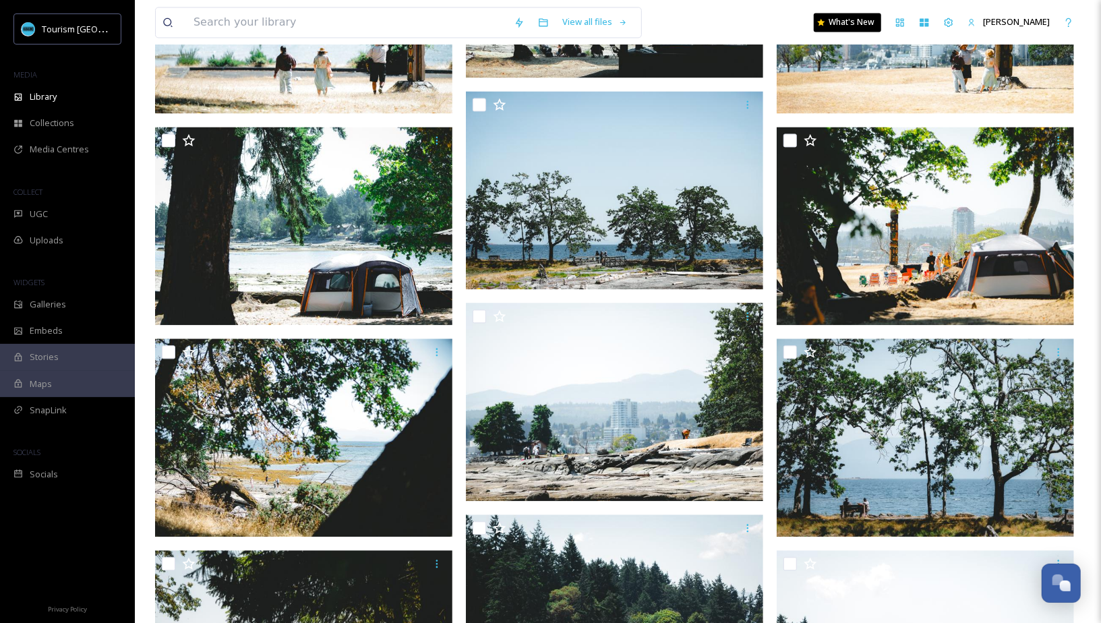
scroll to position [1789, 0]
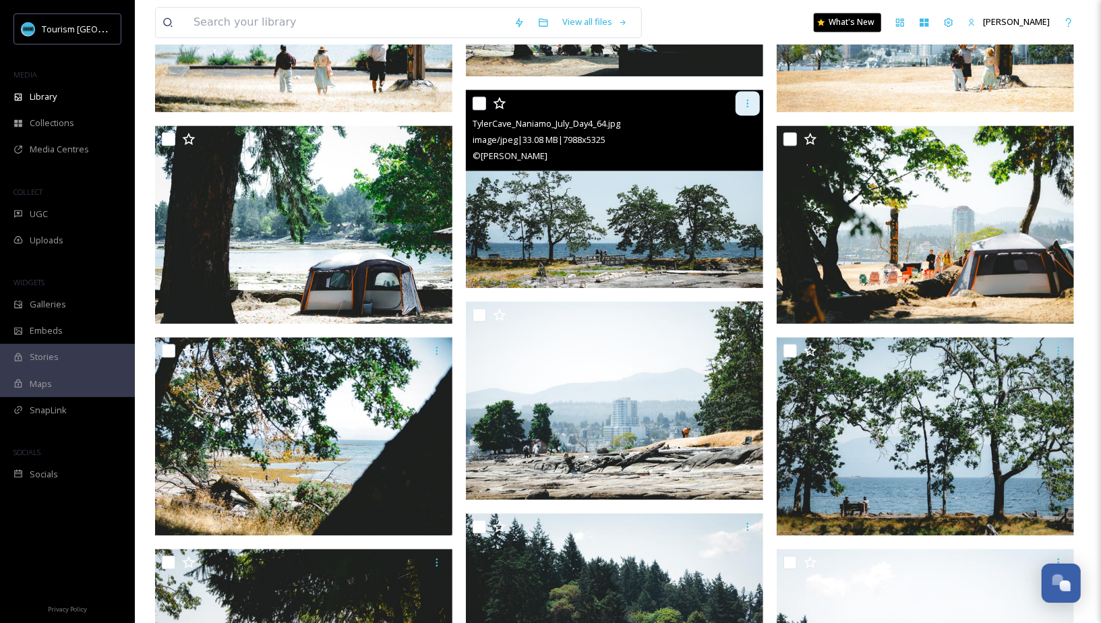
click at [747, 98] on icon at bounding box center [747, 103] width 11 height 11
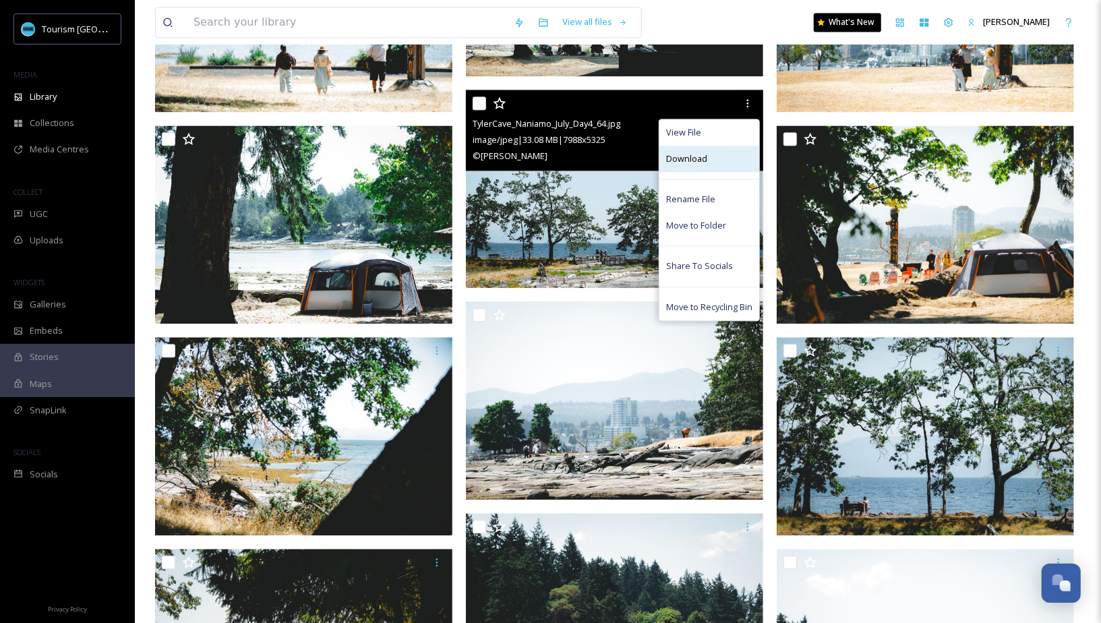
click at [720, 165] on div "Download" at bounding box center [710, 159] width 100 height 26
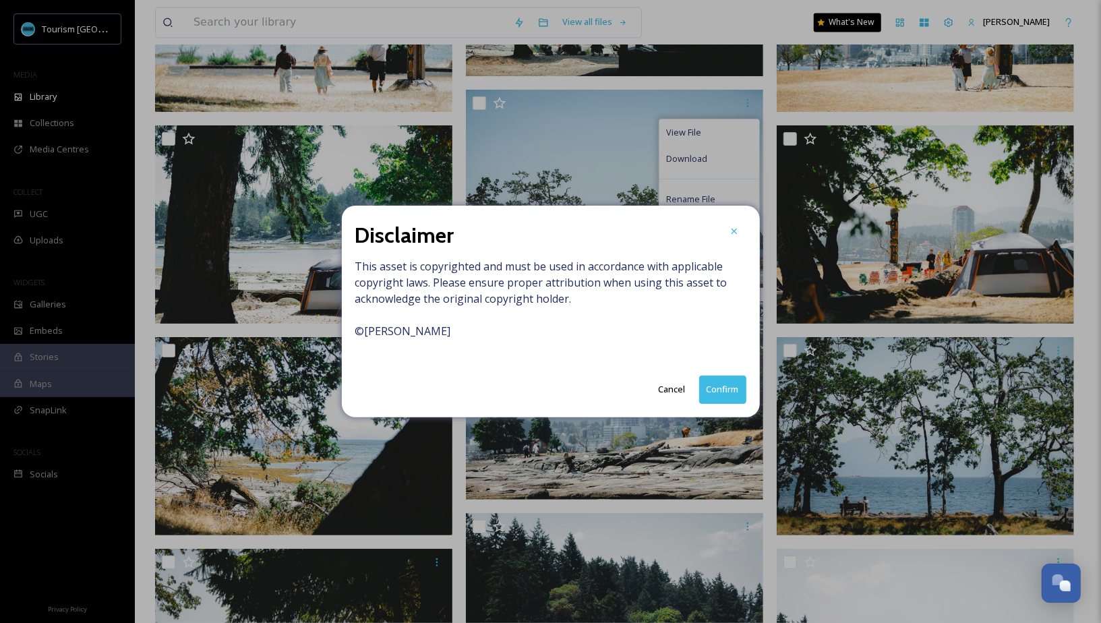
click at [731, 390] on button "Confirm" at bounding box center [722, 390] width 47 height 28
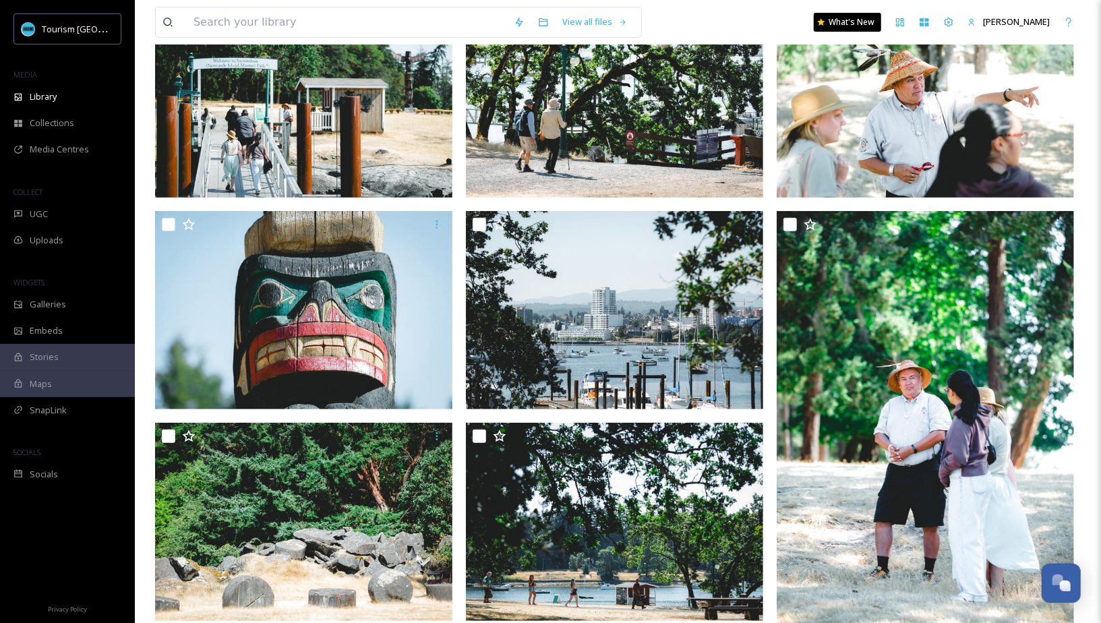
scroll to position [0, 0]
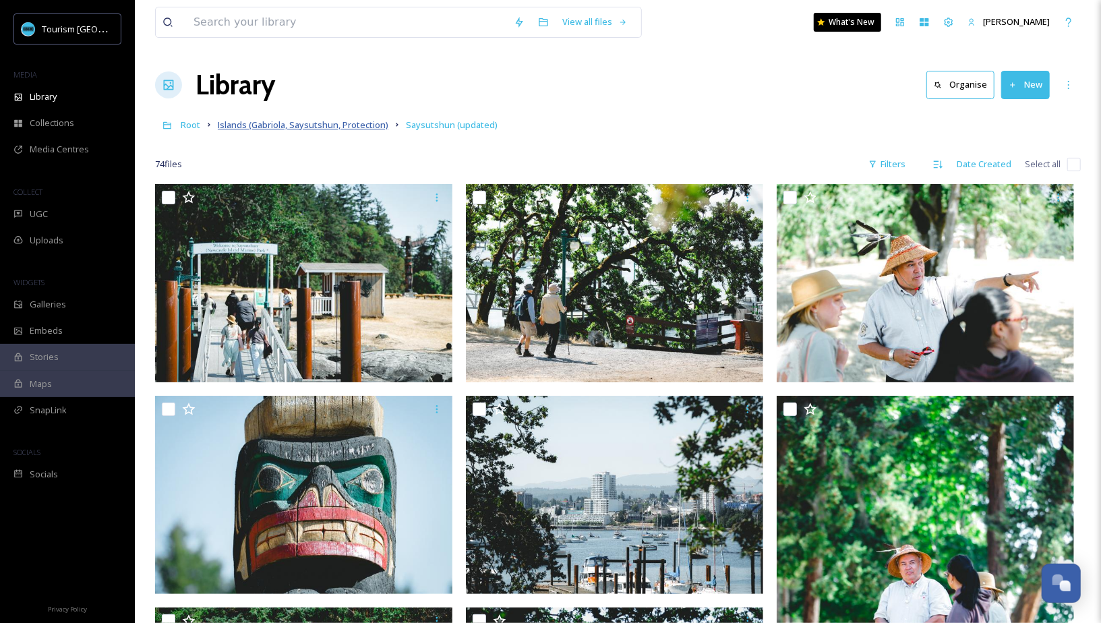
click at [267, 126] on span "Islands (Gabriola, Saysutshun, Protection)" at bounding box center [303, 125] width 171 height 12
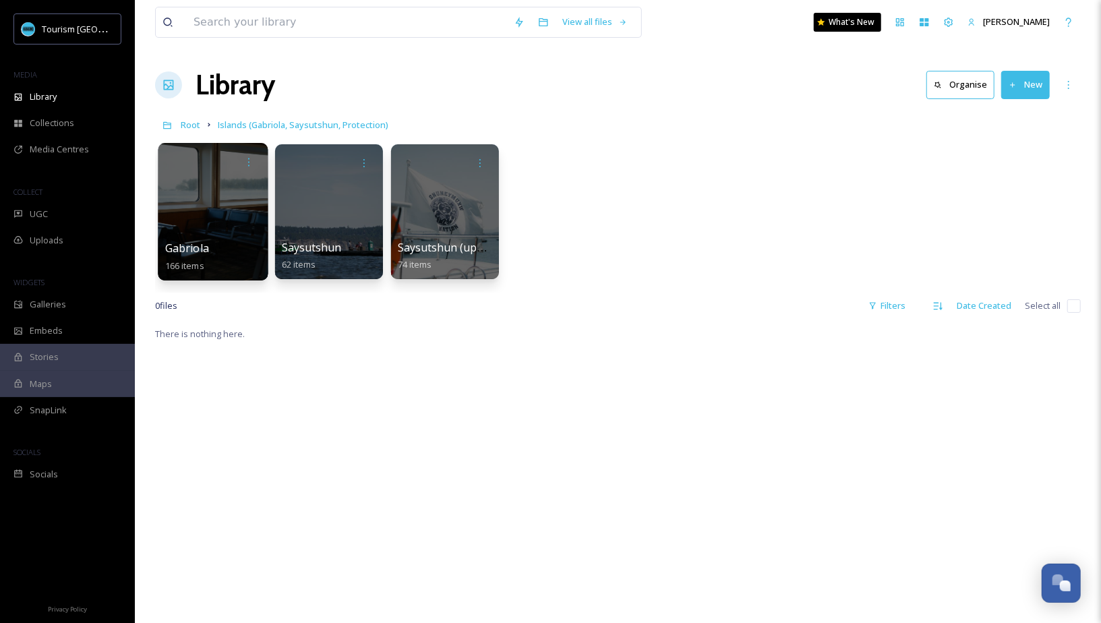
click at [230, 257] on div "Gabriola 166 items" at bounding box center [213, 257] width 96 height 34
click at [216, 256] on div "Gabriola 166 items" at bounding box center [213, 257] width 96 height 34
click at [217, 169] on div at bounding box center [213, 162] width 96 height 25
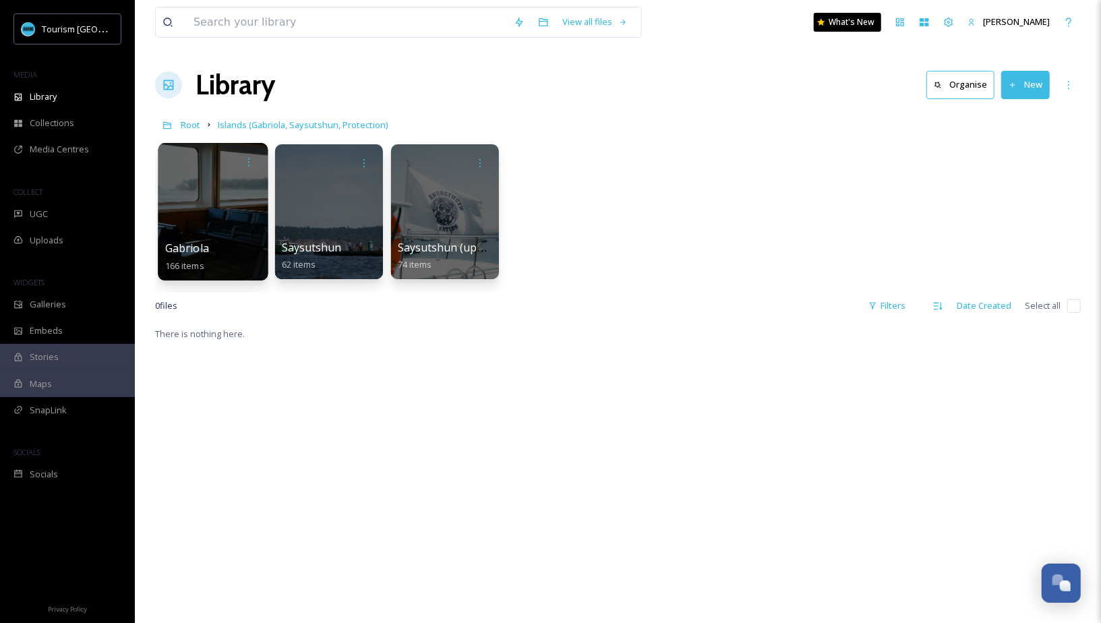
click at [179, 242] on span "Gabriola" at bounding box center [187, 248] width 44 height 15
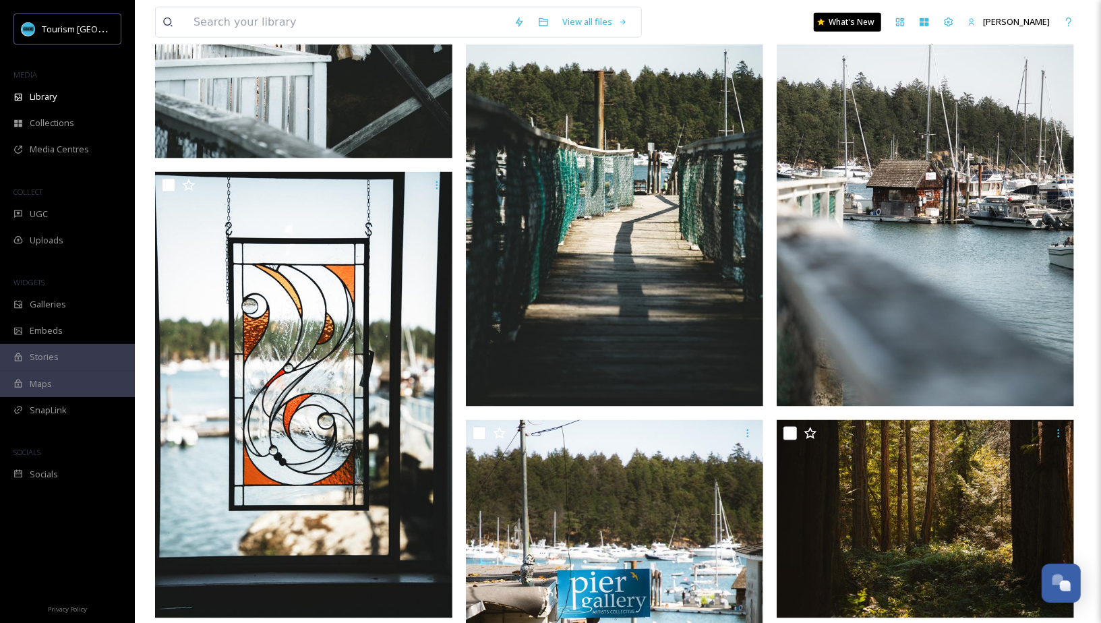
scroll to position [1063, 0]
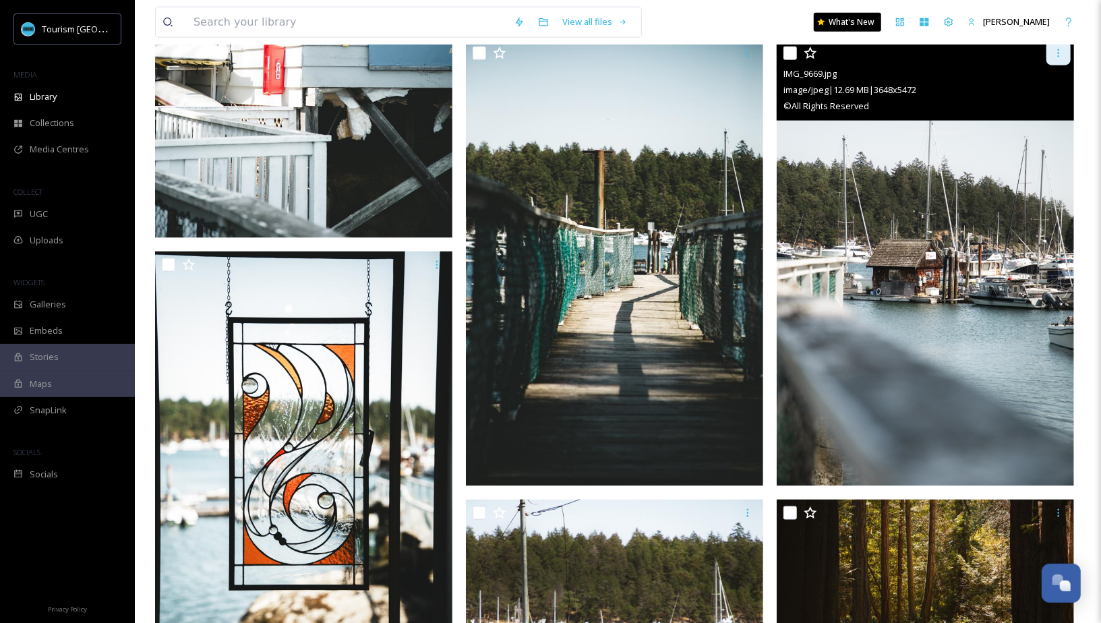
click at [1059, 52] on icon at bounding box center [1059, 53] width 2 height 8
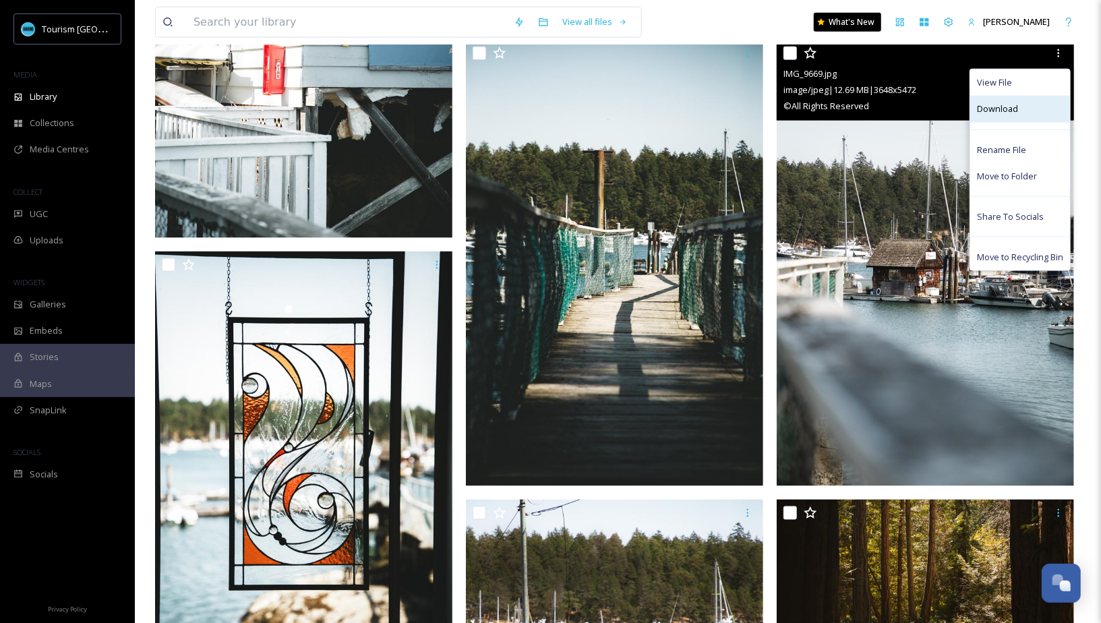
click at [992, 109] on span "Download" at bounding box center [997, 109] width 41 height 13
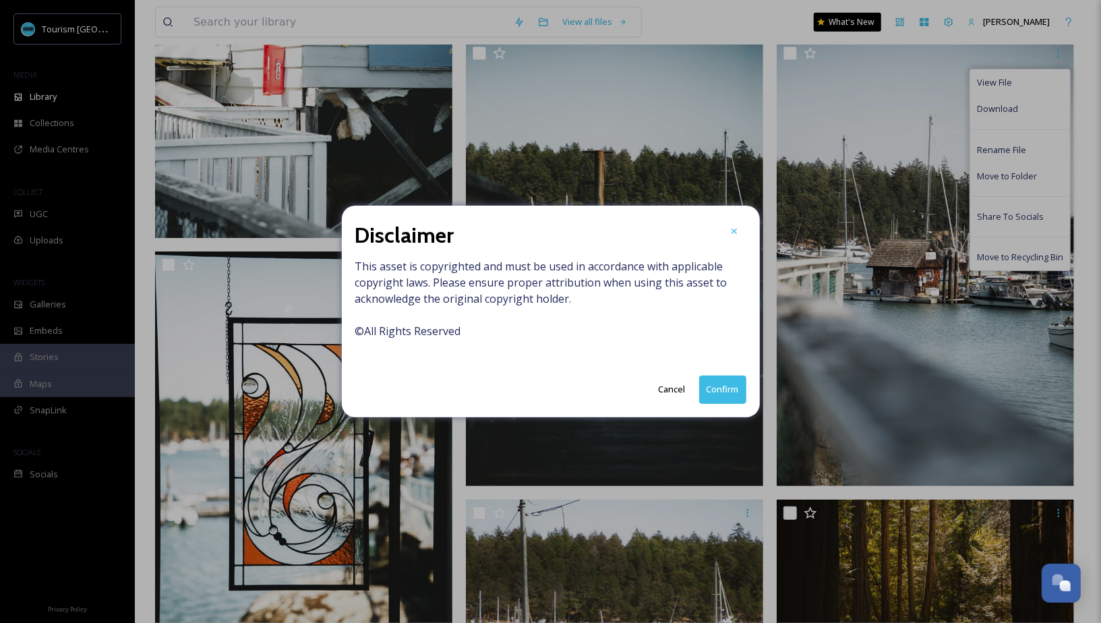
click at [732, 390] on button "Confirm" at bounding box center [722, 390] width 47 height 28
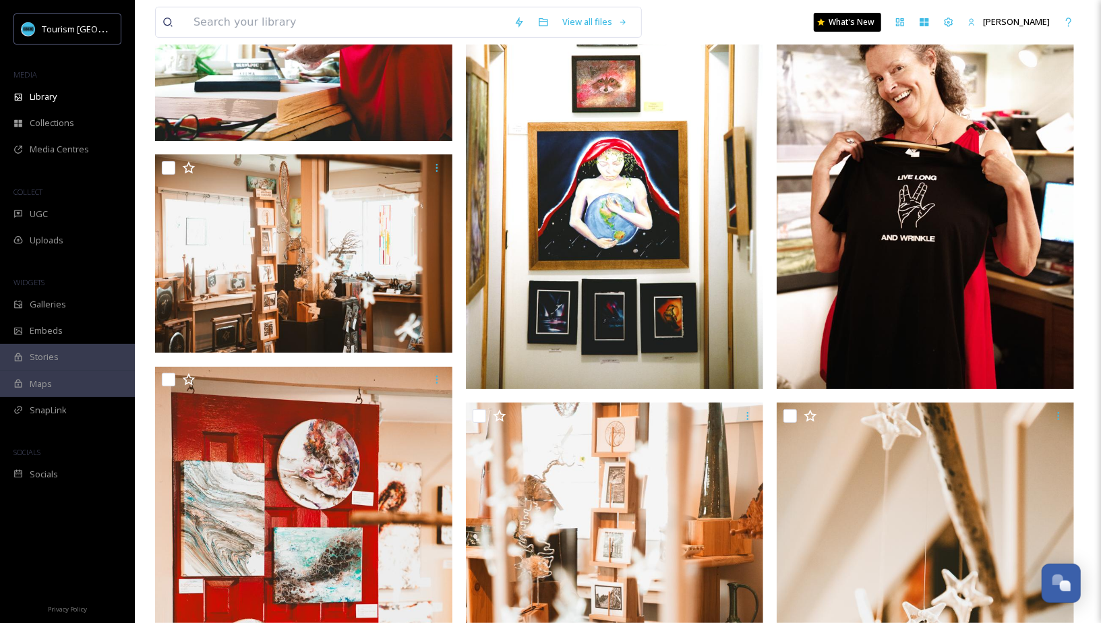
scroll to position [3258, 0]
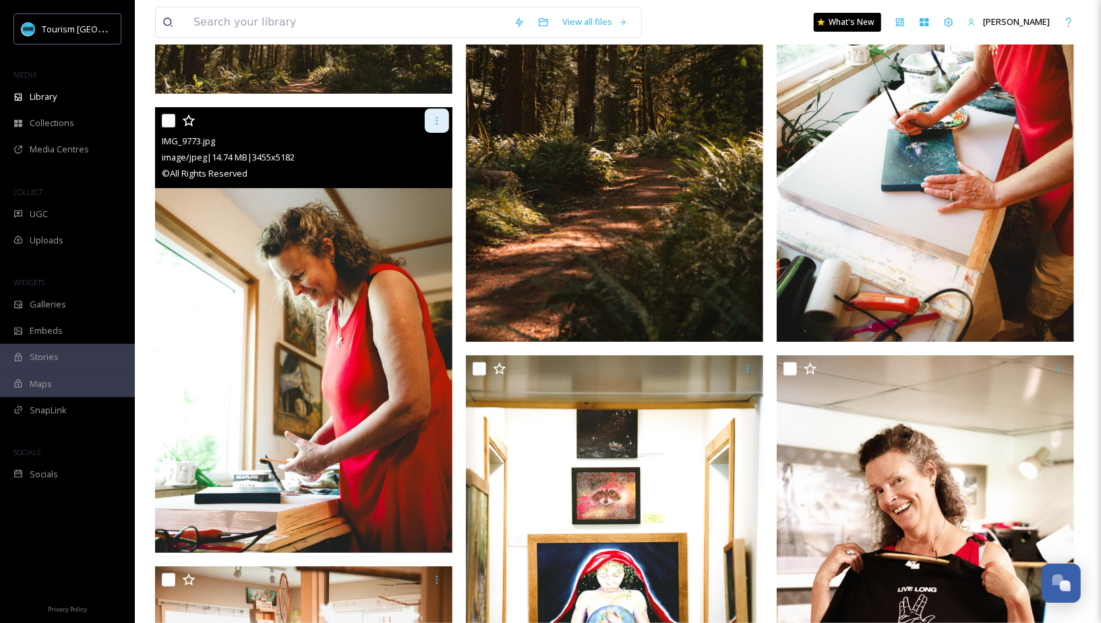
click at [438, 116] on icon at bounding box center [437, 120] width 11 height 11
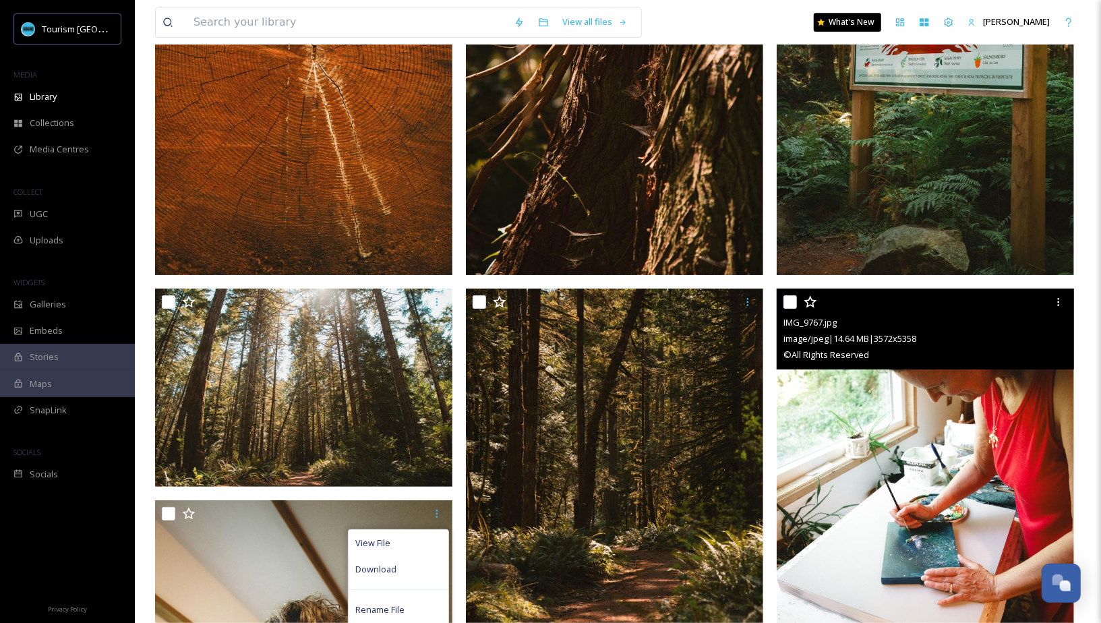
scroll to position [2907, 0]
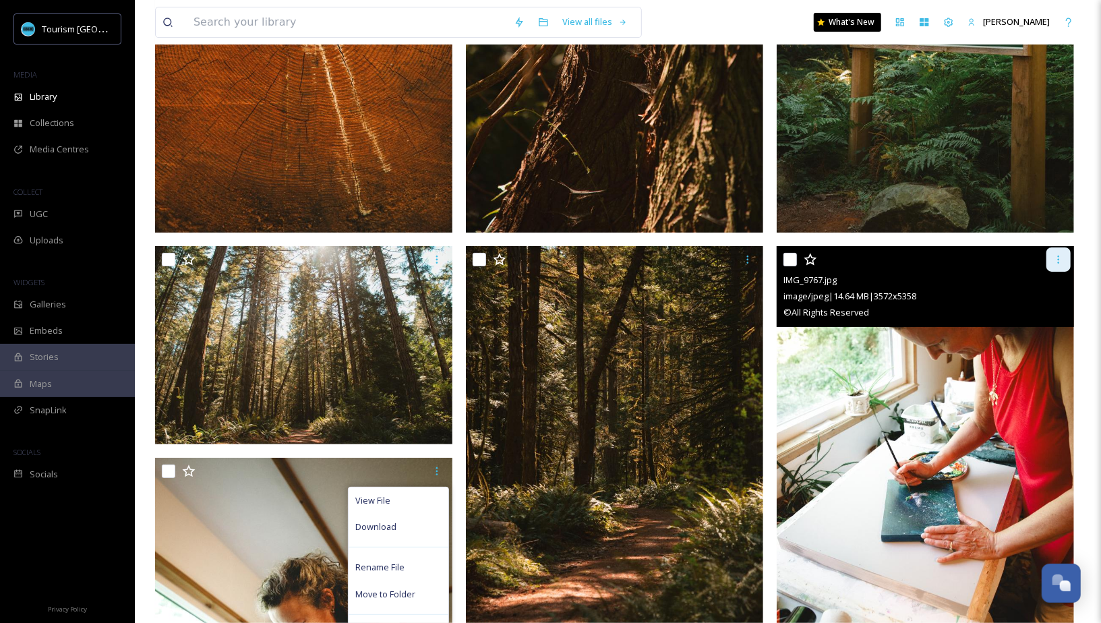
click at [1058, 262] on icon at bounding box center [1058, 259] width 11 height 11
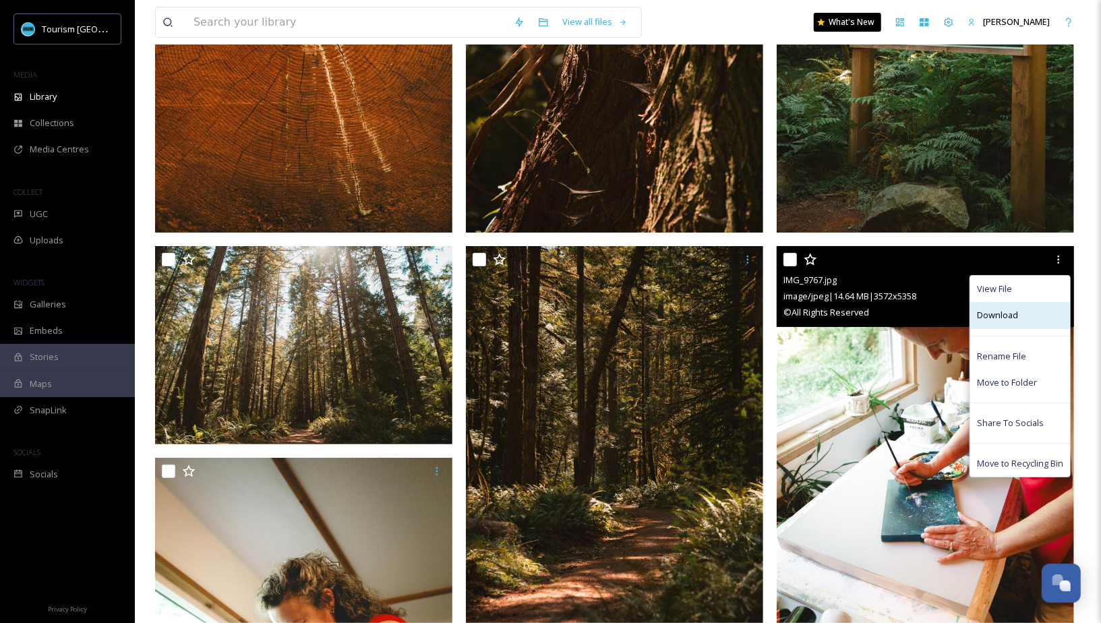
click at [1000, 322] on div "Download" at bounding box center [1020, 315] width 100 height 26
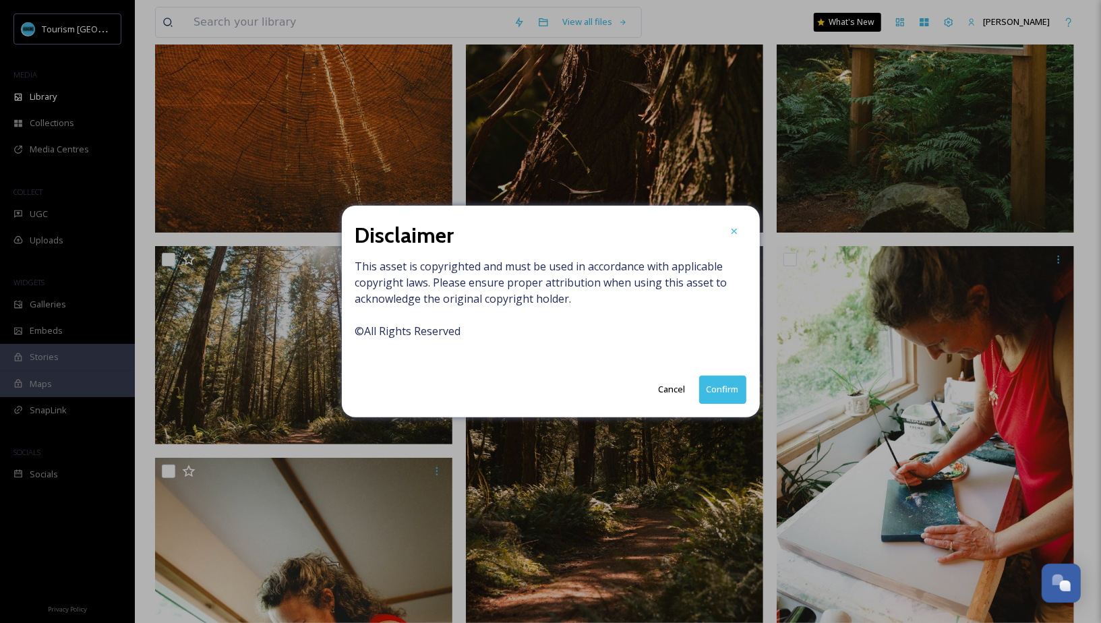
click at [728, 386] on button "Confirm" at bounding box center [722, 390] width 47 height 28
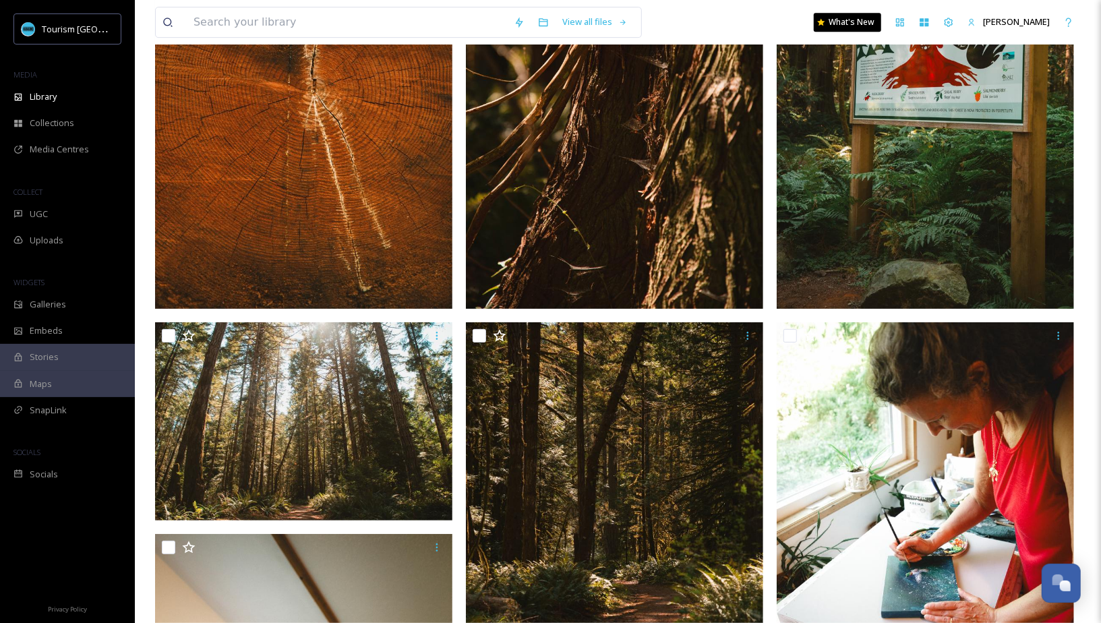
scroll to position [2851, 0]
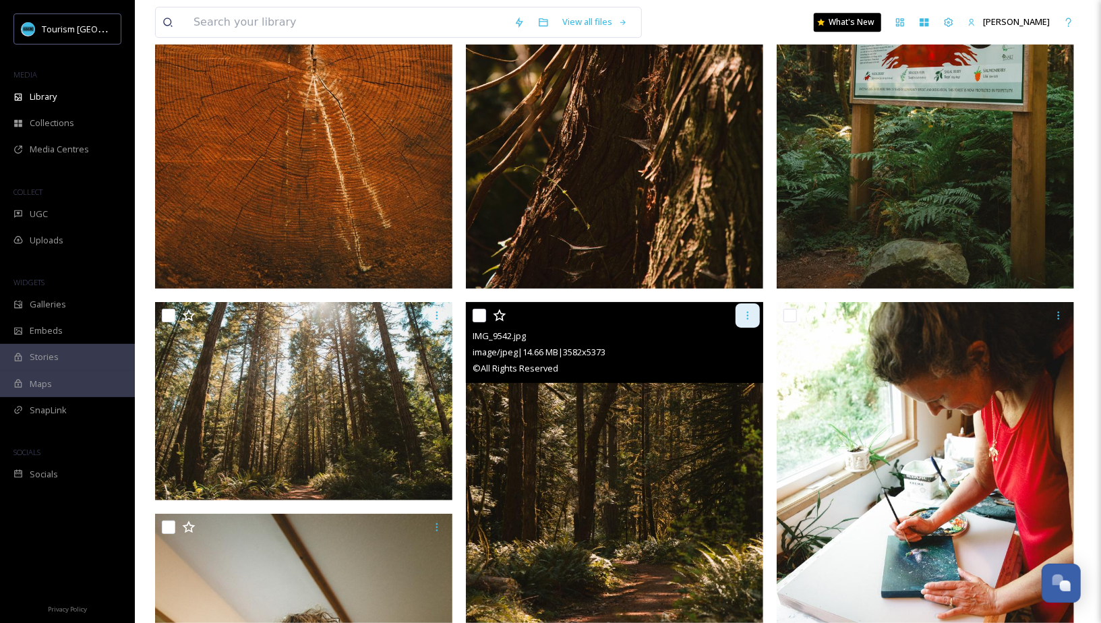
click at [745, 316] on icon at bounding box center [747, 315] width 11 height 11
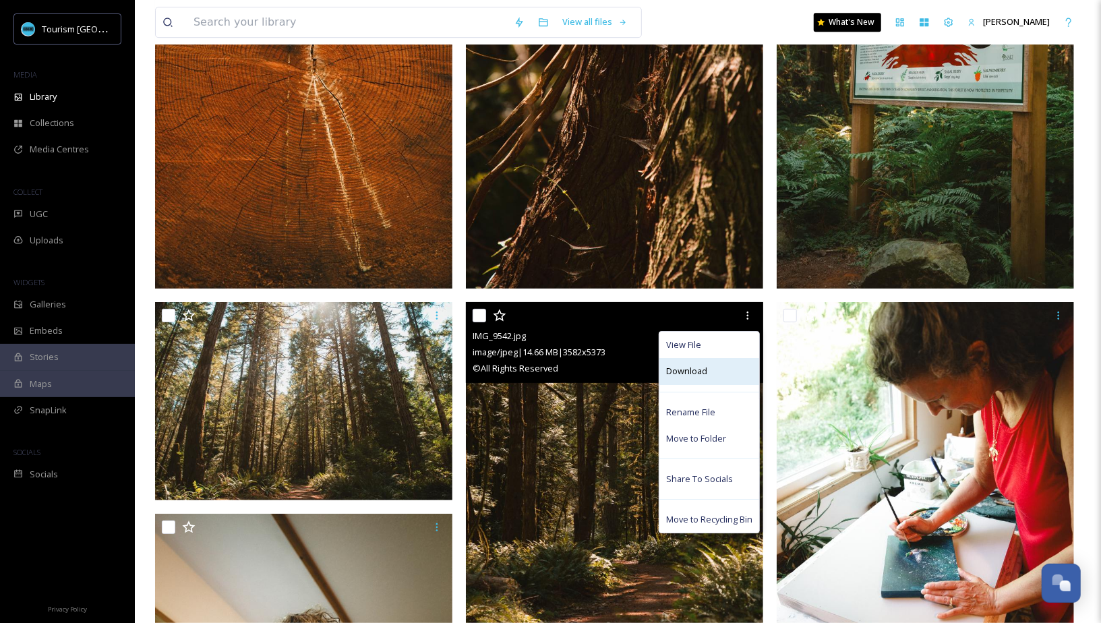
click at [685, 374] on span "Download" at bounding box center [686, 371] width 41 height 13
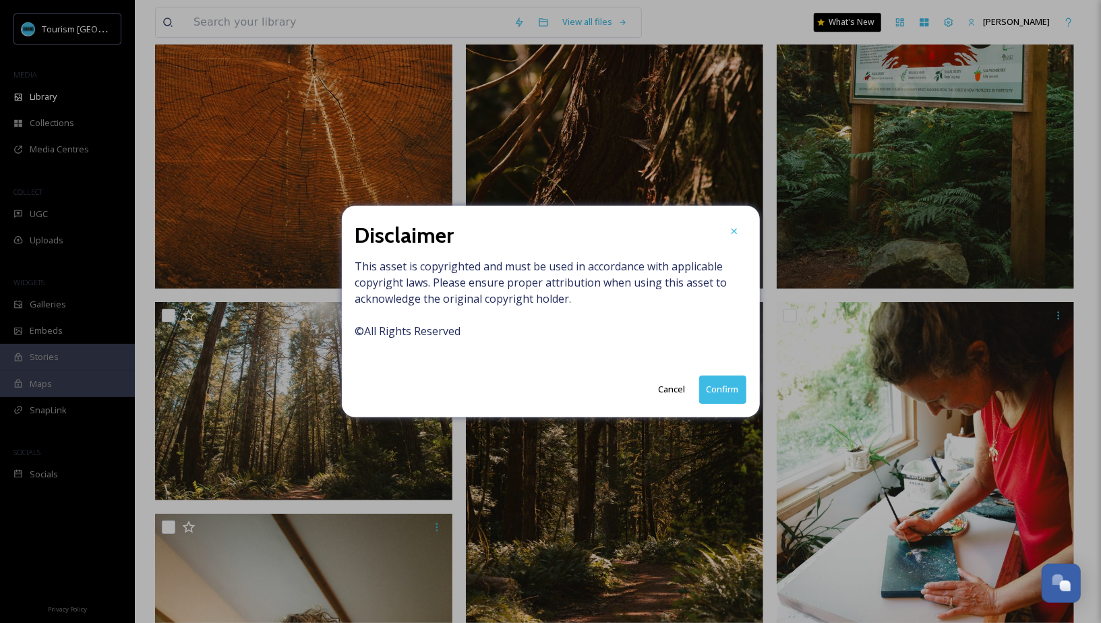
click at [720, 406] on div "Disclaimer This asset is copyrighted and must be used in accordance with applic…" at bounding box center [551, 311] width 418 height 211
click at [722, 388] on button "Confirm" at bounding box center [722, 390] width 47 height 28
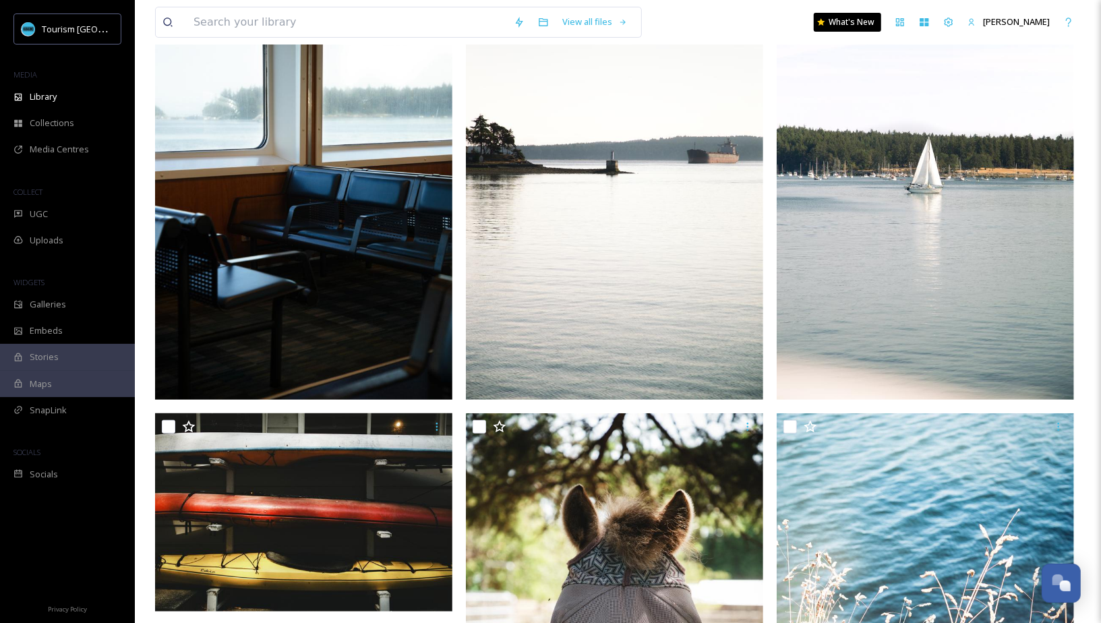
scroll to position [0, 0]
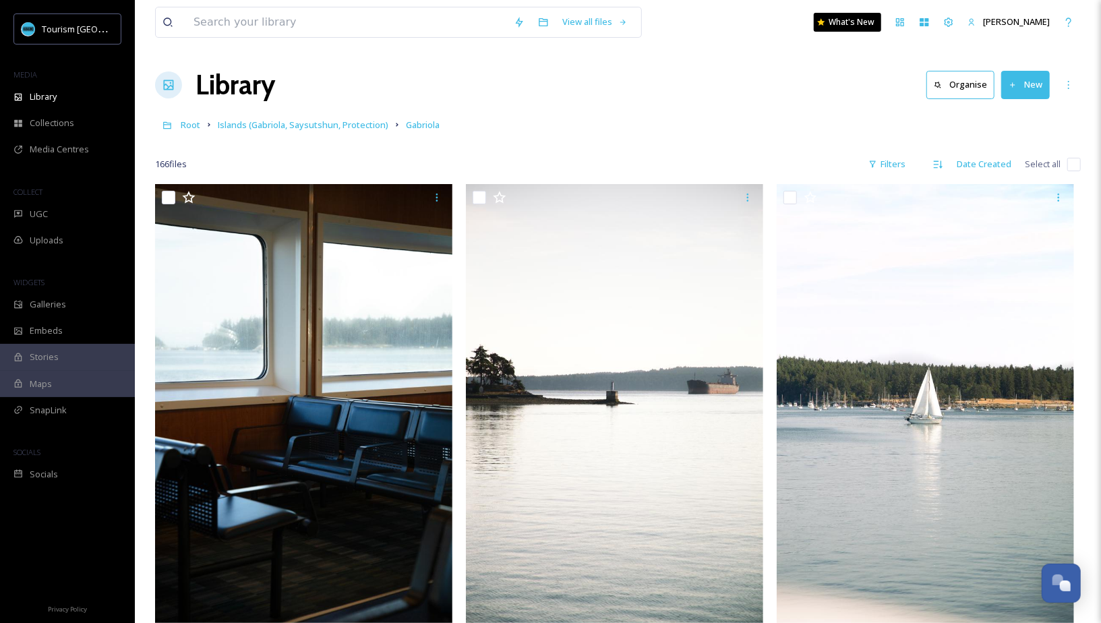
click at [792, 127] on div "Root Islands (Gabriola, Saysutshun, Protection) Gabriola" at bounding box center [618, 125] width 926 height 26
click at [210, 127] on icon at bounding box center [209, 124] width 11 height 11
click at [183, 125] on span "Root" at bounding box center [191, 125] width 20 height 12
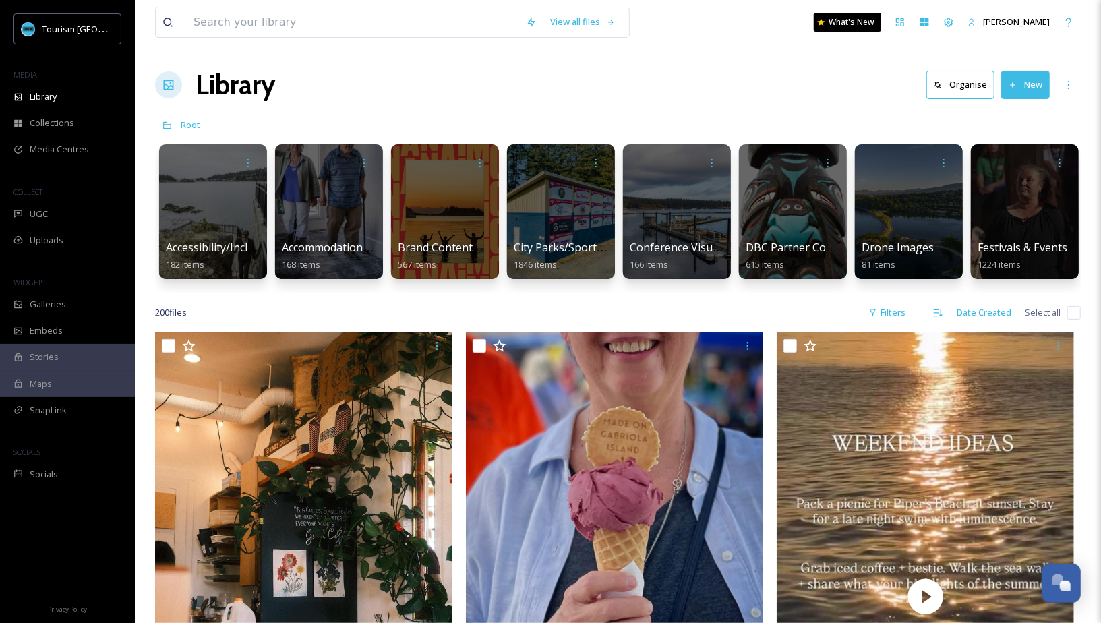
click at [669, 101] on div "Library Organise New" at bounding box center [618, 85] width 926 height 40
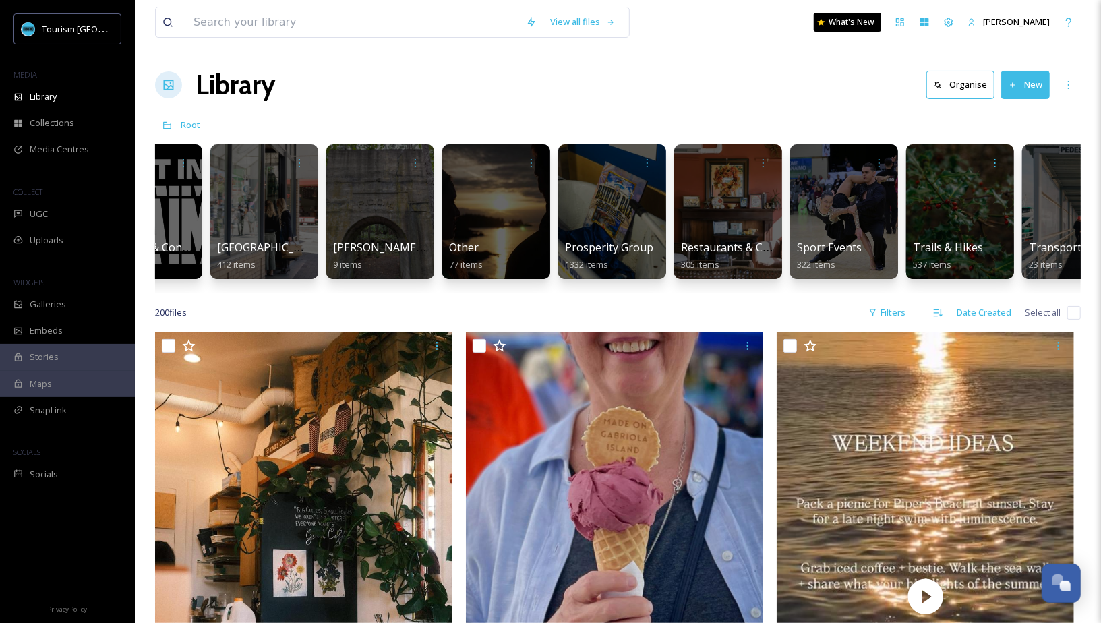
scroll to position [0, 1421]
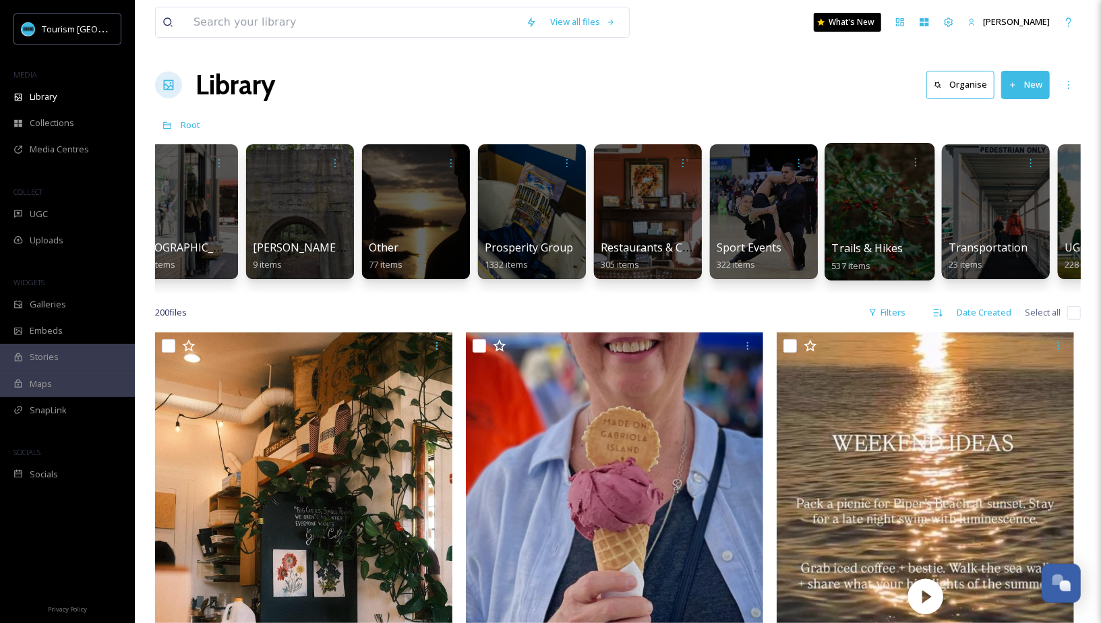
click at [875, 227] on div at bounding box center [880, 212] width 110 height 138
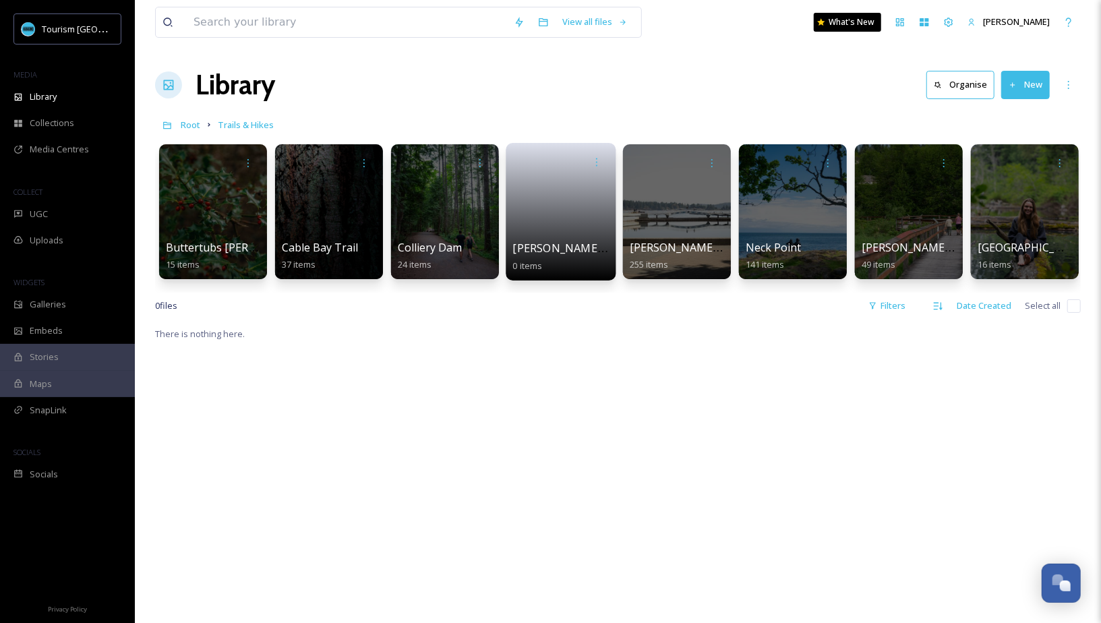
click at [560, 255] on span "[PERSON_NAME][GEOGRAPHIC_DATA]" at bounding box center [612, 248] width 199 height 15
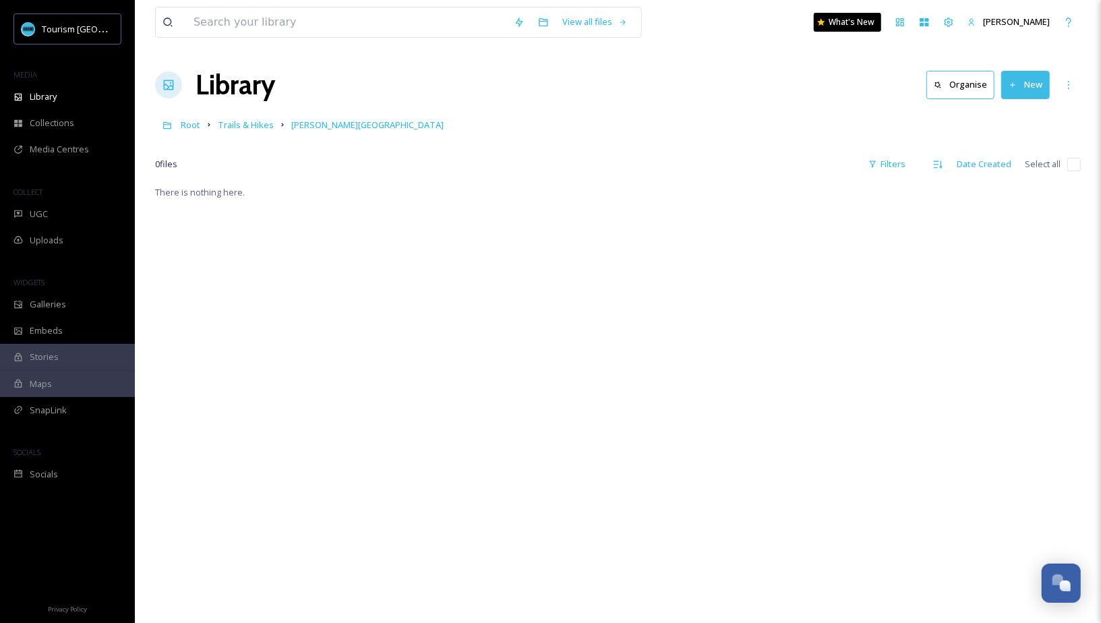
click at [1011, 86] on icon at bounding box center [1013, 85] width 9 height 9
click at [1003, 115] on span "File Upload" at bounding box center [1019, 116] width 45 height 13
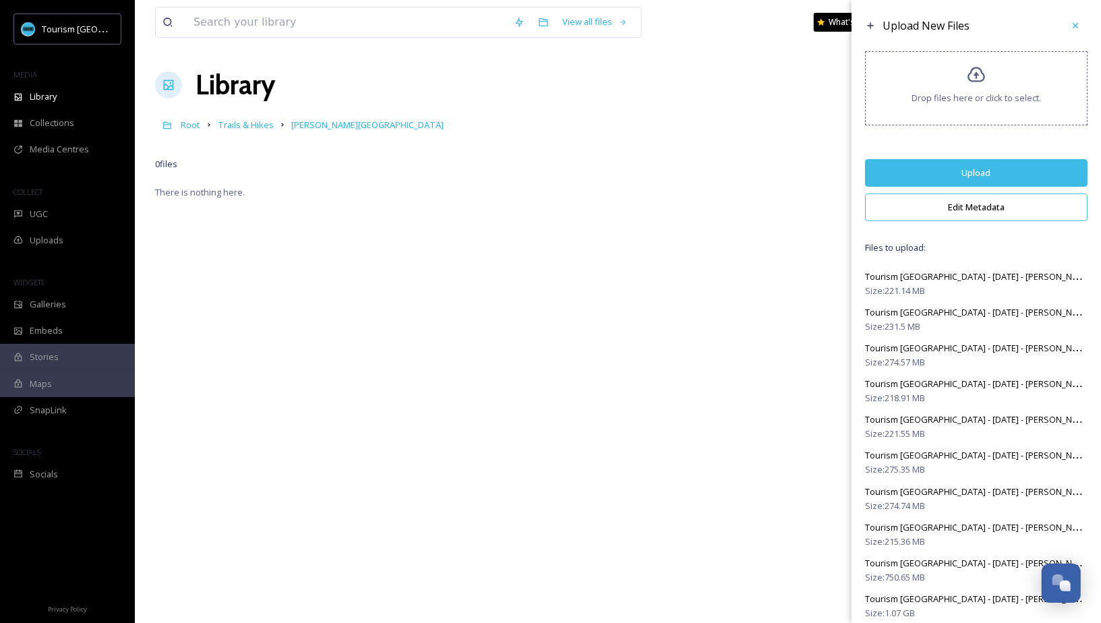
click at [981, 210] on button "Edit Metadata" at bounding box center [976, 208] width 223 height 28
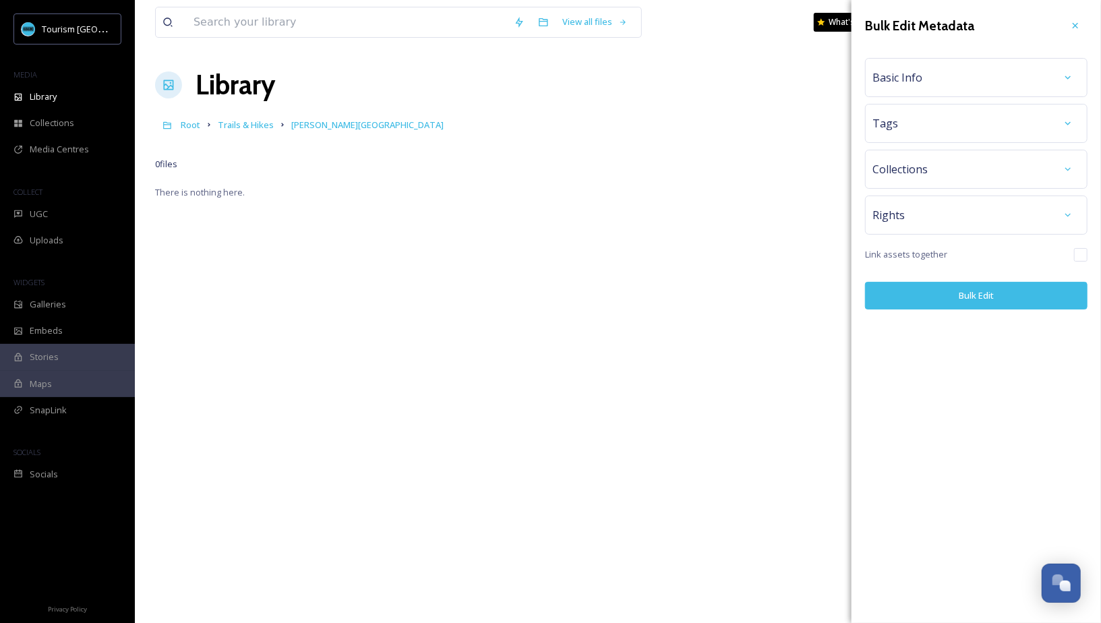
click at [974, 76] on div "Basic Info" at bounding box center [977, 77] width 208 height 24
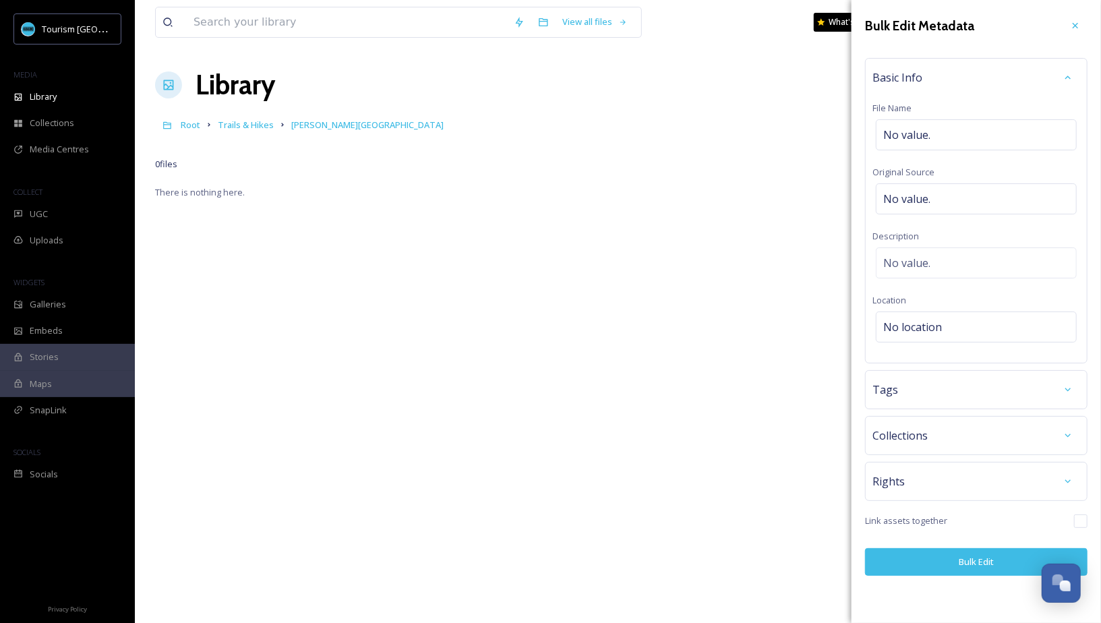
click at [668, 225] on div "There is nothing here." at bounding box center [618, 495] width 926 height 623
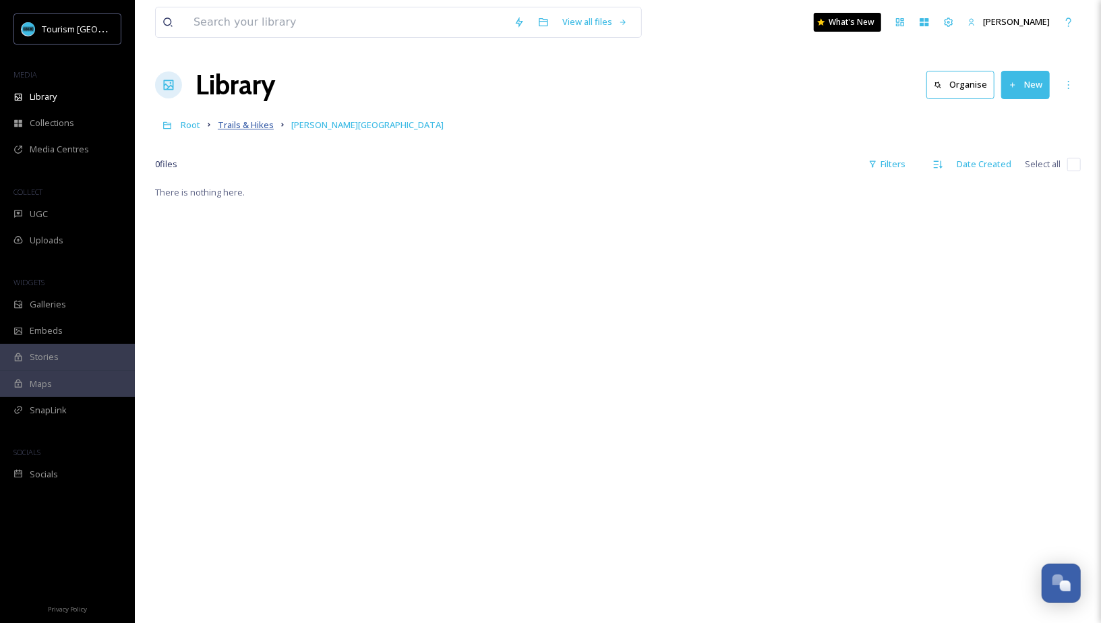
click at [259, 121] on span "Trails & Hikes" at bounding box center [246, 125] width 56 height 12
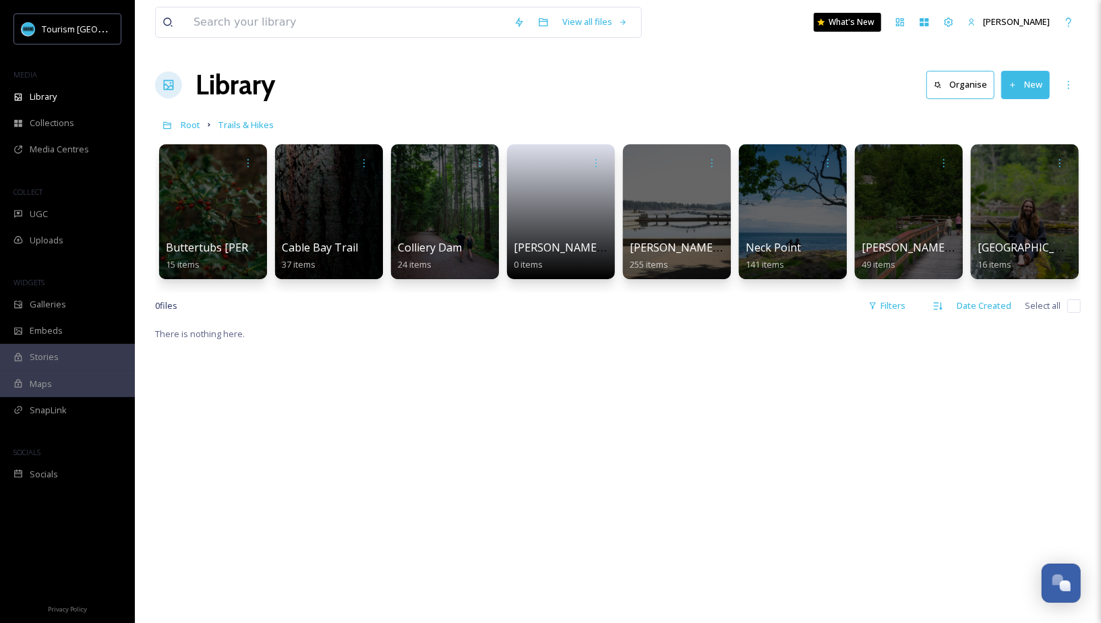
click at [1024, 89] on button "New" at bounding box center [1025, 85] width 49 height 28
click at [1020, 115] on span "File Upload" at bounding box center [1019, 116] width 45 height 13
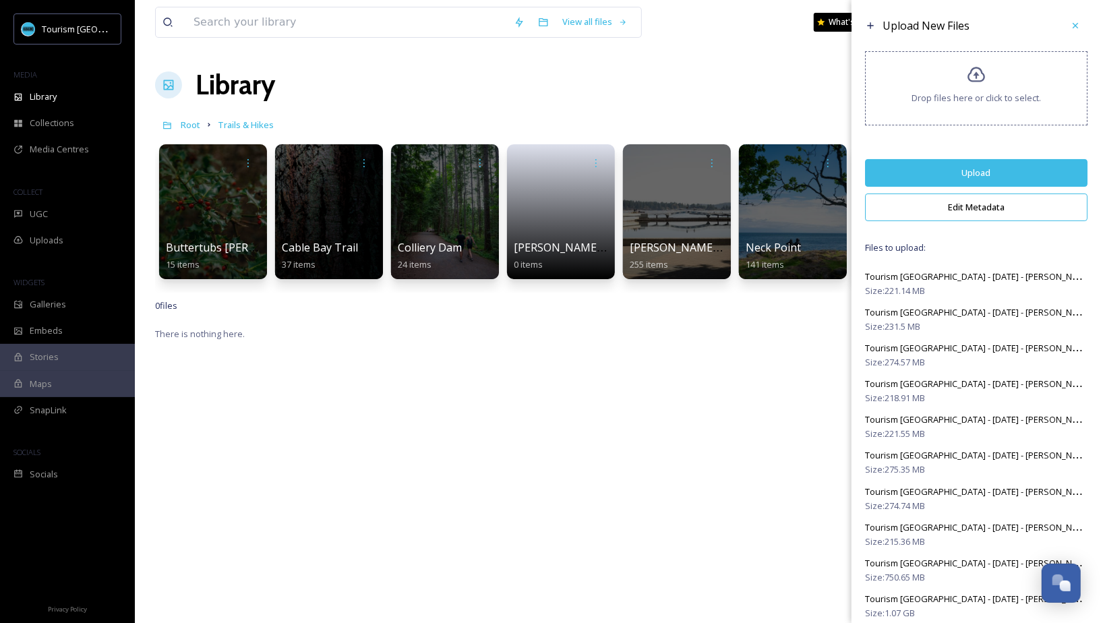
click at [980, 204] on button "Edit Metadata" at bounding box center [976, 208] width 223 height 28
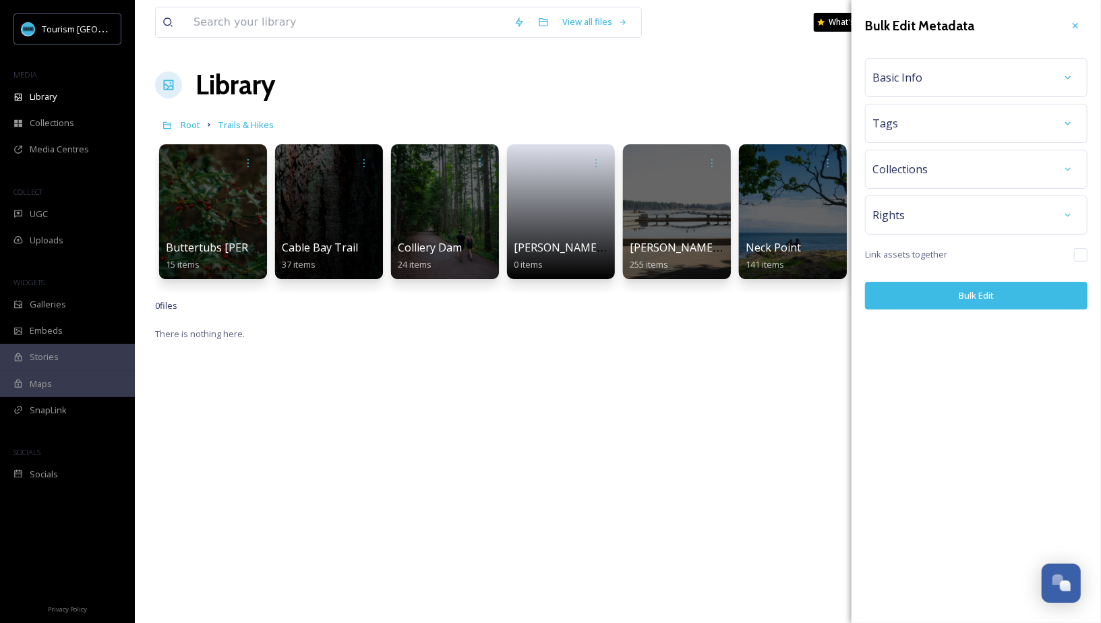
click at [979, 85] on div "Basic Info" at bounding box center [977, 77] width 208 height 24
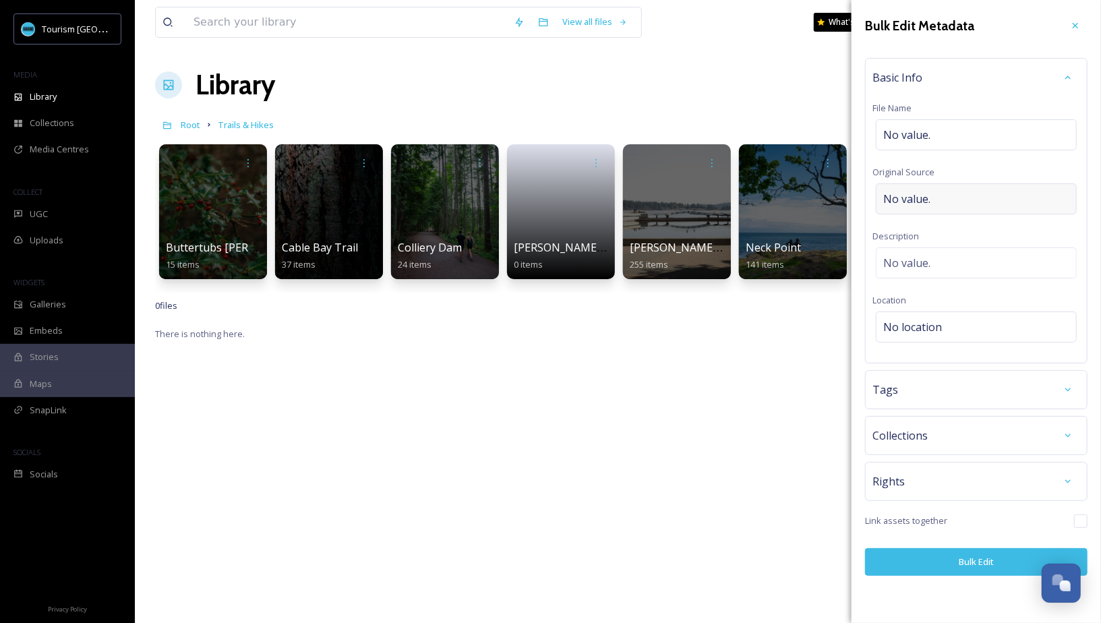
click at [945, 207] on div "No value." at bounding box center [976, 198] width 201 height 31
type input "[PERSON_NAME]"
click at [970, 562] on button "Bulk Edit" at bounding box center [976, 562] width 223 height 28
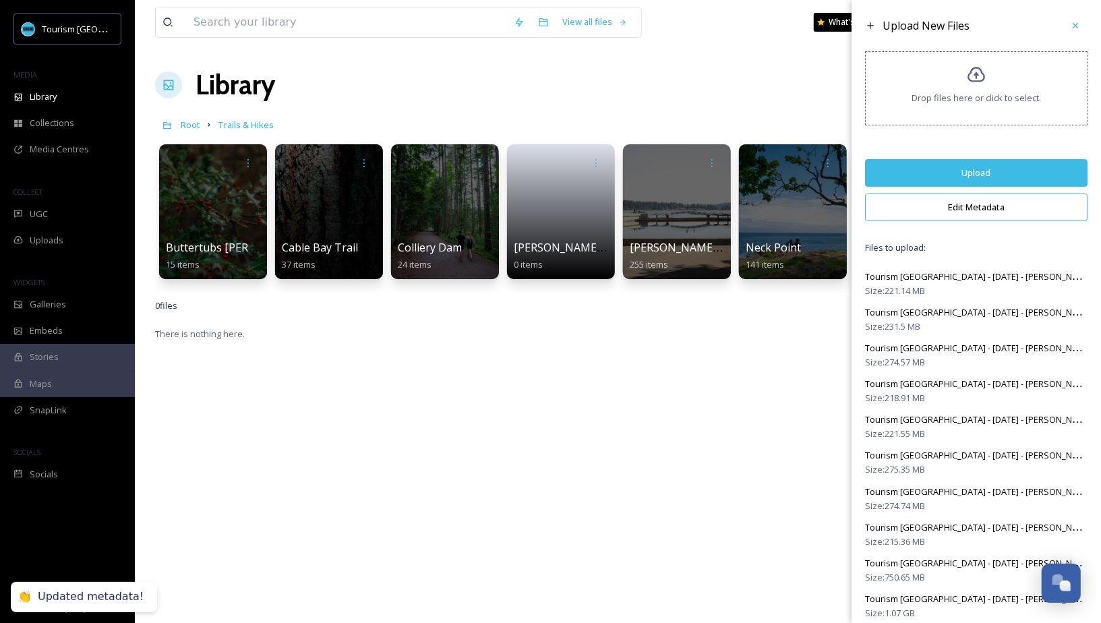
click at [995, 167] on button "Upload" at bounding box center [976, 173] width 223 height 28
